Goal: Task Accomplishment & Management: Complete application form

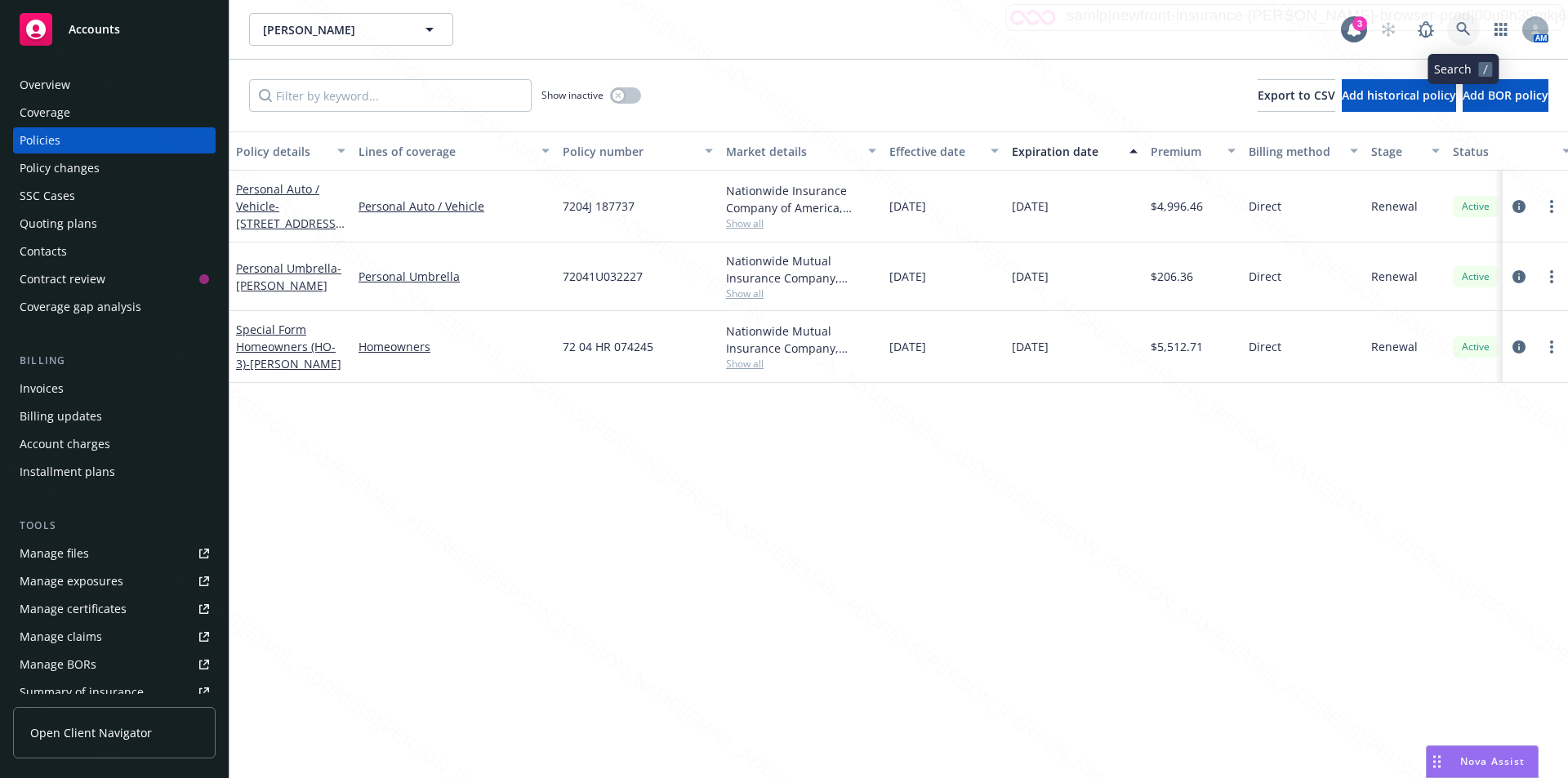
click at [1459, 26] on icon at bounding box center [1463, 29] width 15 height 15
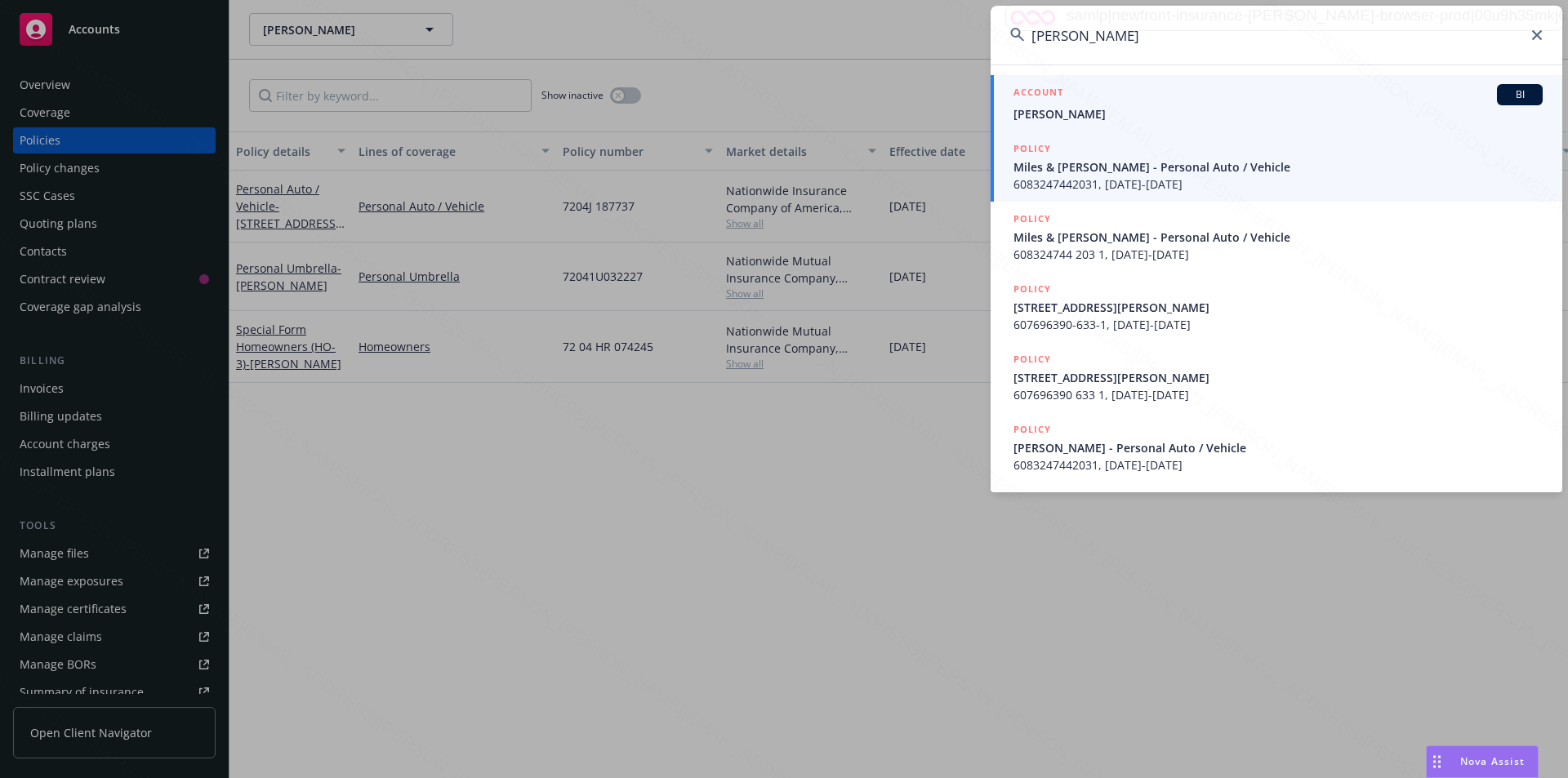
type input "[PERSON_NAME]"
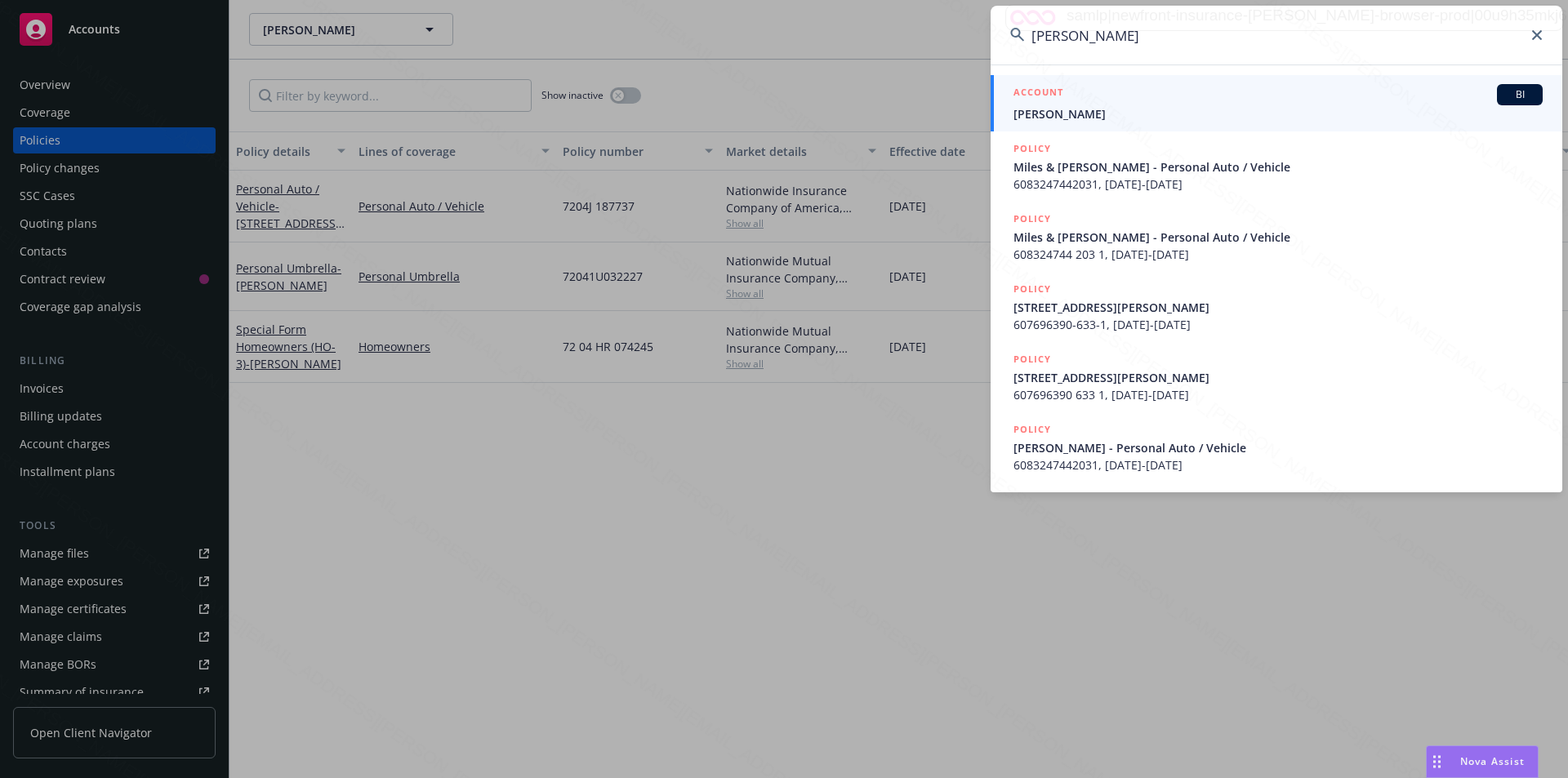
click at [1047, 114] on span "[PERSON_NAME]" at bounding box center [1277, 114] width 529 height 17
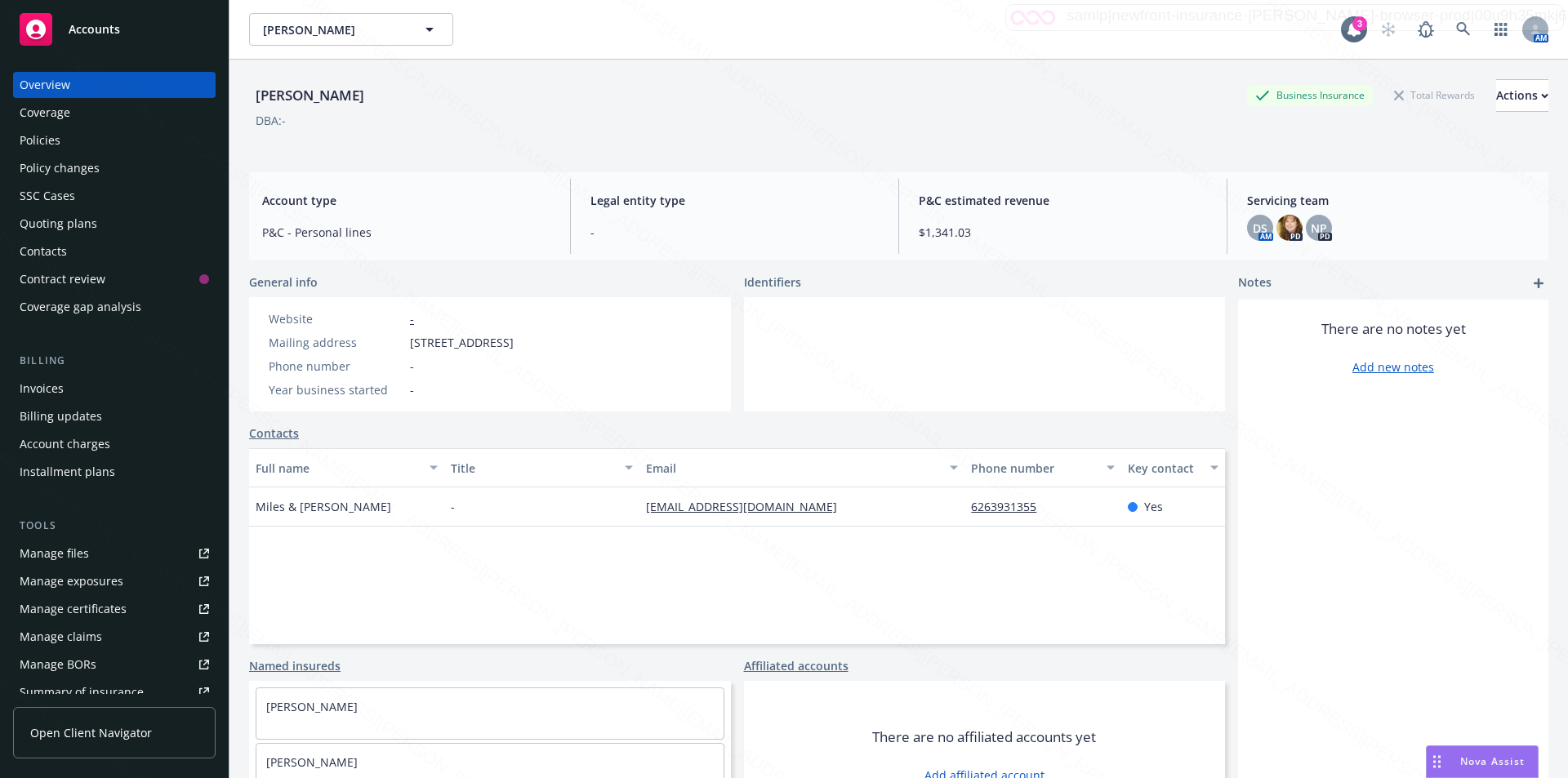
click at [63, 129] on div "Policies" at bounding box center [114, 141] width 189 height 26
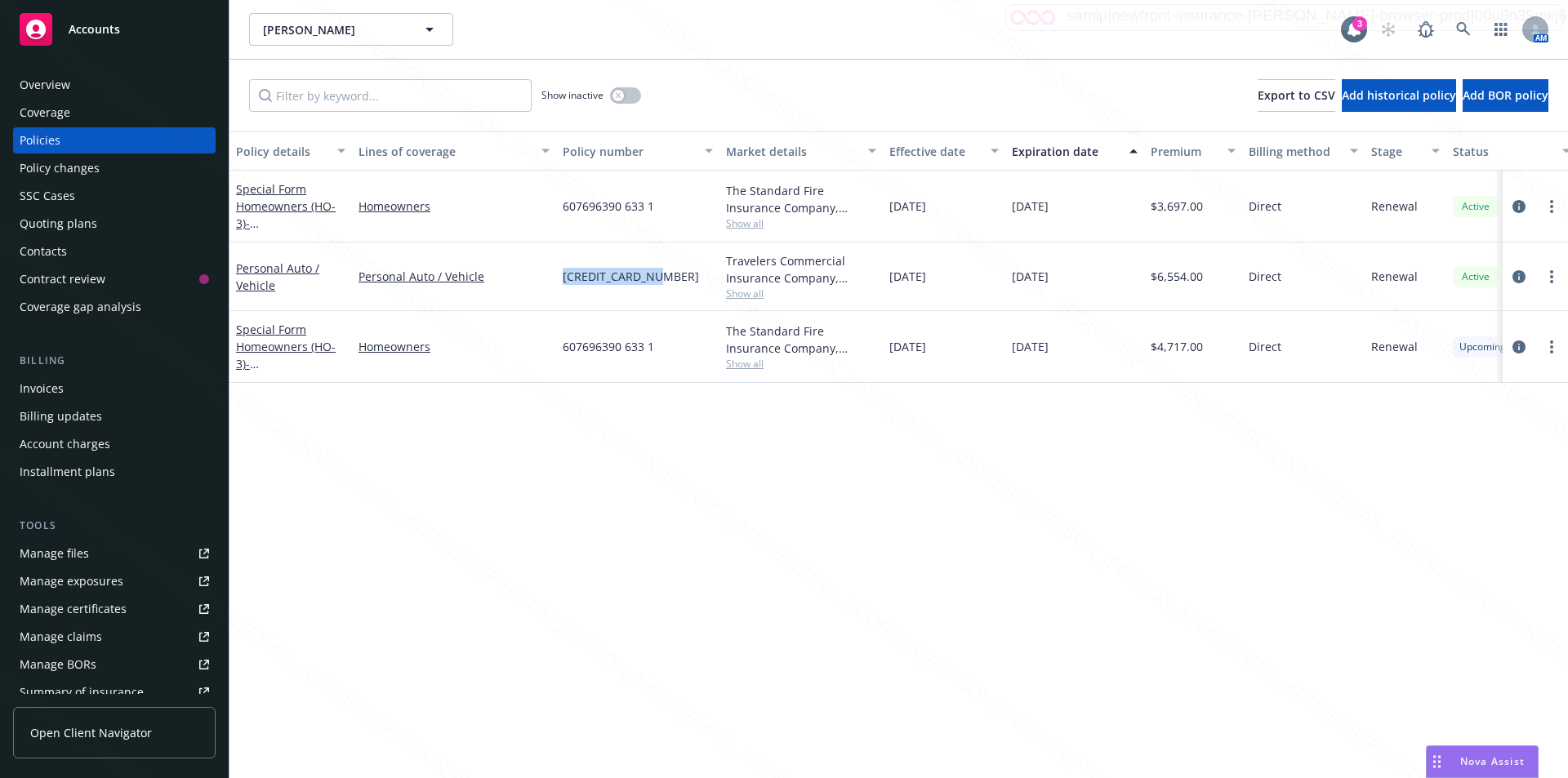
drag, startPoint x: 663, startPoint y: 281, endPoint x: 566, endPoint y: 278, distance: 97.0
click at [556, 275] on div "[CREDIT_CARD_NUMBER]" at bounding box center [637, 276] width 163 height 69
click at [77, 170] on div "Policy changes" at bounding box center [59, 168] width 80 height 26
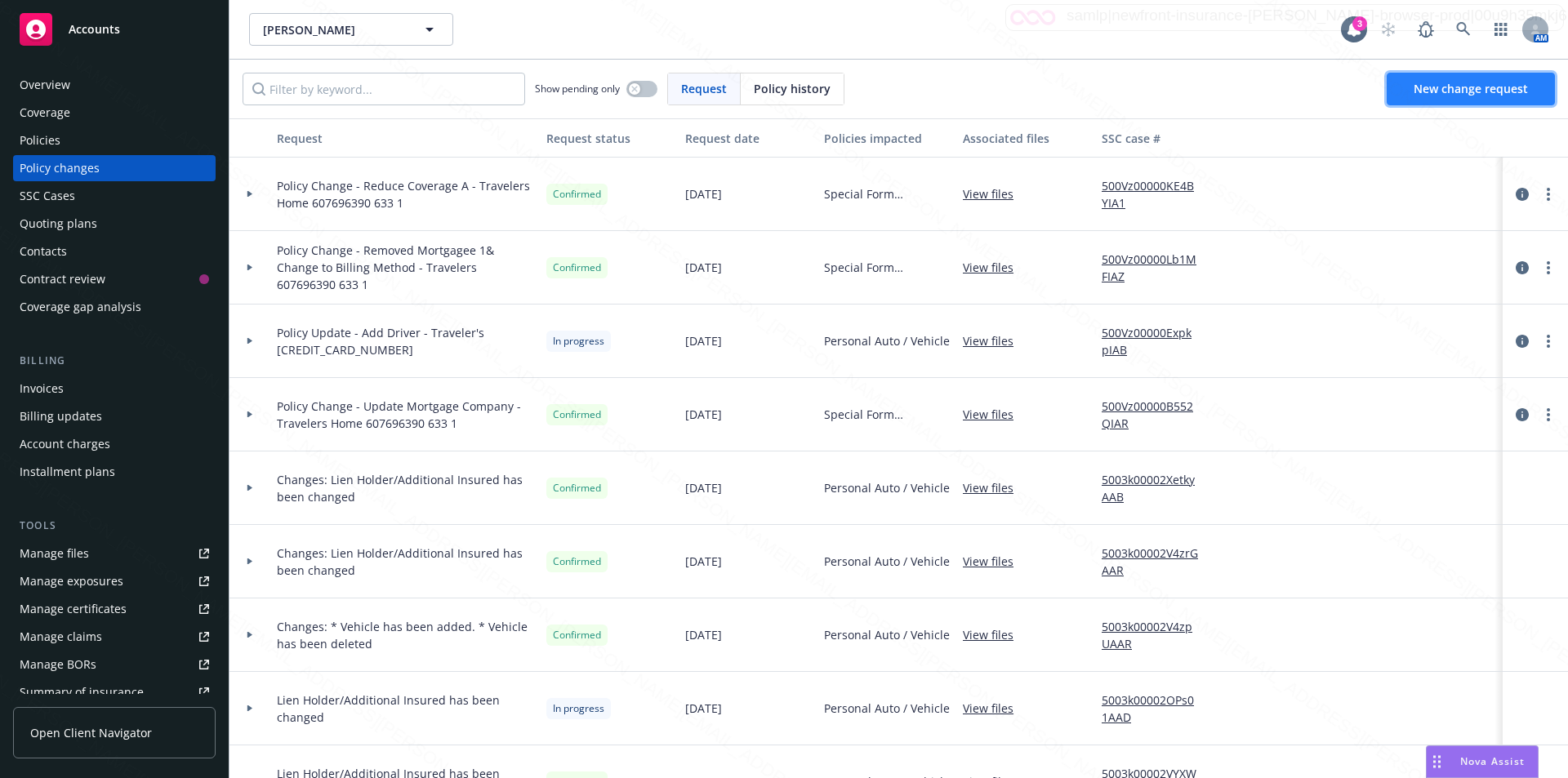
click at [1456, 87] on span "New change request" at bounding box center [1470, 89] width 114 height 16
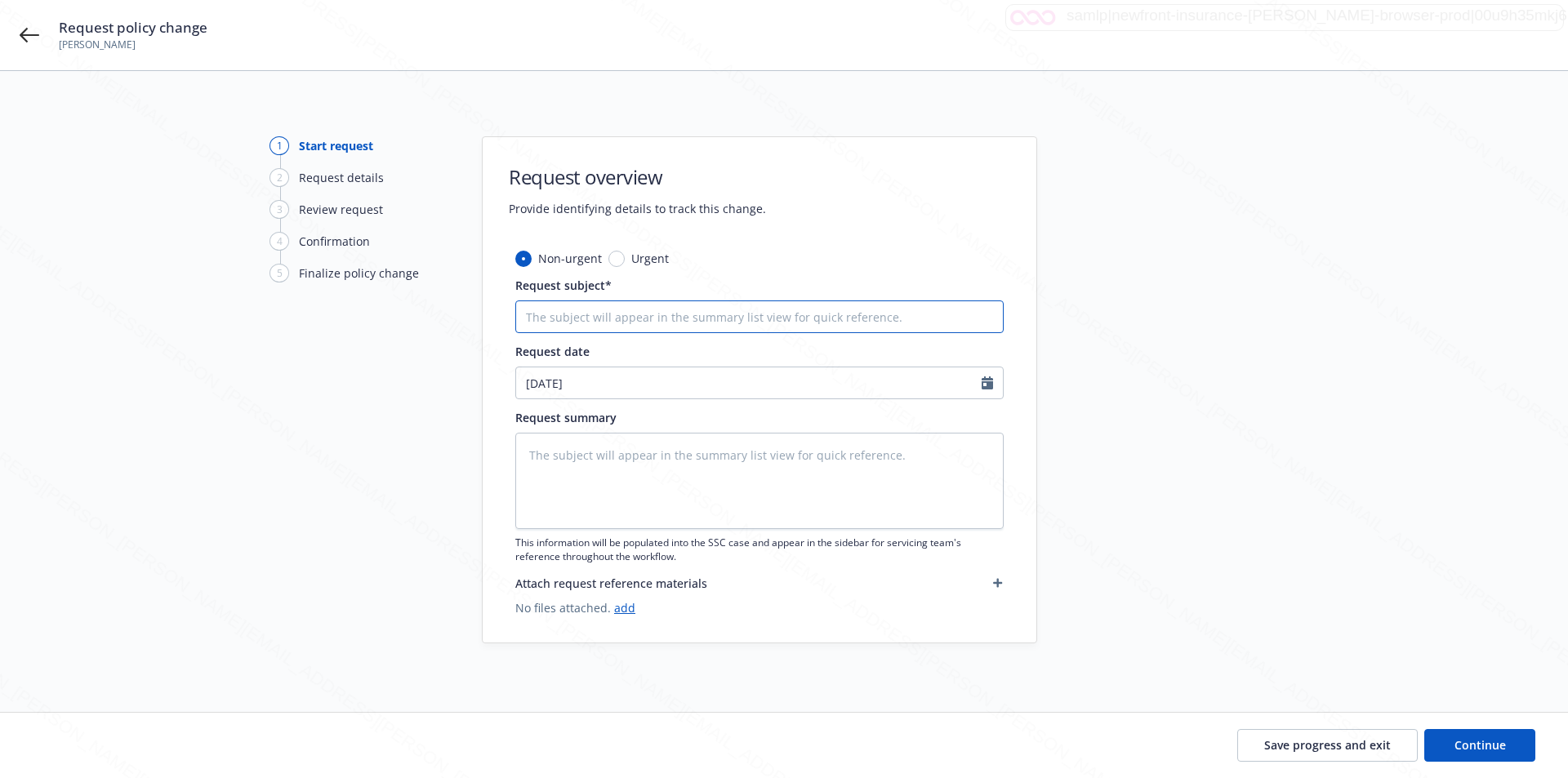
click at [680, 320] on input "Request subject*" at bounding box center [759, 316] width 489 height 33
type textarea "x"
type input "P"
type textarea "x"
type input "Po"
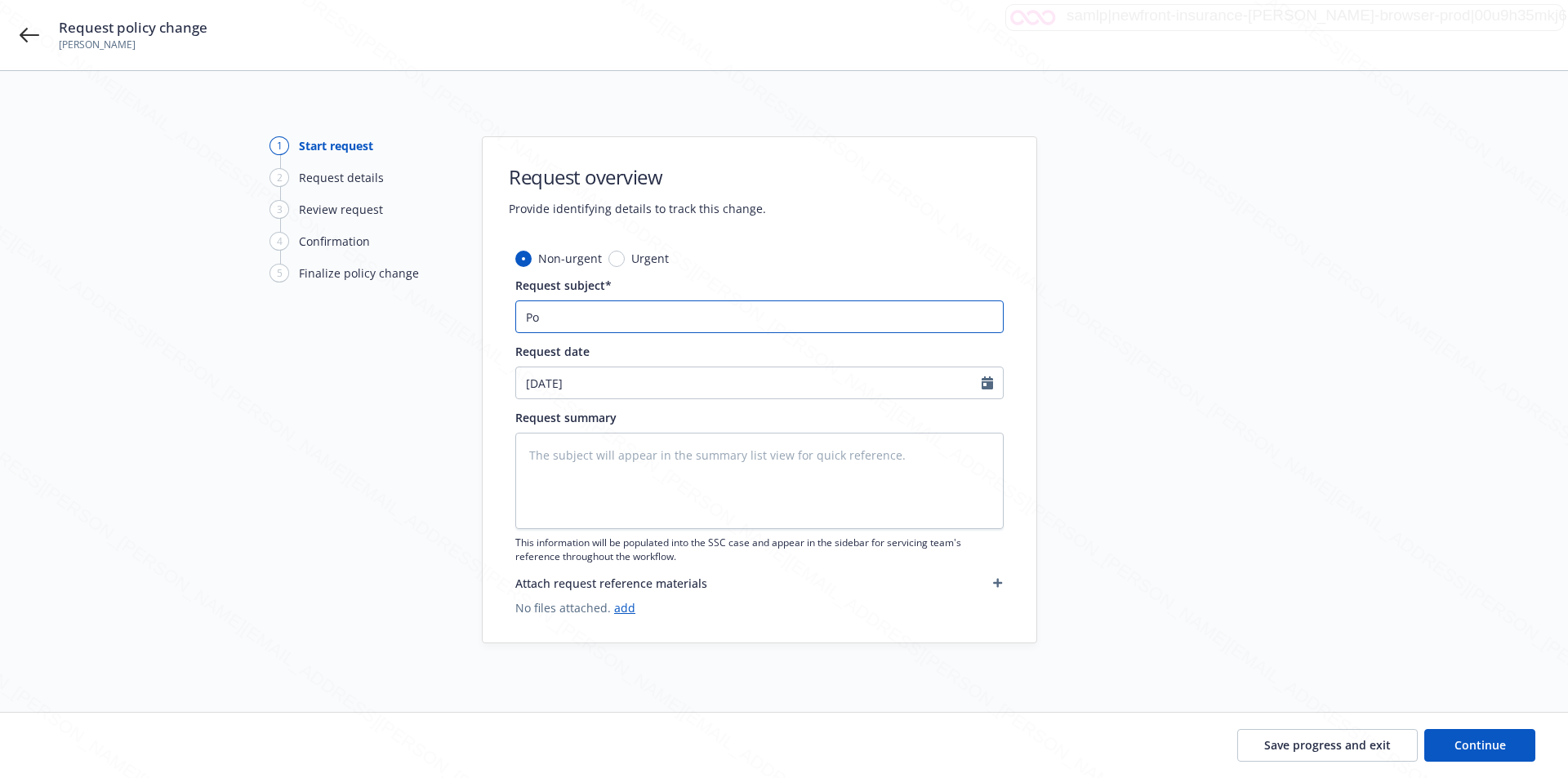
type textarea "x"
type input "Pol"
type textarea "x"
type input "Poli"
type textarea "x"
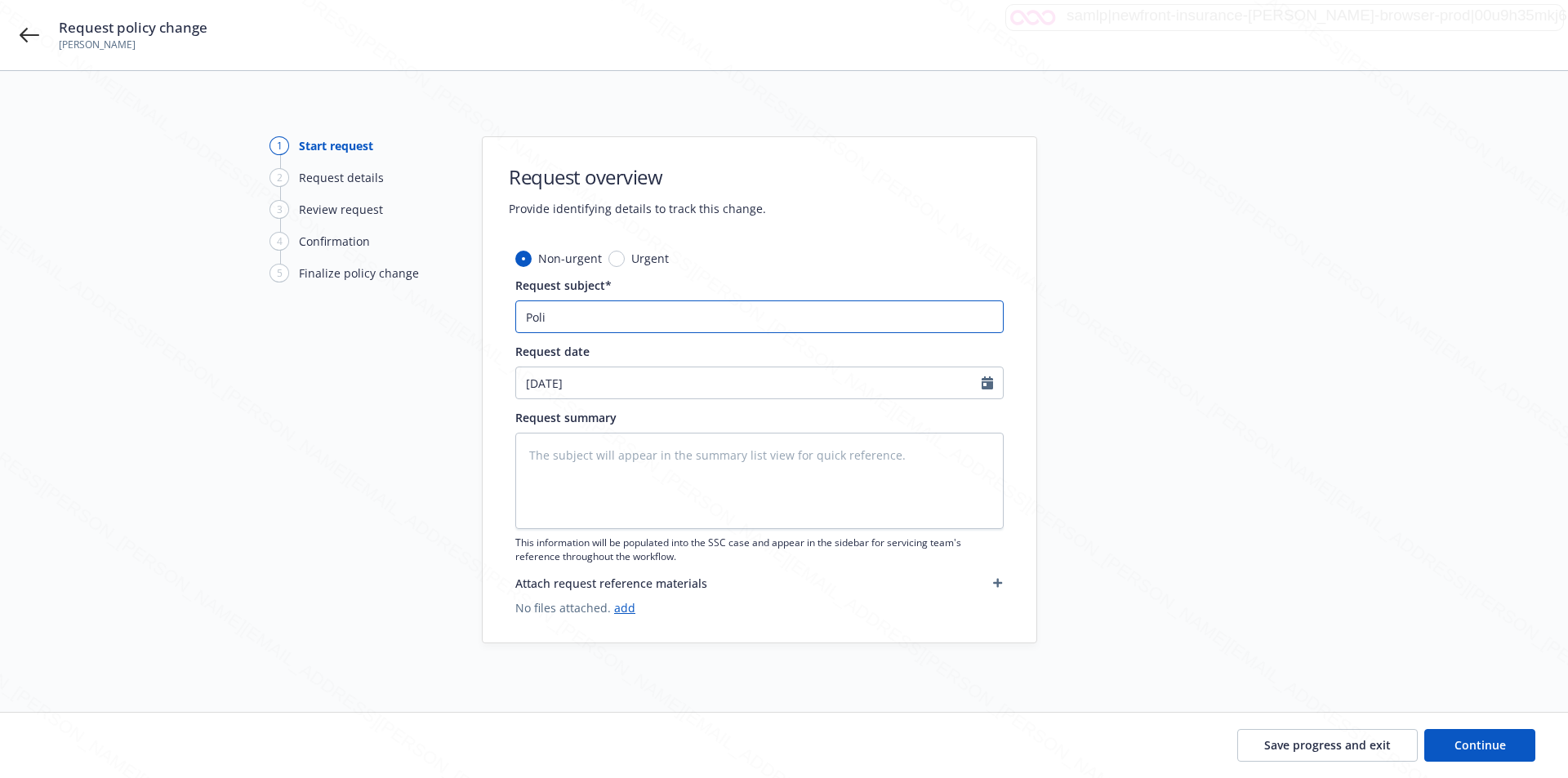
type input "Polic"
type textarea "x"
type input "Policy"
type textarea "x"
type input "Policy"
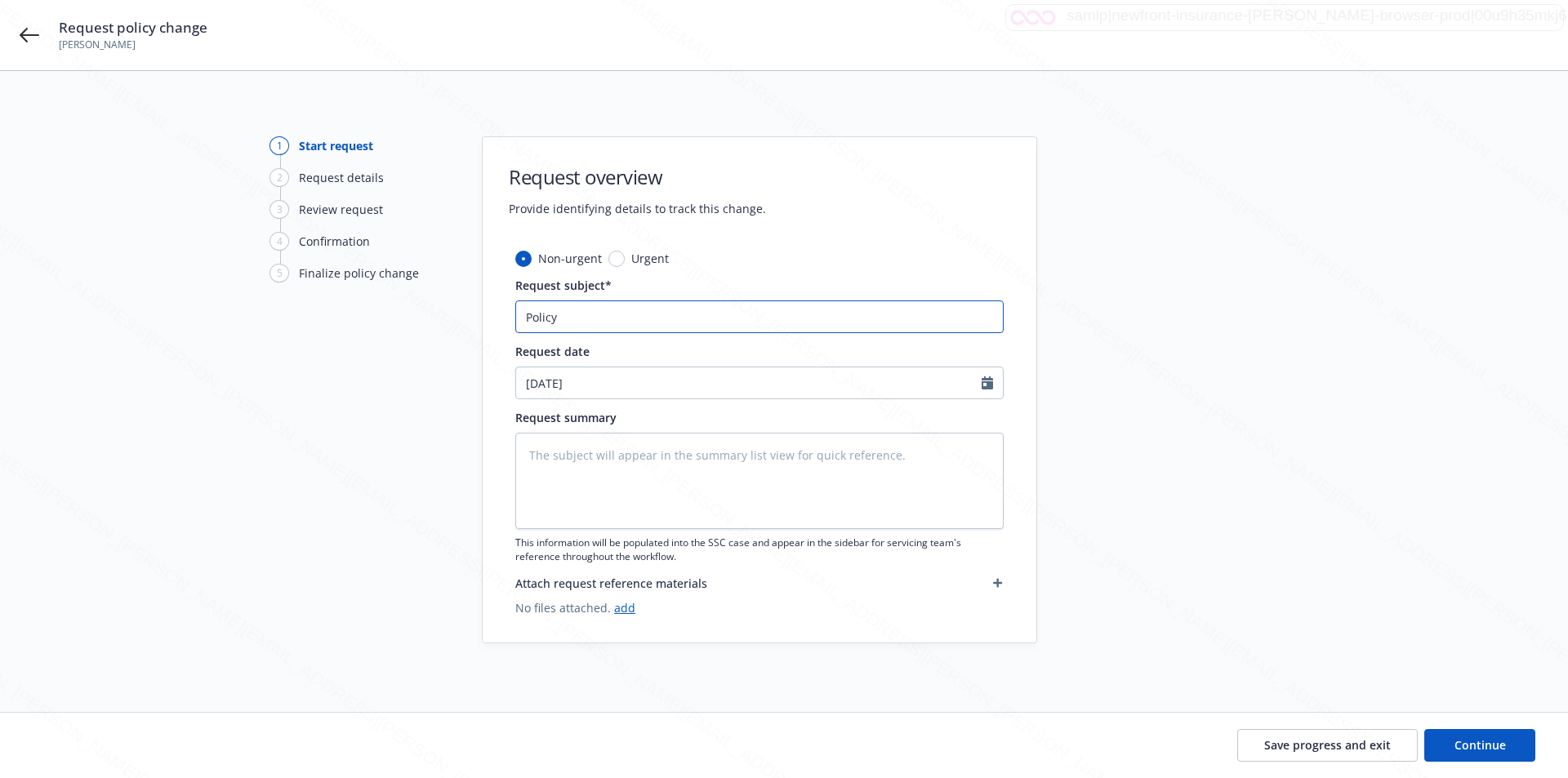
type textarea "x"
type input "Policy Ch"
type textarea "x"
type input "Policy Cha"
type textarea "x"
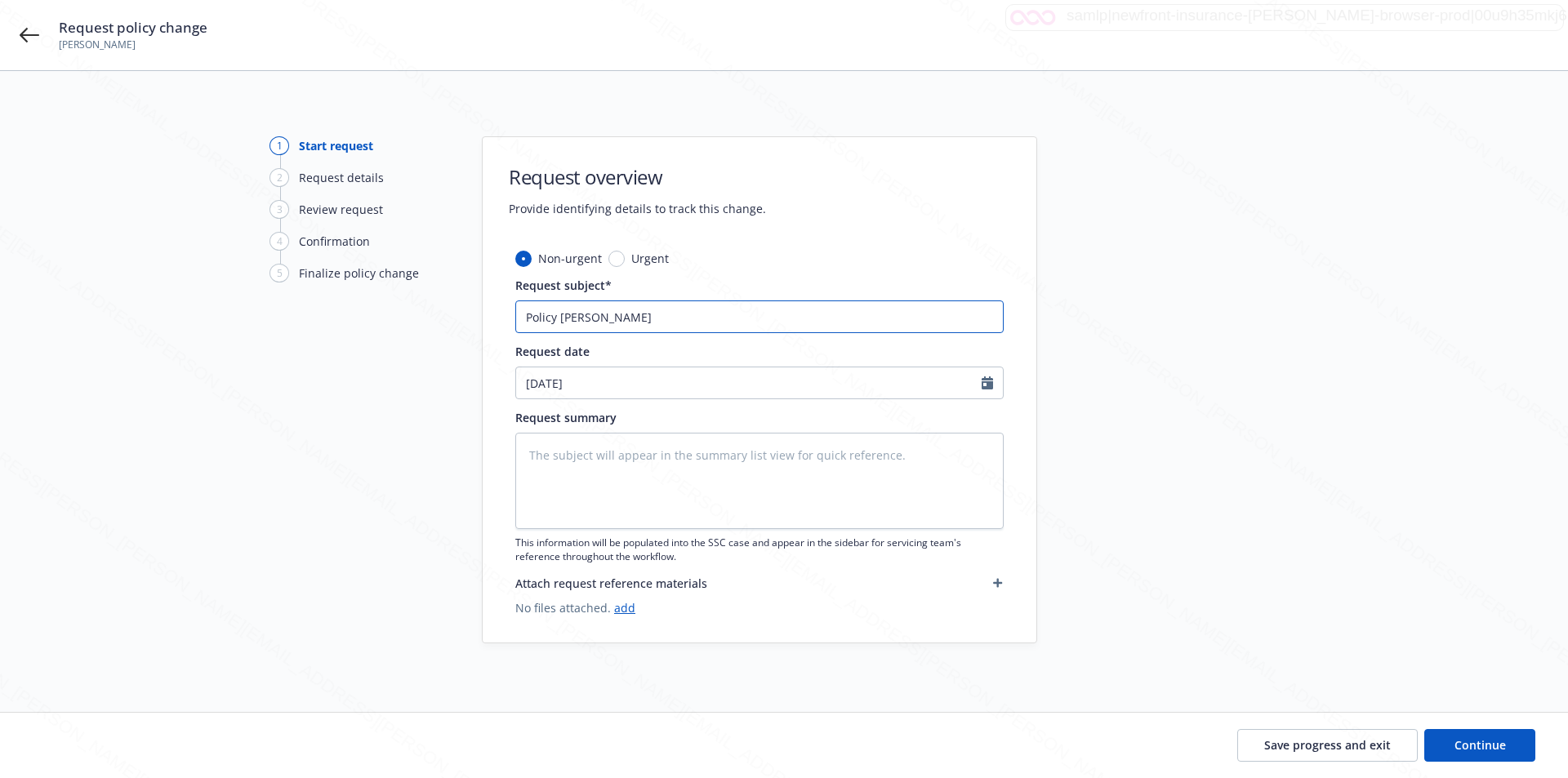
type input "Policy [PERSON_NAME]"
type textarea "x"
type input "Policy Change"
type textarea "x"
type input "Policy Change"
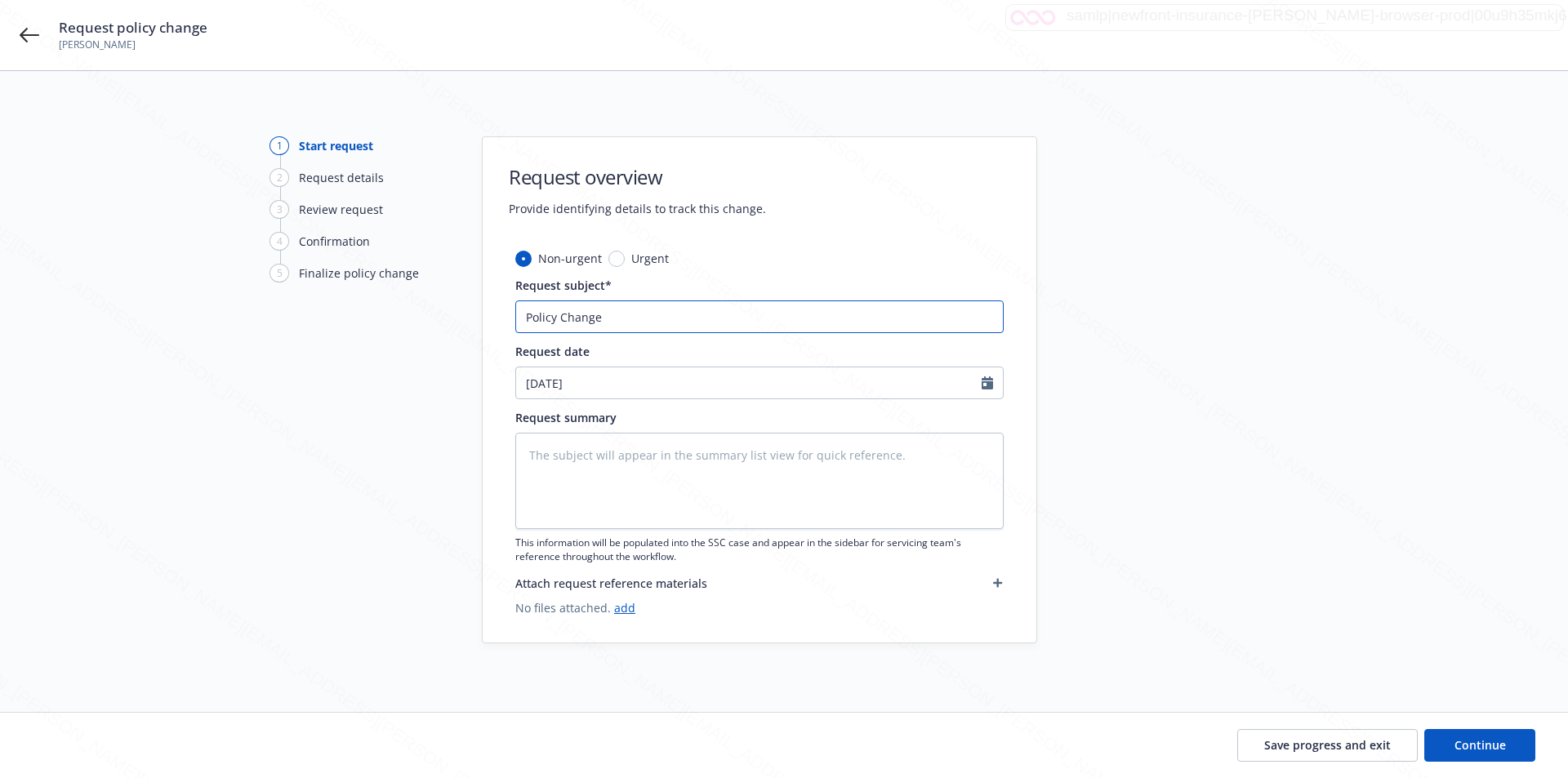
type textarea "x"
type input "Policy Change -"
type textarea "x"
type input "Policy Change - Re"
type textarea "x"
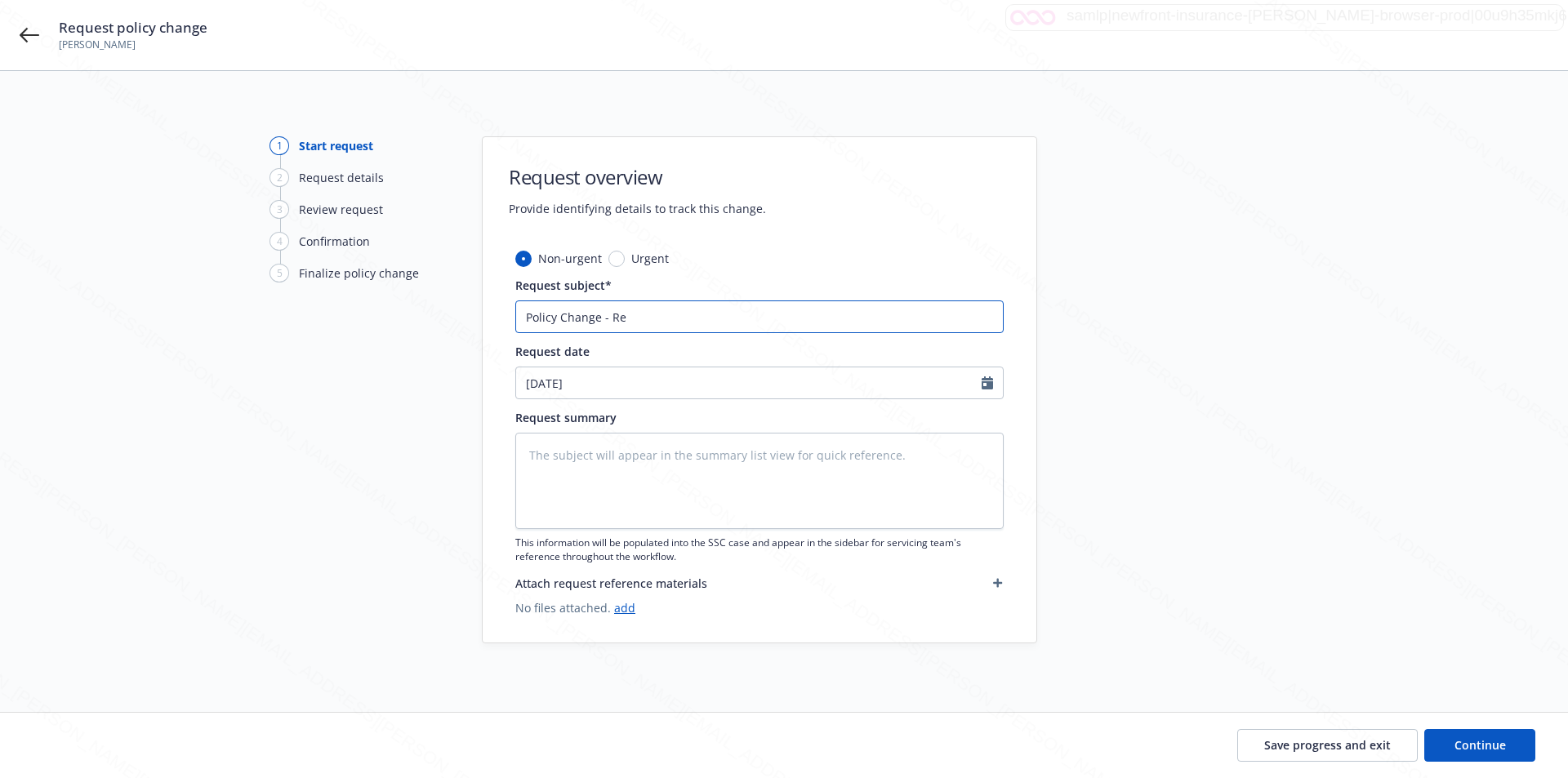
type input "Policy Change - Rew"
type textarea "x"
type input "Policy Change - Re"
type textarea "x"
type input "Policy Change - Rem"
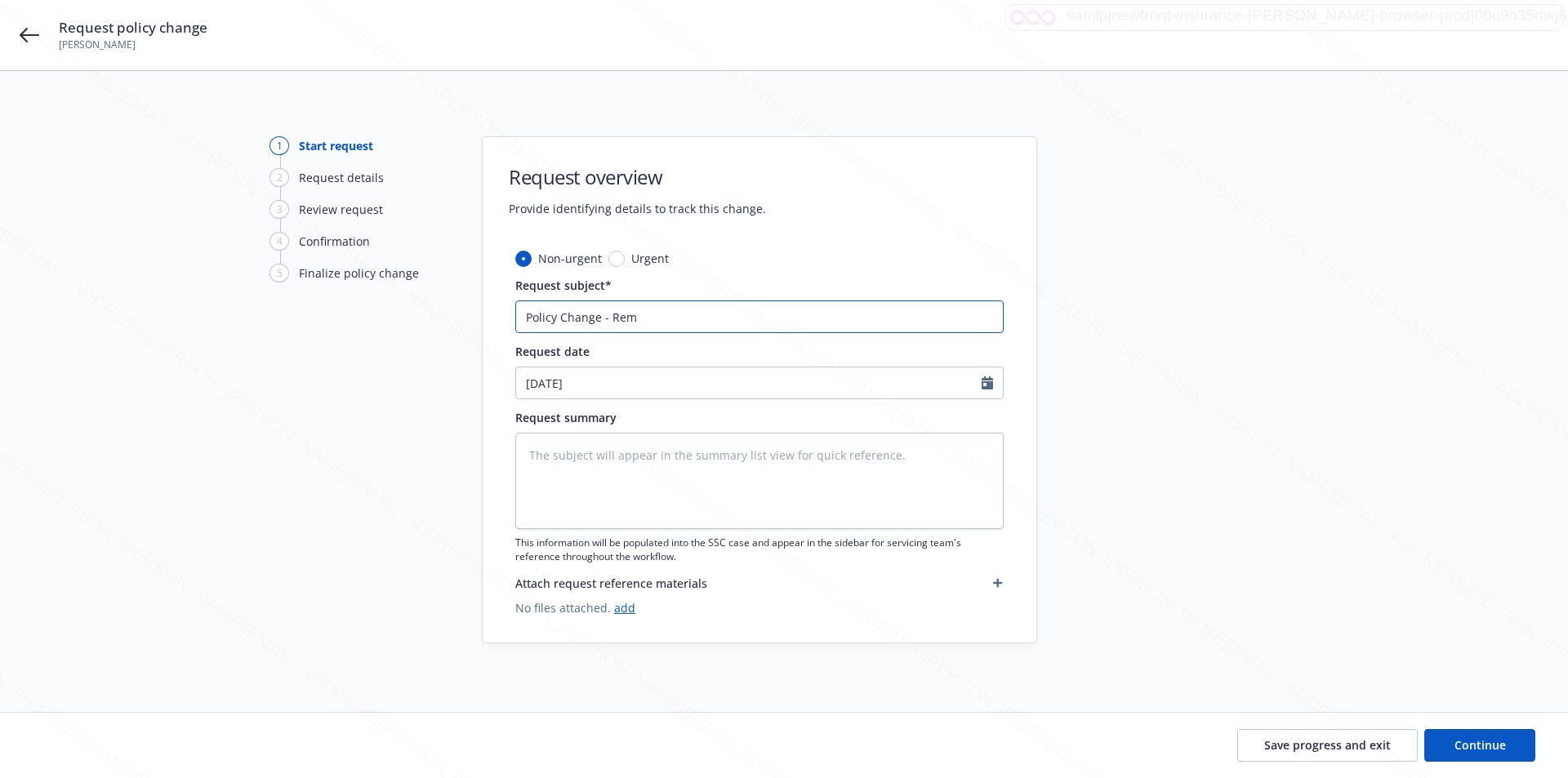
type textarea "x"
type input "Policy Change - Remo"
type textarea "x"
type input "Policy Change - Remov"
type textarea "x"
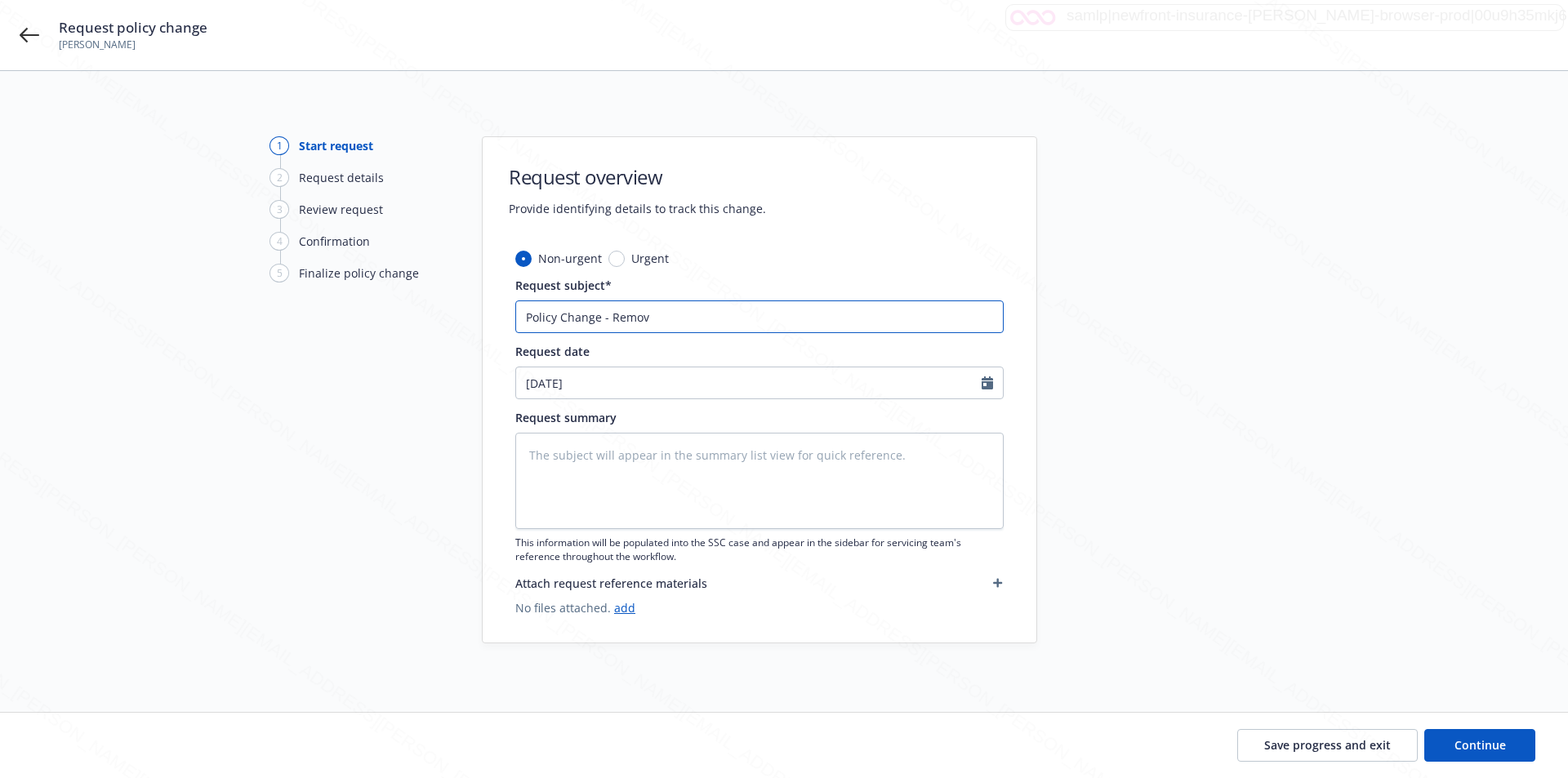
type input "Policy Change - Remove"
type textarea "x"
type input "Policy Change - Remove"
type textarea "x"
type input "Policy Change - Remove VE"
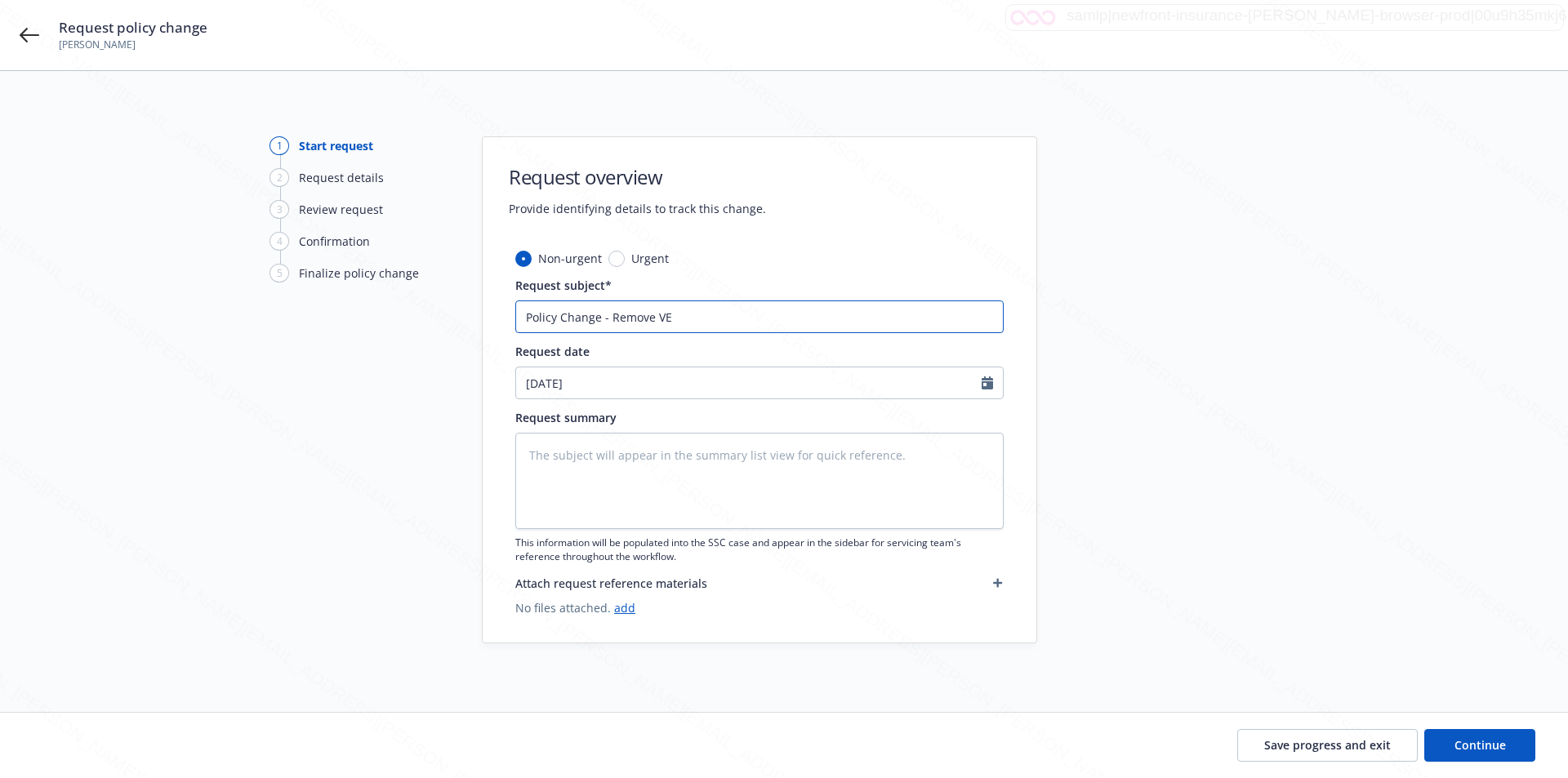
type textarea "x"
type input "Policy Change - Remove VEh"
type textarea "x"
type input "Policy Change - Remove VEhi"
type textarea "x"
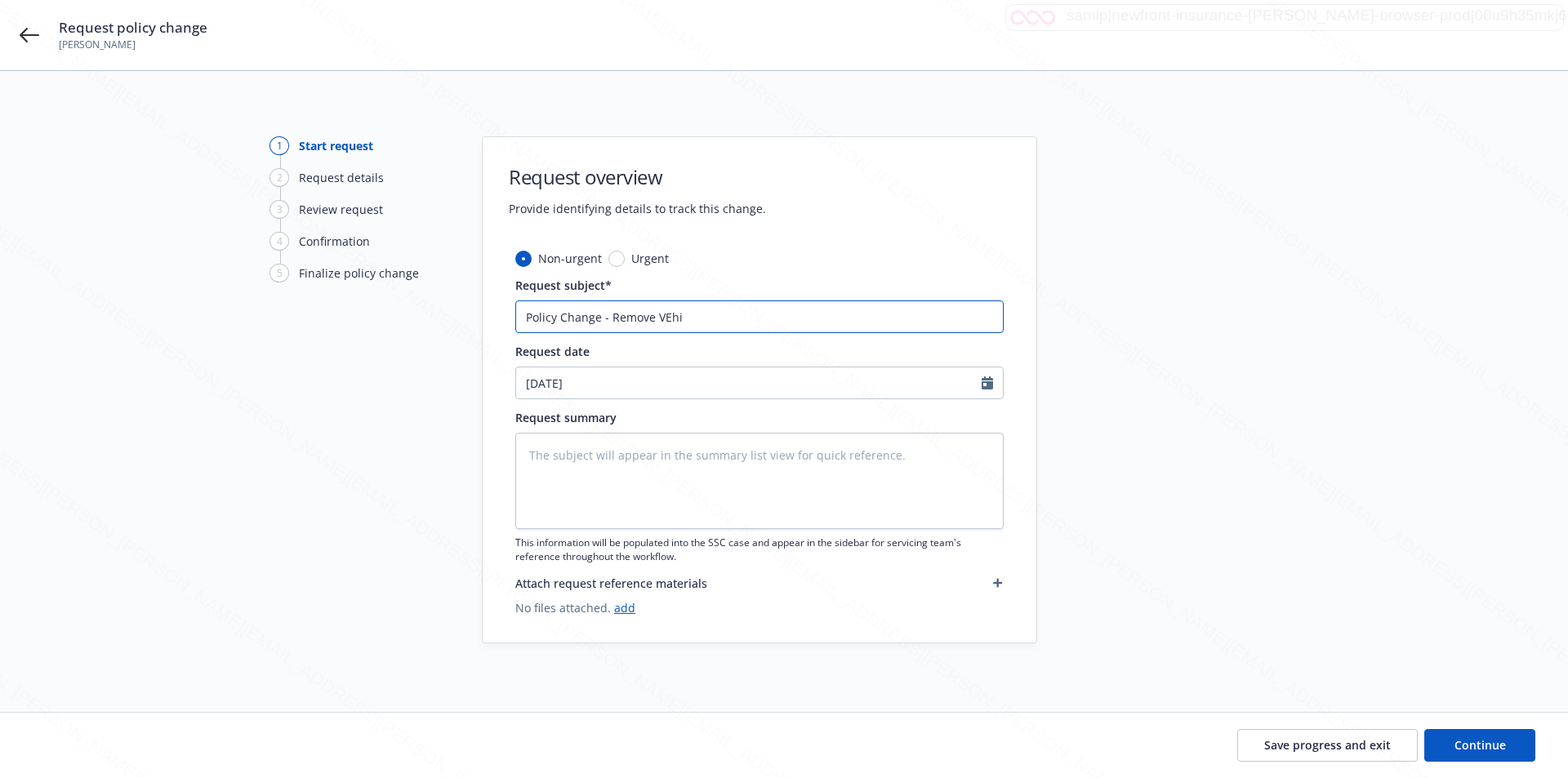
type input "Policy Change - Remove VEh"
type textarea "x"
type input "Policy Change - Remove VE"
type textarea "x"
type input "Policy Change - Remove V"
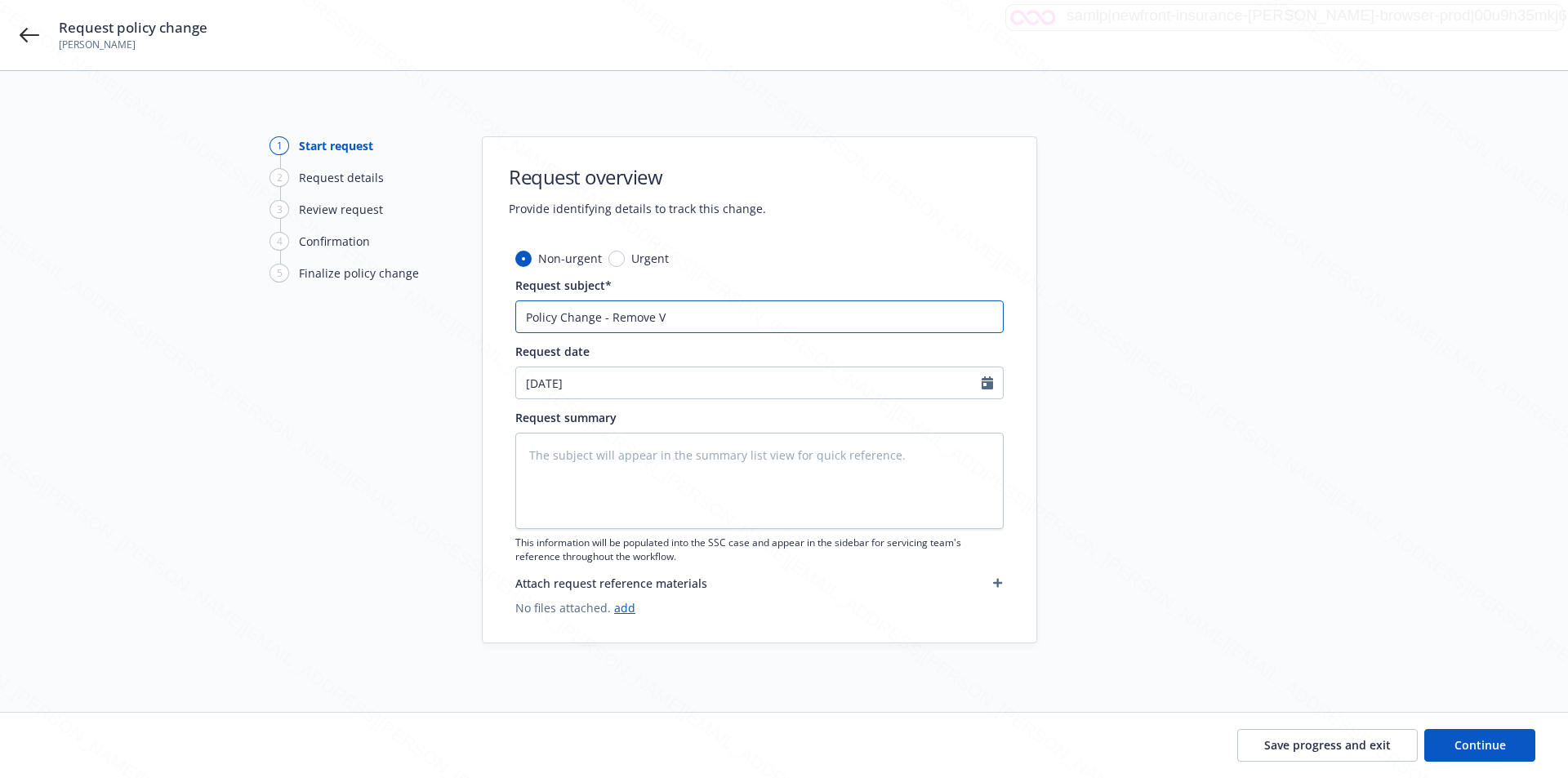
type textarea "x"
type input "Policy Change - Remove Ve"
type textarea "x"
type input "Policy Change - Remove Veh"
type textarea "x"
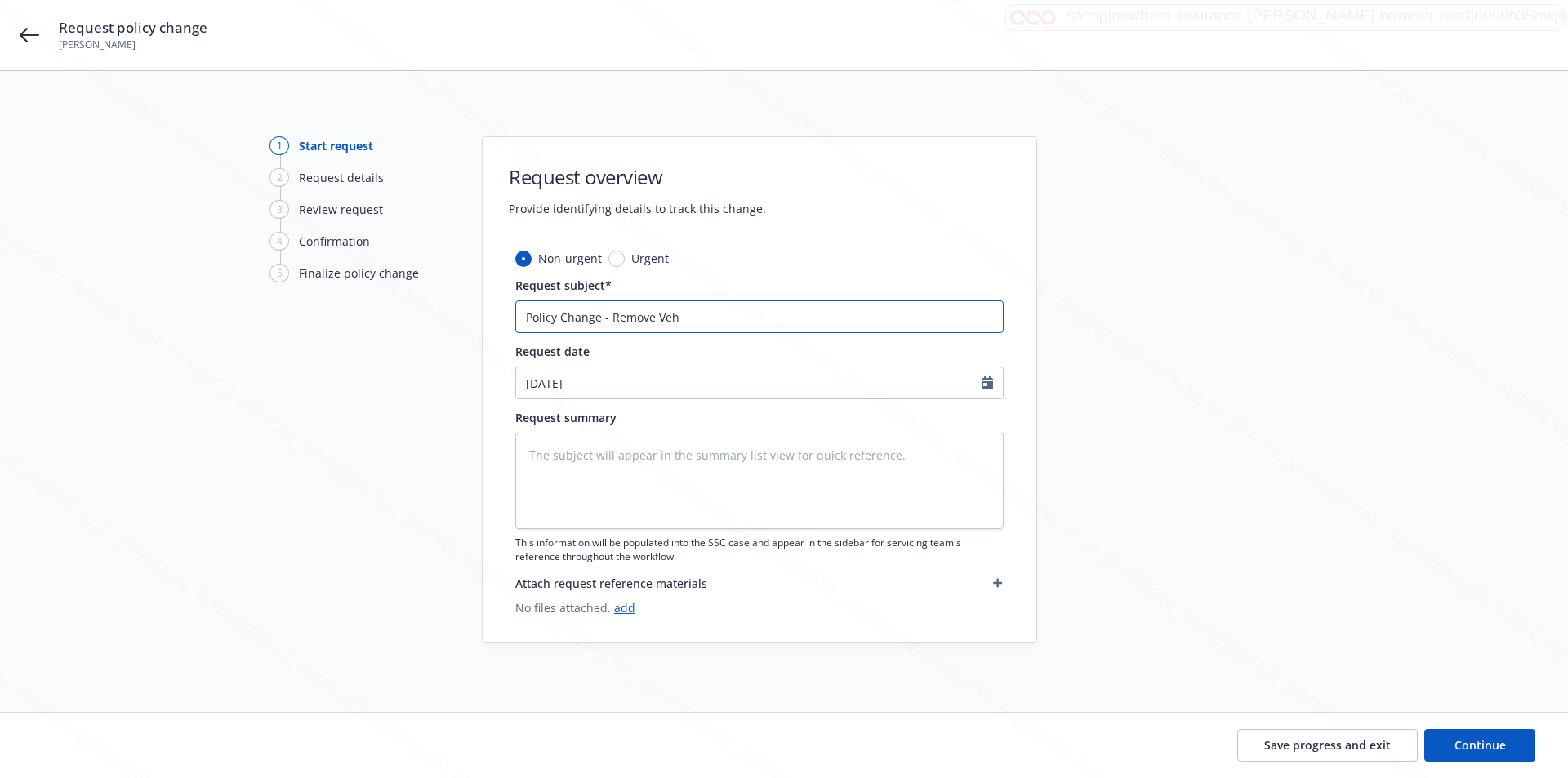
type input "Policy Change - Remove Vehi"
type textarea "x"
type input "Policy Change - Remove Vehic"
type textarea "x"
type input "Policy Change - Remove Vehicl"
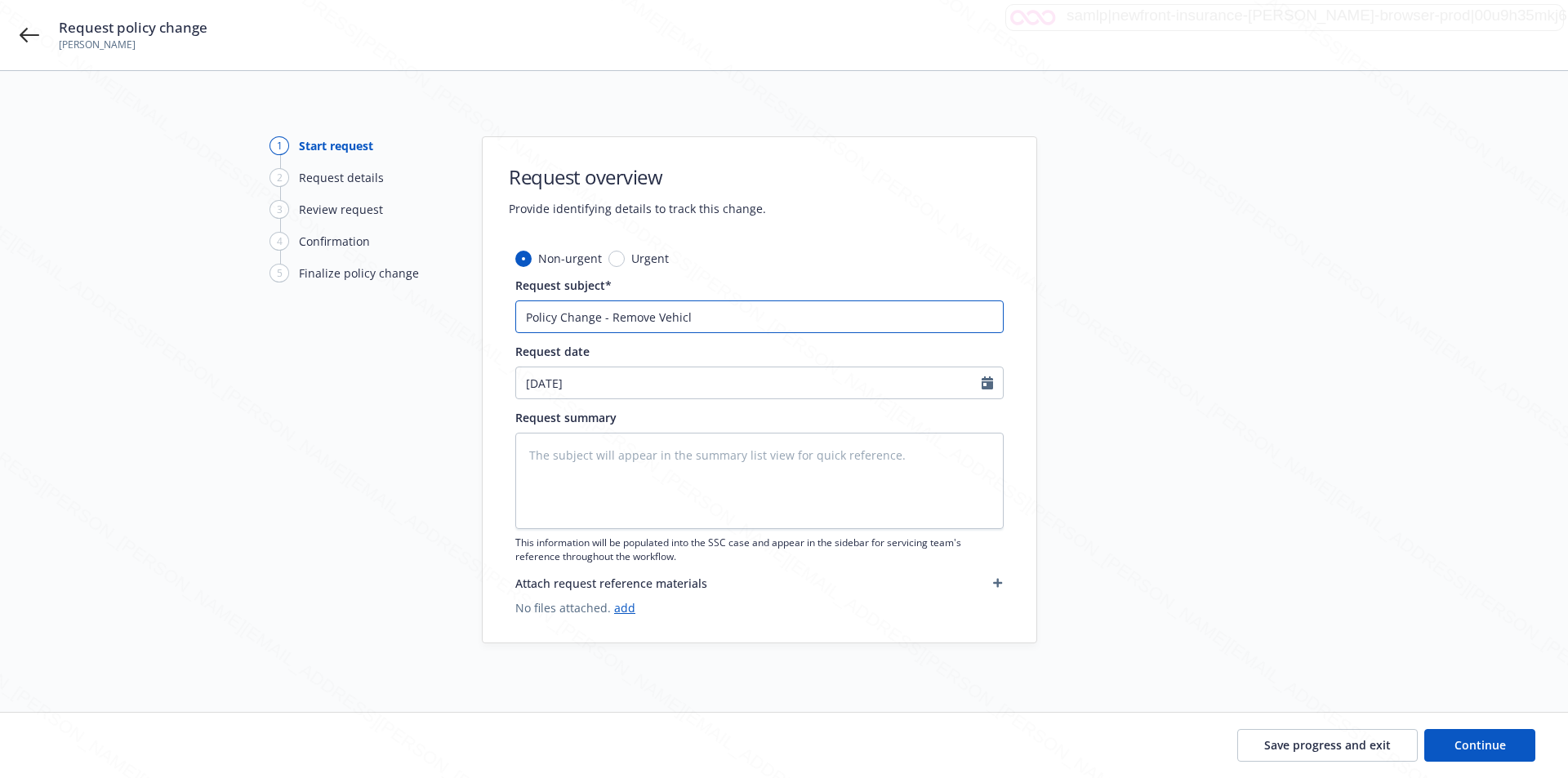
type textarea "x"
type input "Policy Change - Remove Vehicle"
type textarea "x"
type input "Policy Change - Remove Vehicle"
type textarea "x"
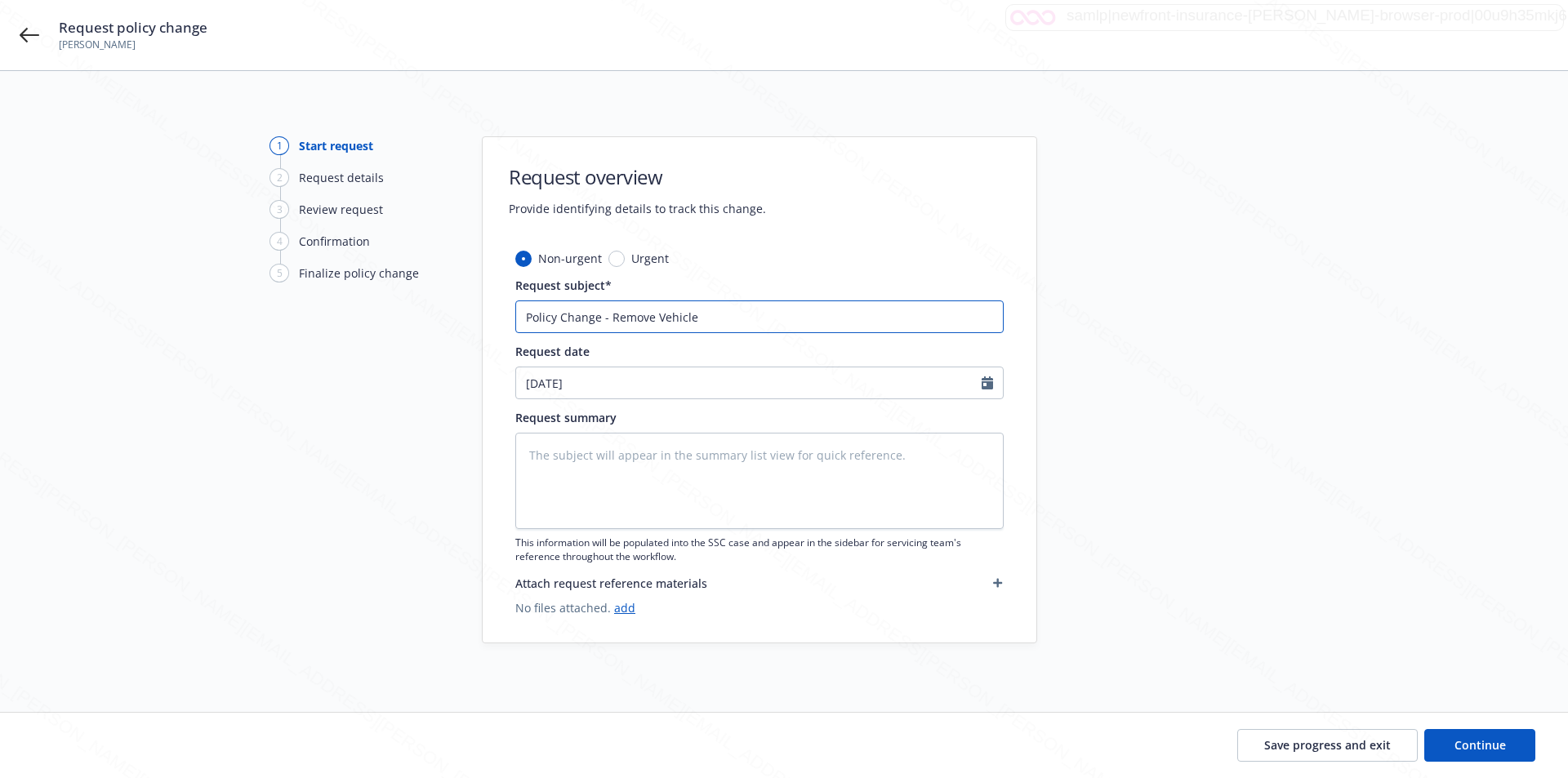
type input "Policy Change - Remove Vehicle -"
type textarea "x"
type input "Policy Change - Remove Vehicle -"
type textarea "x"
type input "Policy Change - Remove Vehicle - T"
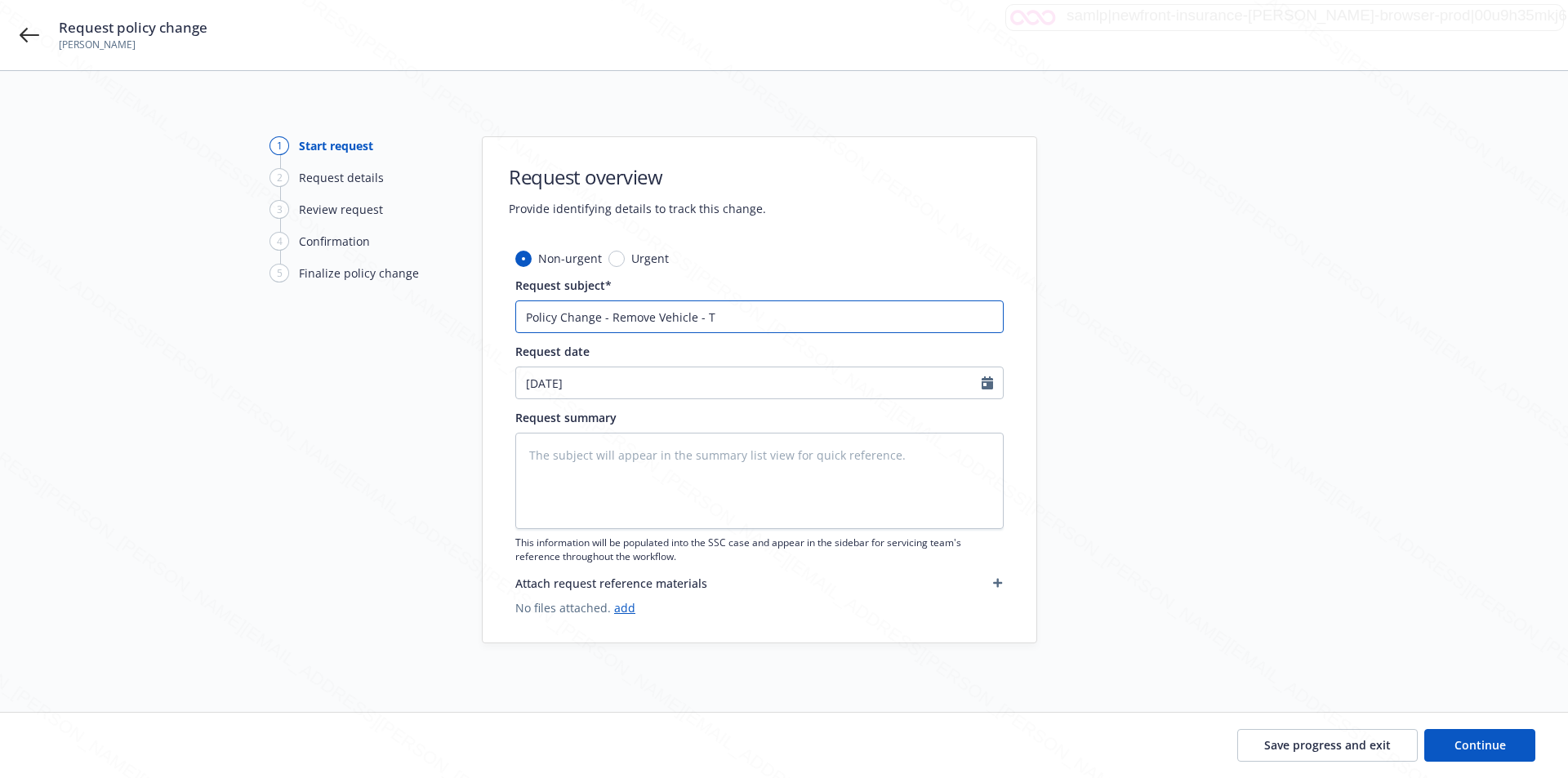
type textarea "x"
type input "Policy Change - Remove Vehicle - Tr"
type textarea "x"
type input "Policy Change - Remove Vehicle - Tra"
type textarea "x"
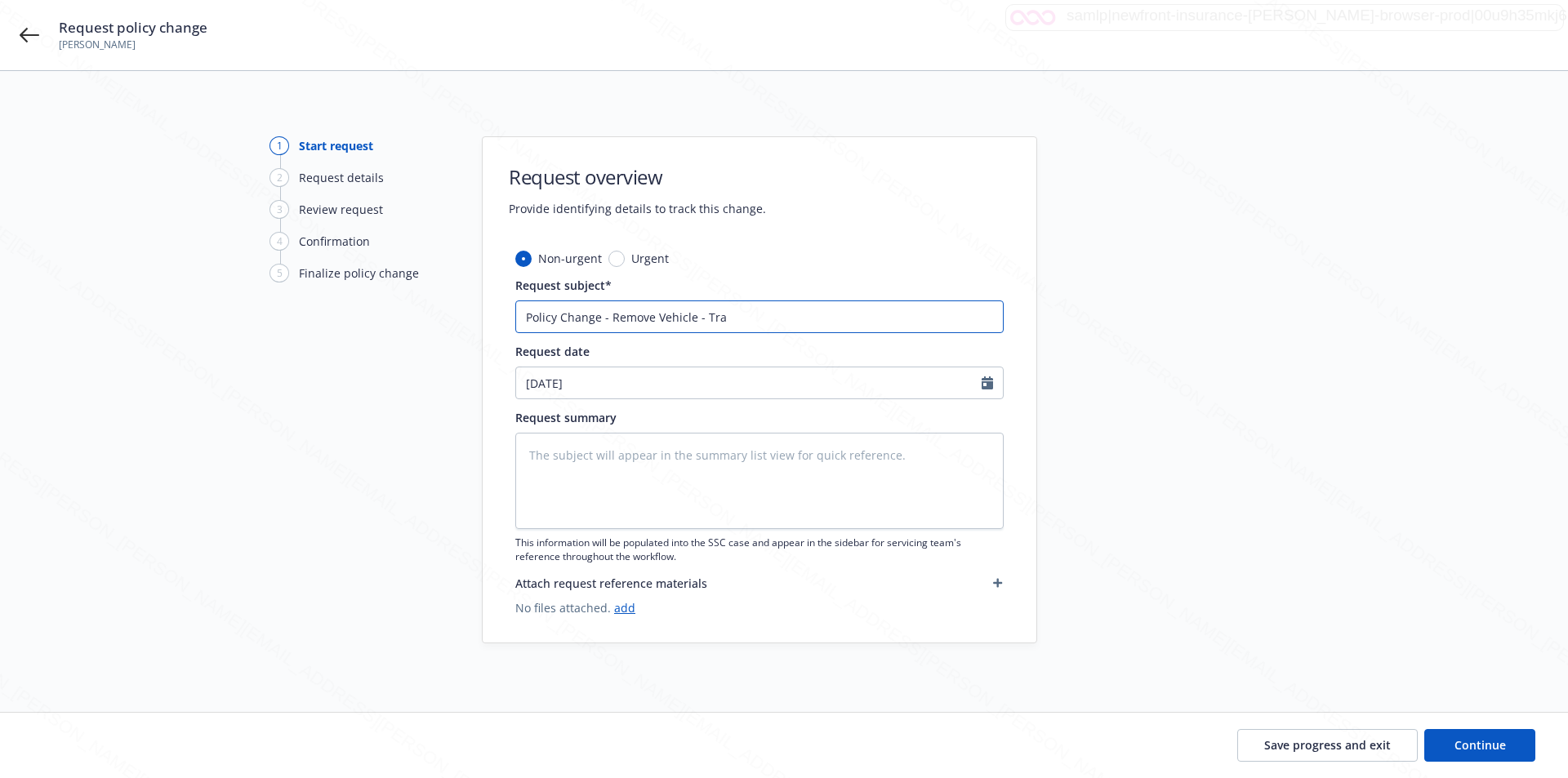
type input "Policy Change - Remove Vehicle - Trav"
type textarea "x"
type input "Policy Change - Remove Vehicle - Trave"
type textarea "x"
type input "Policy Change - Remove Vehicle - Travel"
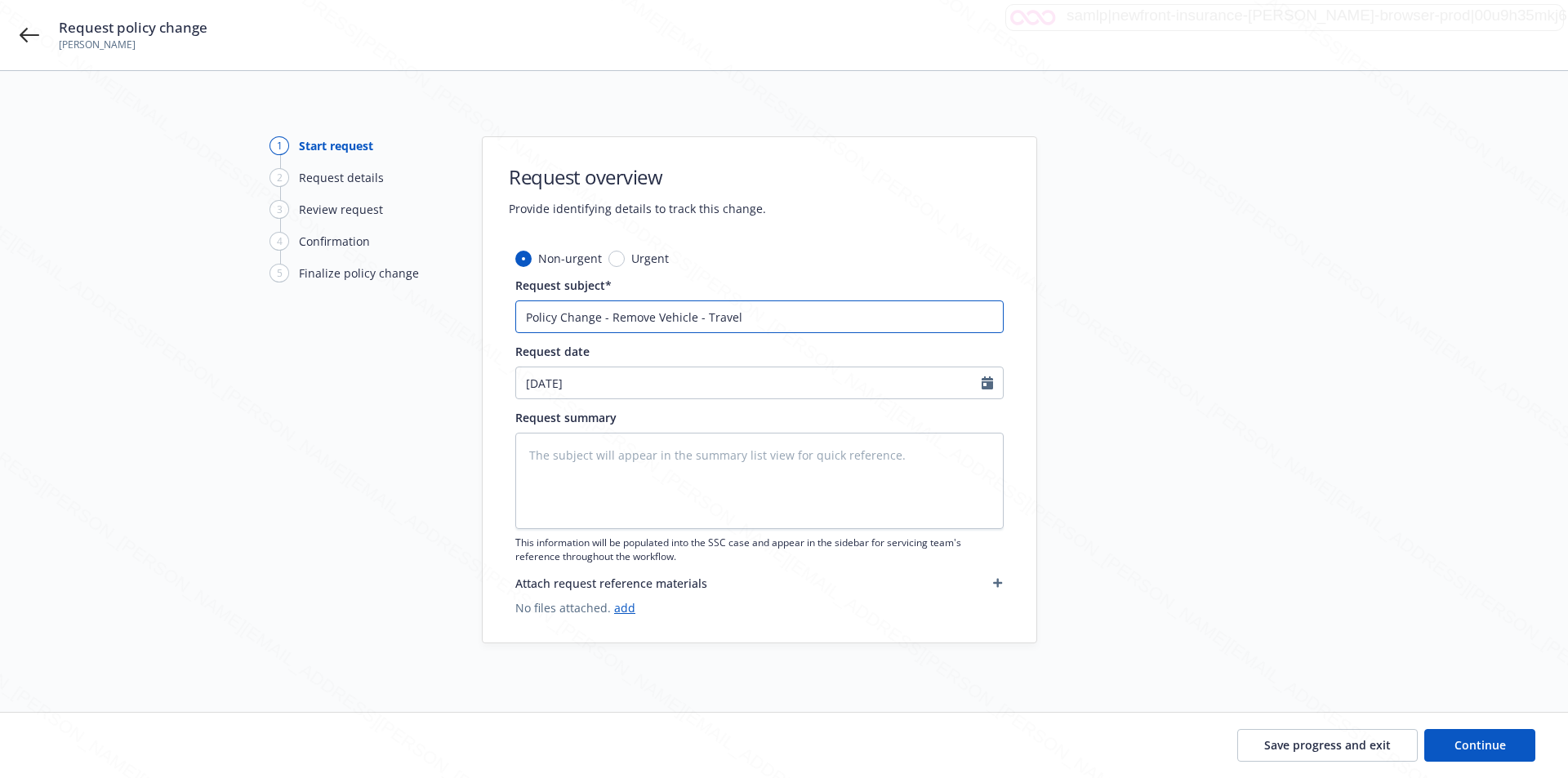
type textarea "x"
type input "Policy Change - Remove Vehicle - Travele"
type textarea "x"
type input "Policy Change - Remove Vehicle - Traveler"
type textarea "x"
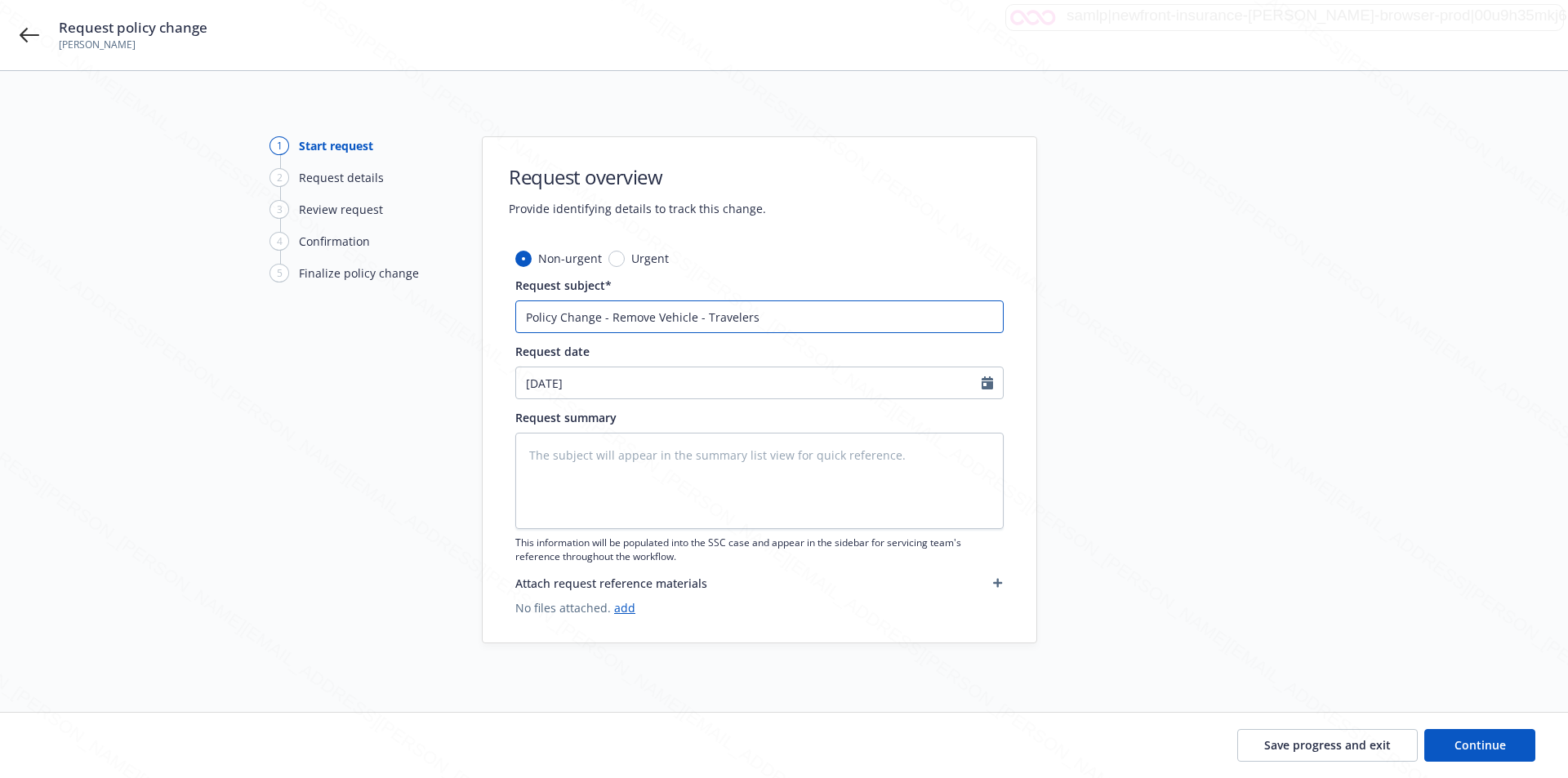
type input "Policy Change - Remove Vehicle - Travelersw"
type textarea "x"
type input "Policy Change - Remove Vehicle - Travelers"
type textarea "x"
type input "Policy Change - Remove Vehicle - Travelers"
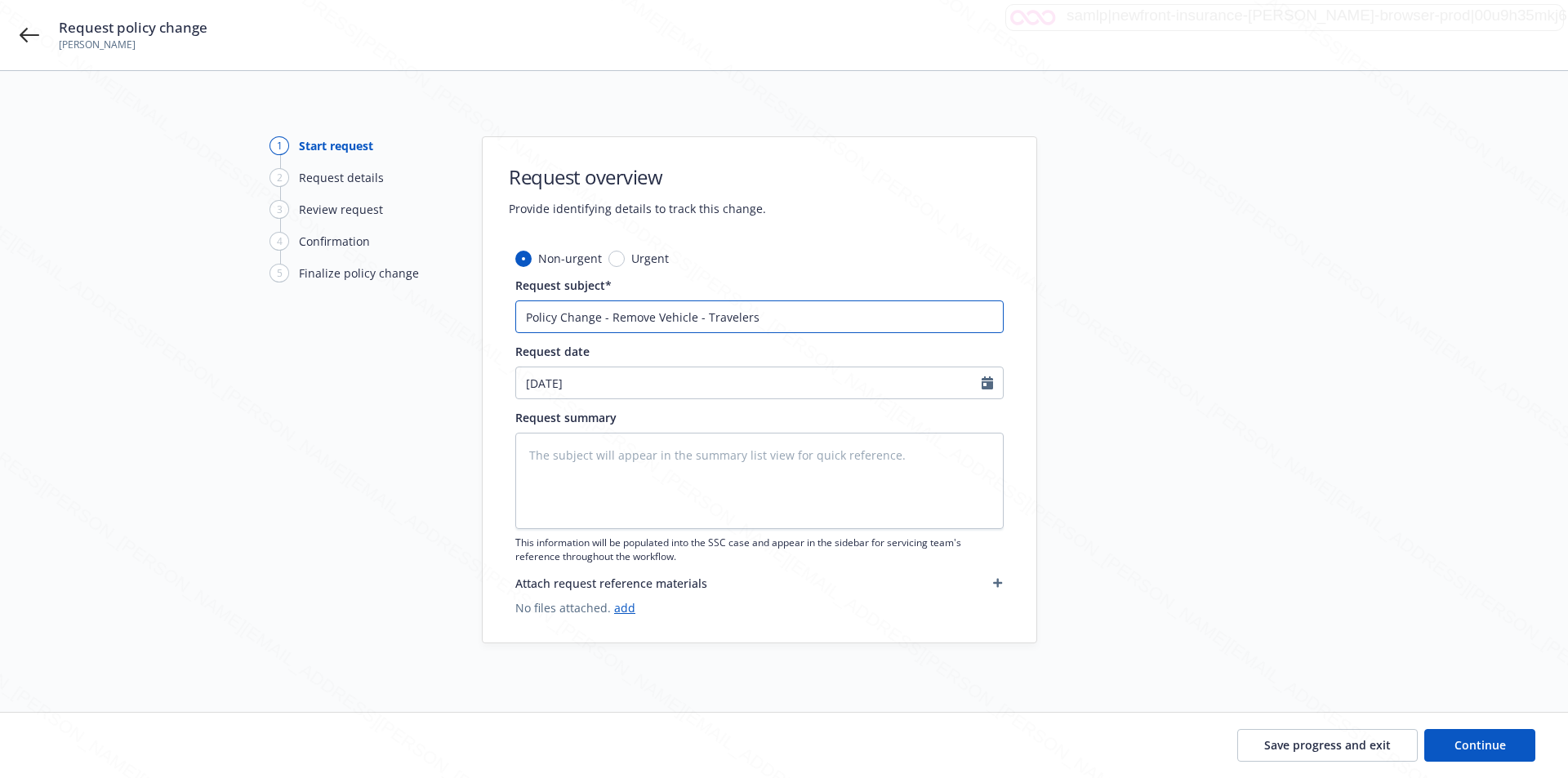
type textarea "x"
type input "Policy Change - Remove Vehicle - Travelers A"
type textarea "x"
type input "Policy Change - Remove Vehicle - Travelers Au"
type textarea "x"
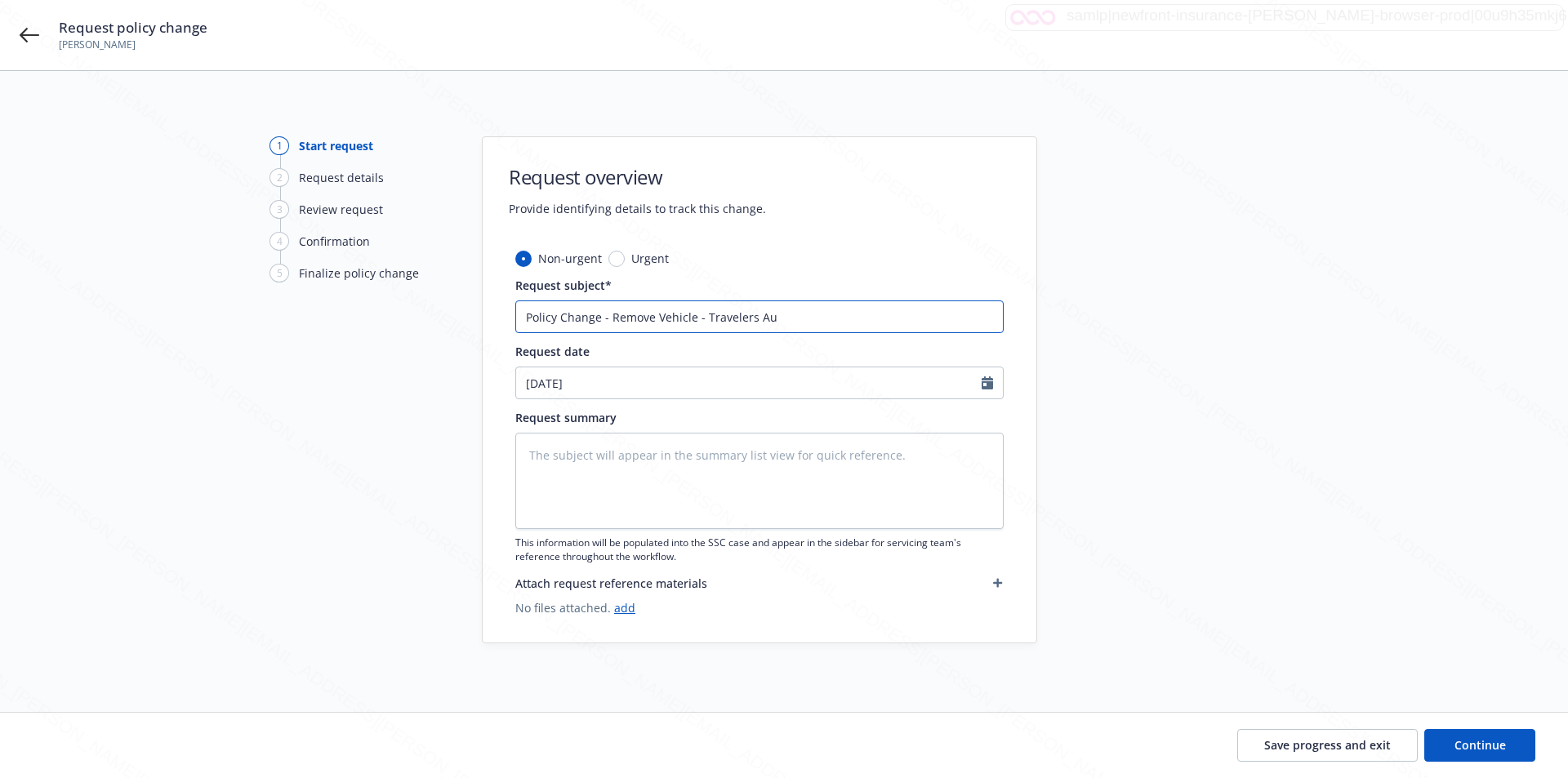
type input "Policy Change - Remove Vehicle - Travelers Aut"
type textarea "x"
type input "Policy Change - Remove Vehicle - Travelers Auto"
type textarea "x"
type input "Policy Change - Remove Vehicle - Travelers Auto"
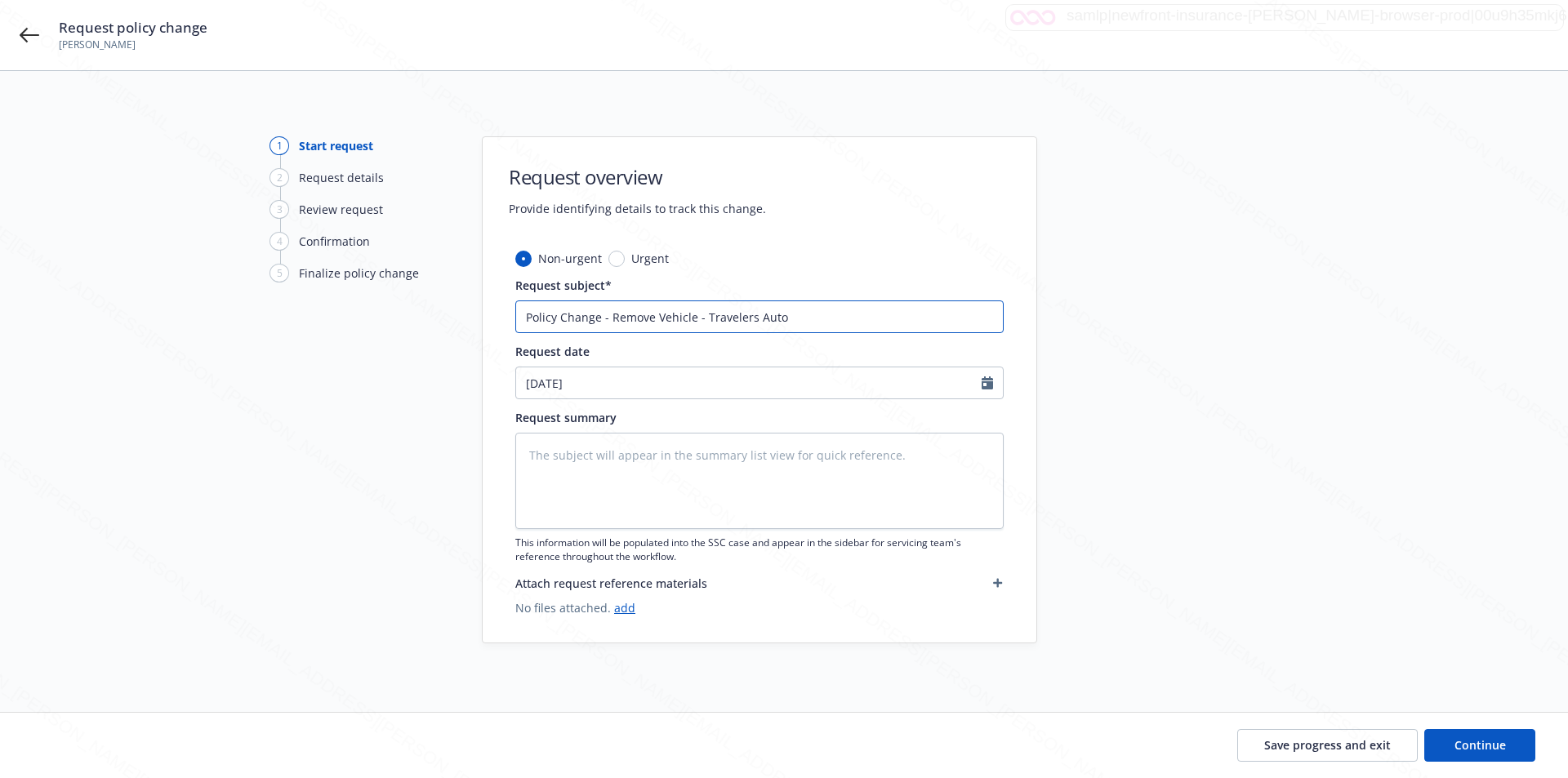
paste input "[CREDIT_CARD_NUMBER]"
type textarea "x"
type input "Policy Change - Remove Vehicle - Travelers Auto [CREDIT_CARD_NUMBER]"
click at [625, 460] on textarea at bounding box center [759, 481] width 489 height 96
type textarea "x"
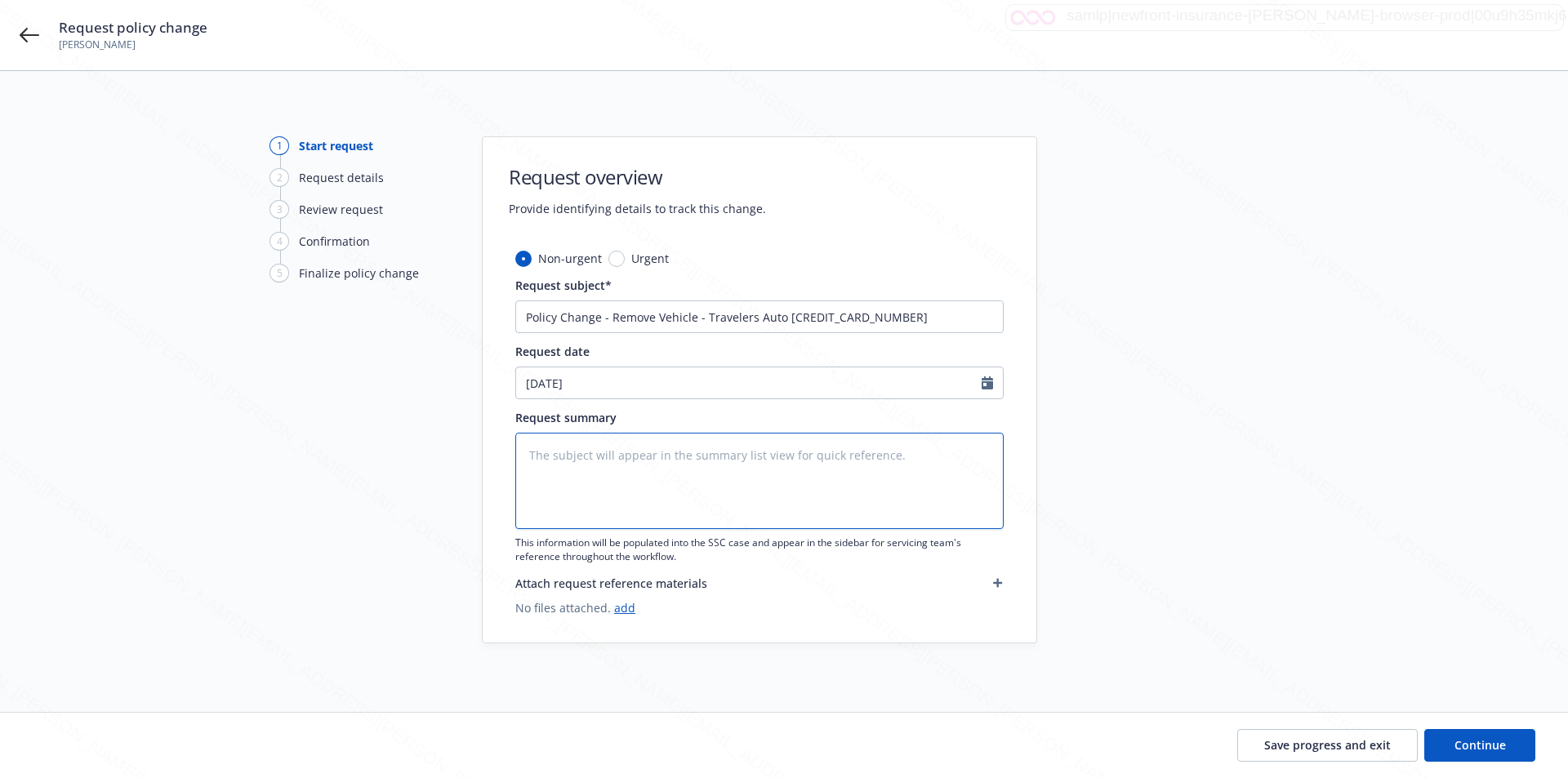
type textarea "R"
type textarea "x"
type textarea "RE"
type textarea "x"
type textarea "REm"
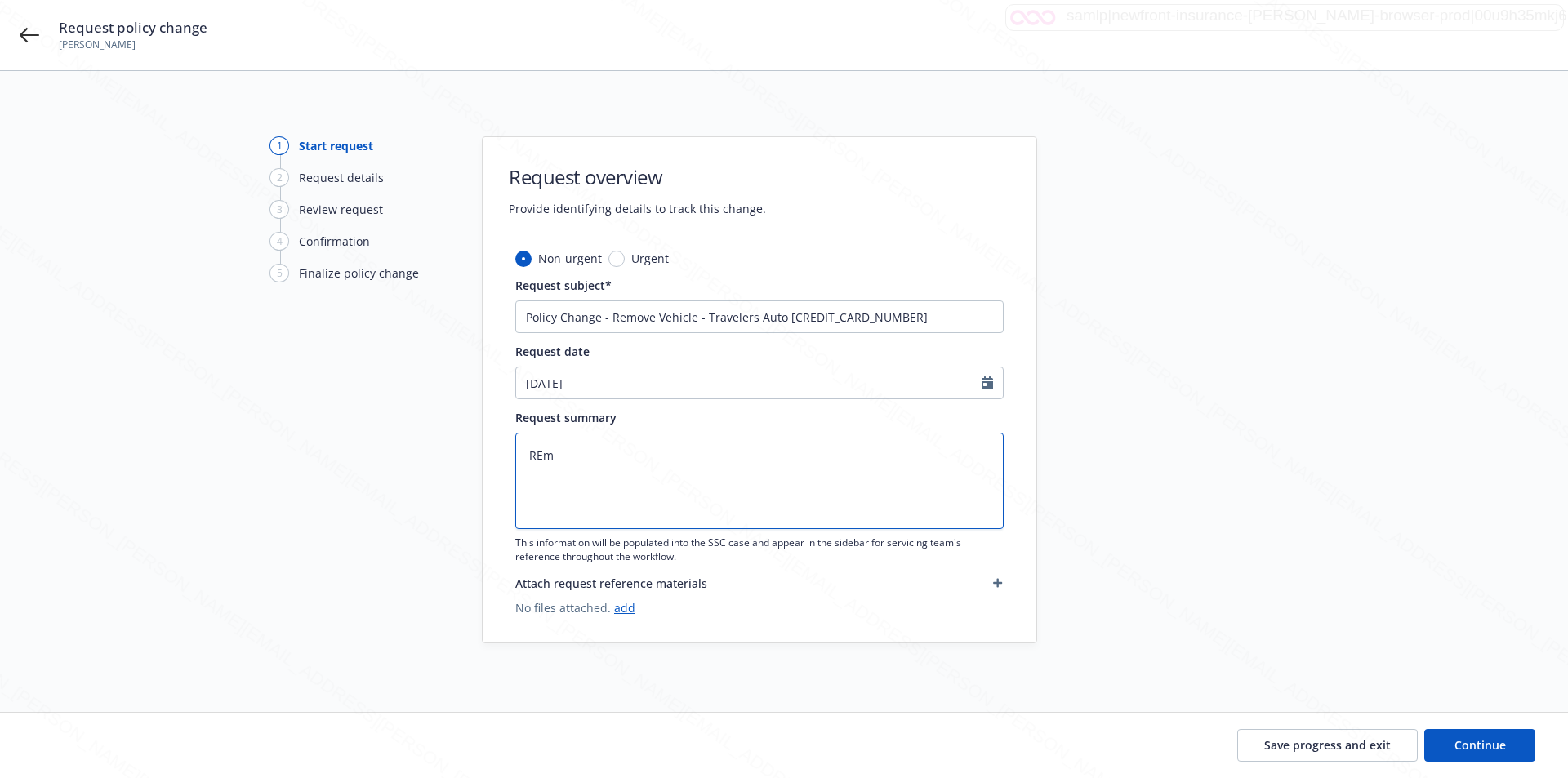
type textarea "x"
type textarea "REmo"
type textarea "x"
type textarea "REmove"
type textarea "x"
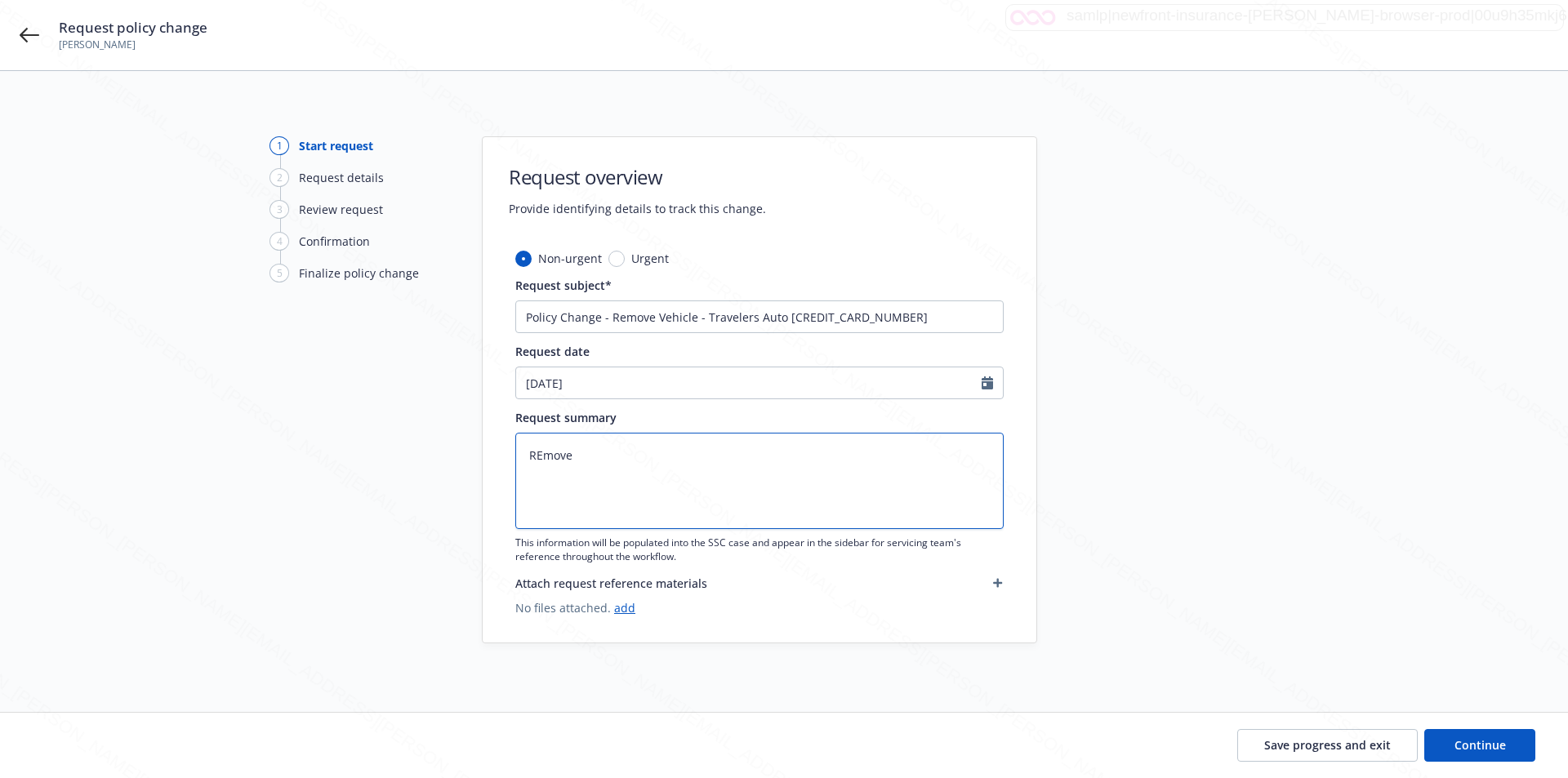
type textarea "REmove"
type textarea "x"
type textarea "REmove V"
type textarea "x"
type textarea "REmove VE"
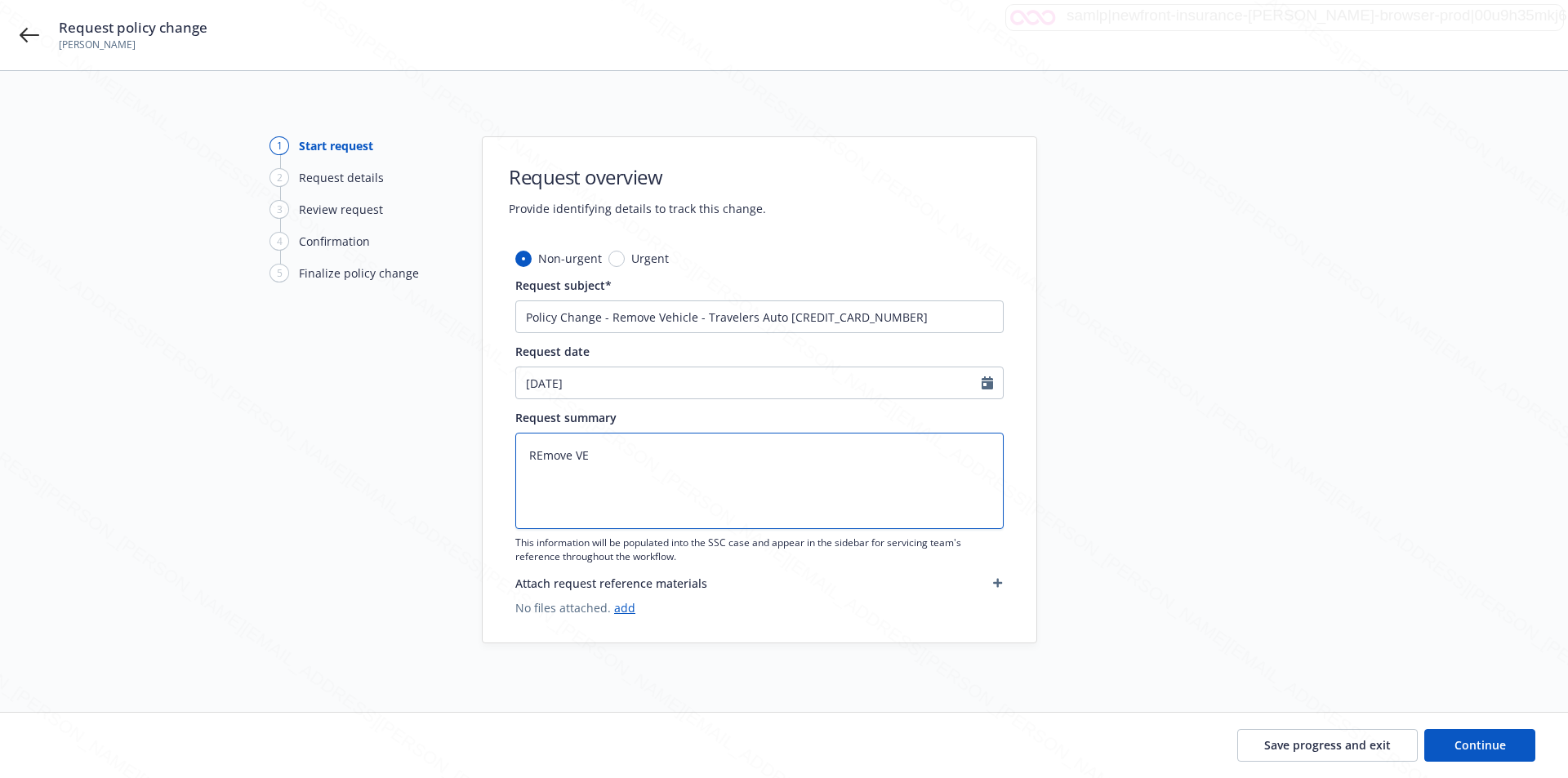
type textarea "x"
type textarea "REmove V"
type textarea "x"
type textarea "REmove"
type textarea "x"
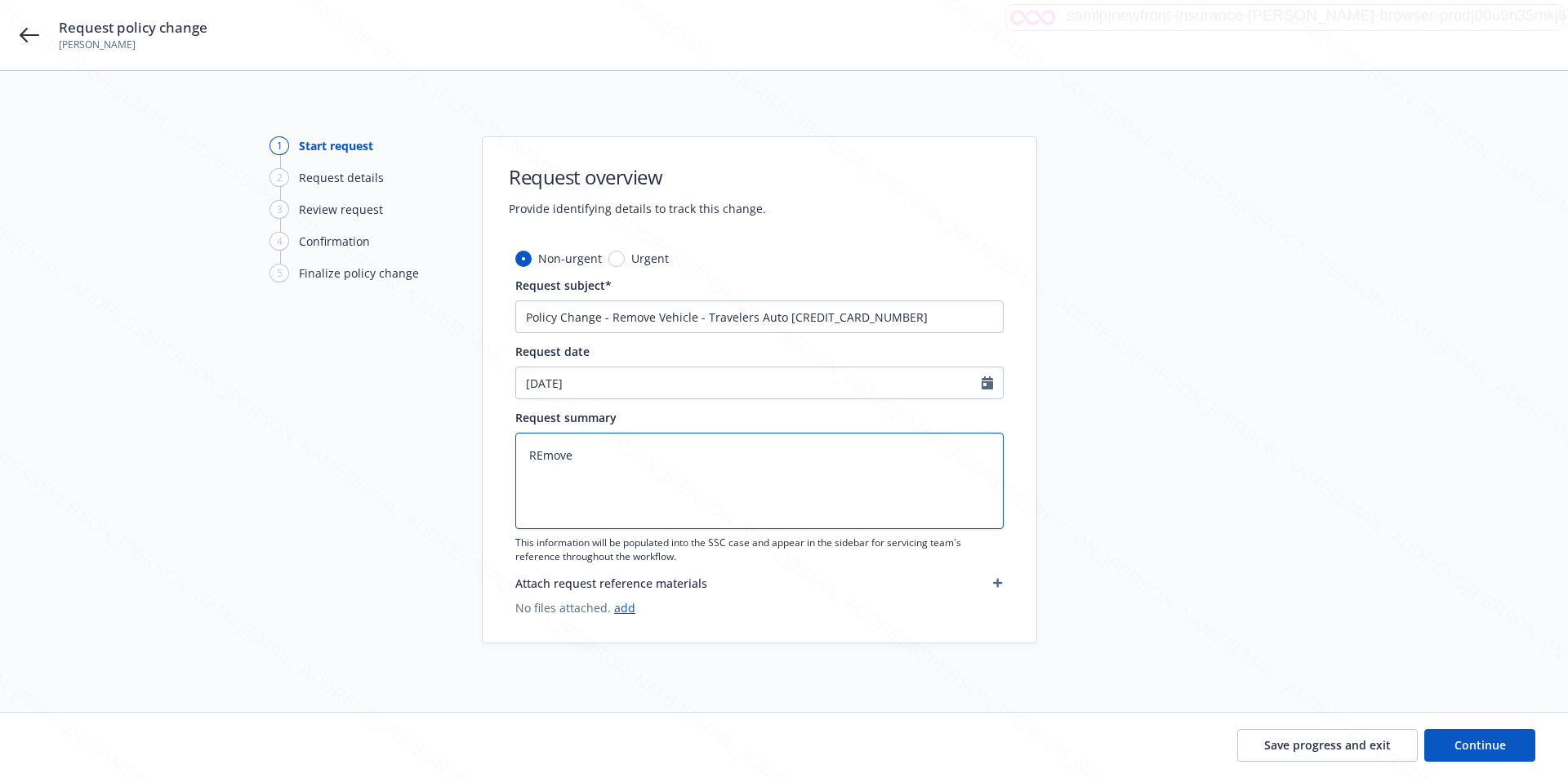
type textarea "REmove"
type textarea "x"
type textarea "REmov"
type textarea "x"
type textarea "REmo"
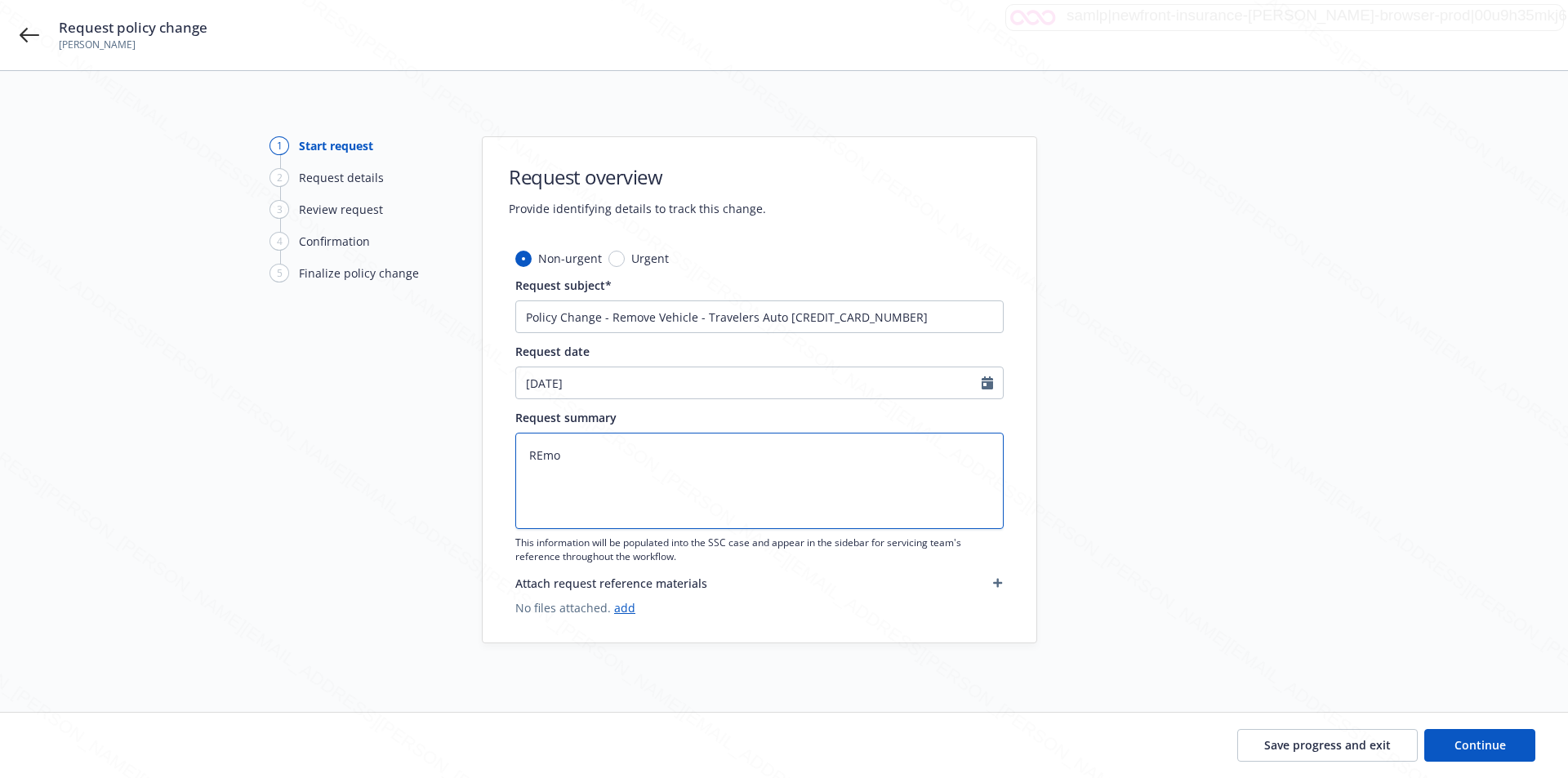
type textarea "x"
type textarea "REm"
type textarea "x"
type textarea "RE"
type textarea "x"
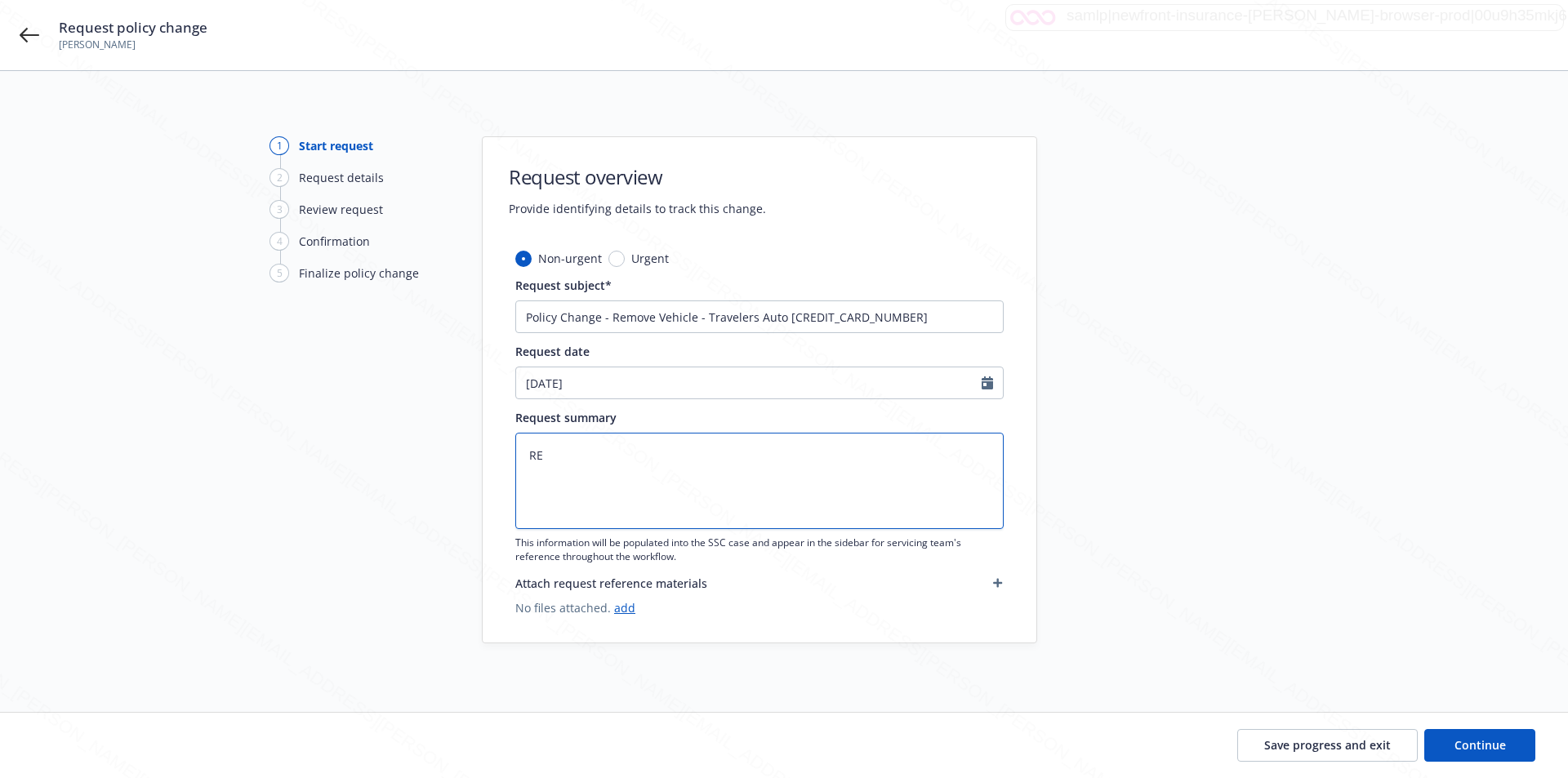
type textarea "R"
type textarea "x"
type textarea "Re"
type textarea "x"
type textarea "Rem"
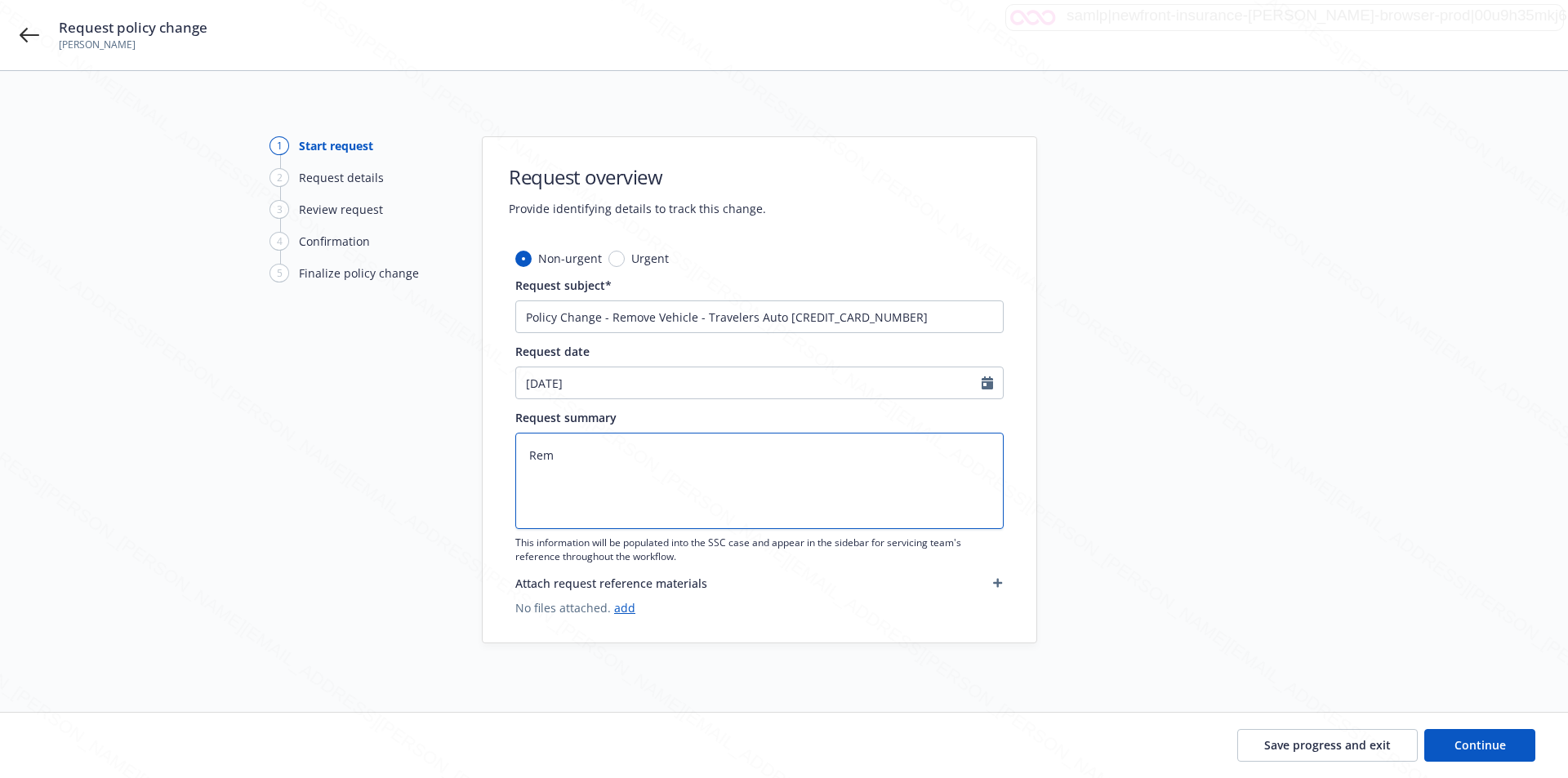
type textarea "x"
type textarea "Remo"
type textarea "x"
type textarea "Remove"
type textarea "x"
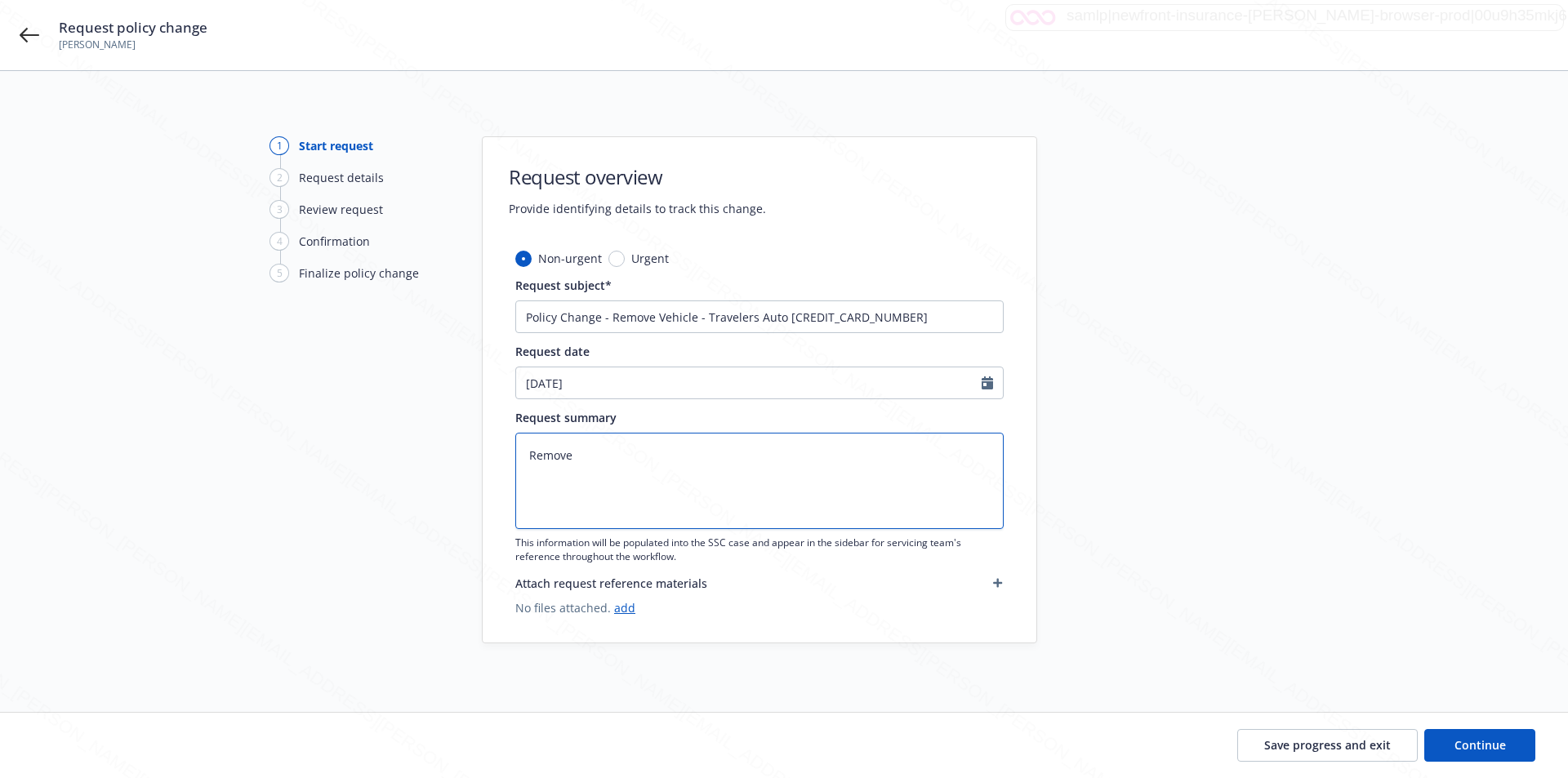
type textarea "Remove"
type textarea "x"
type textarea "Remove V"
type textarea "x"
type textarea "Remove Ve"
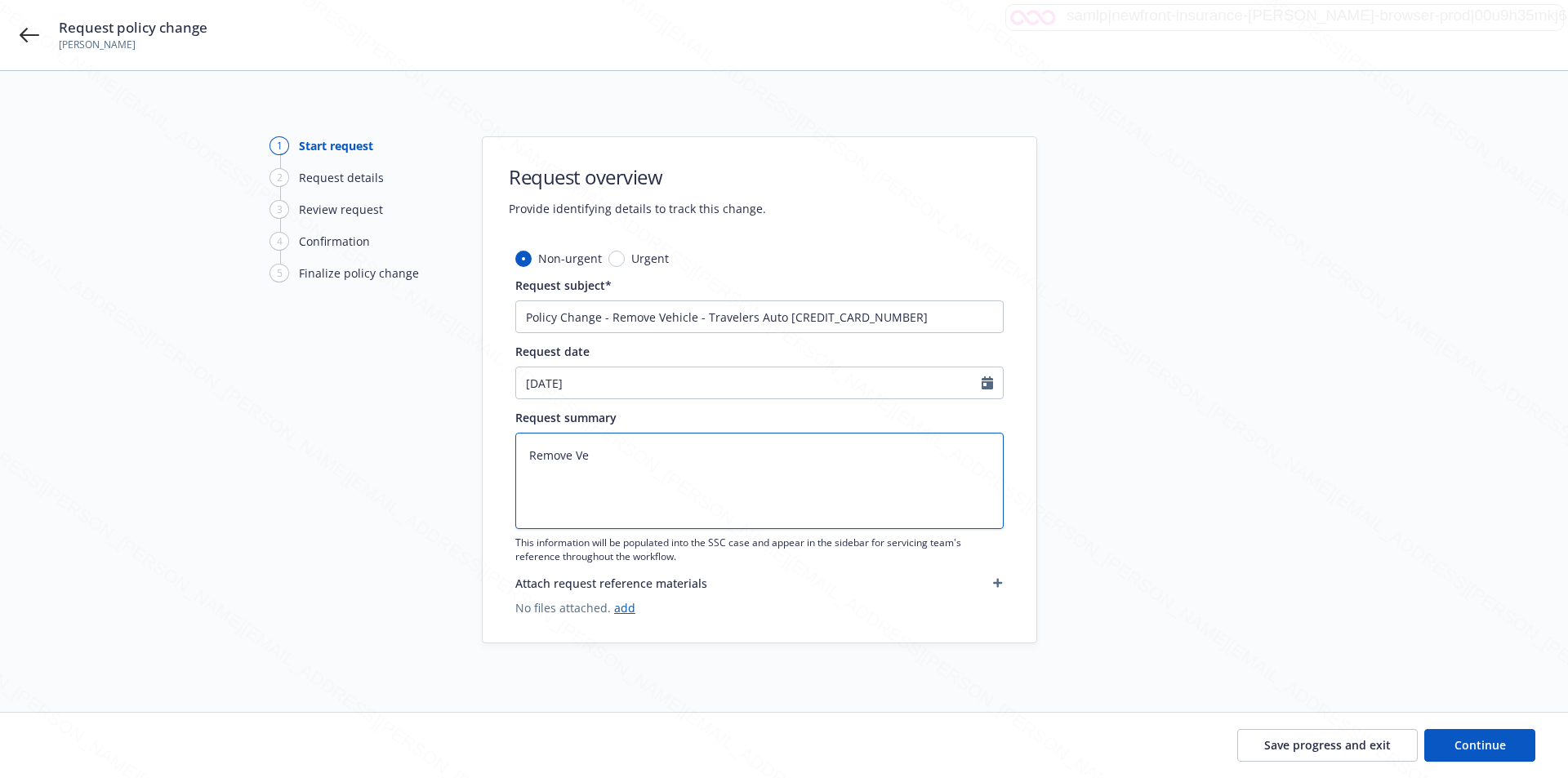
type textarea "x"
type textarea "Remove Veh"
type textarea "x"
type textarea "Remove Vehi"
type textarea "x"
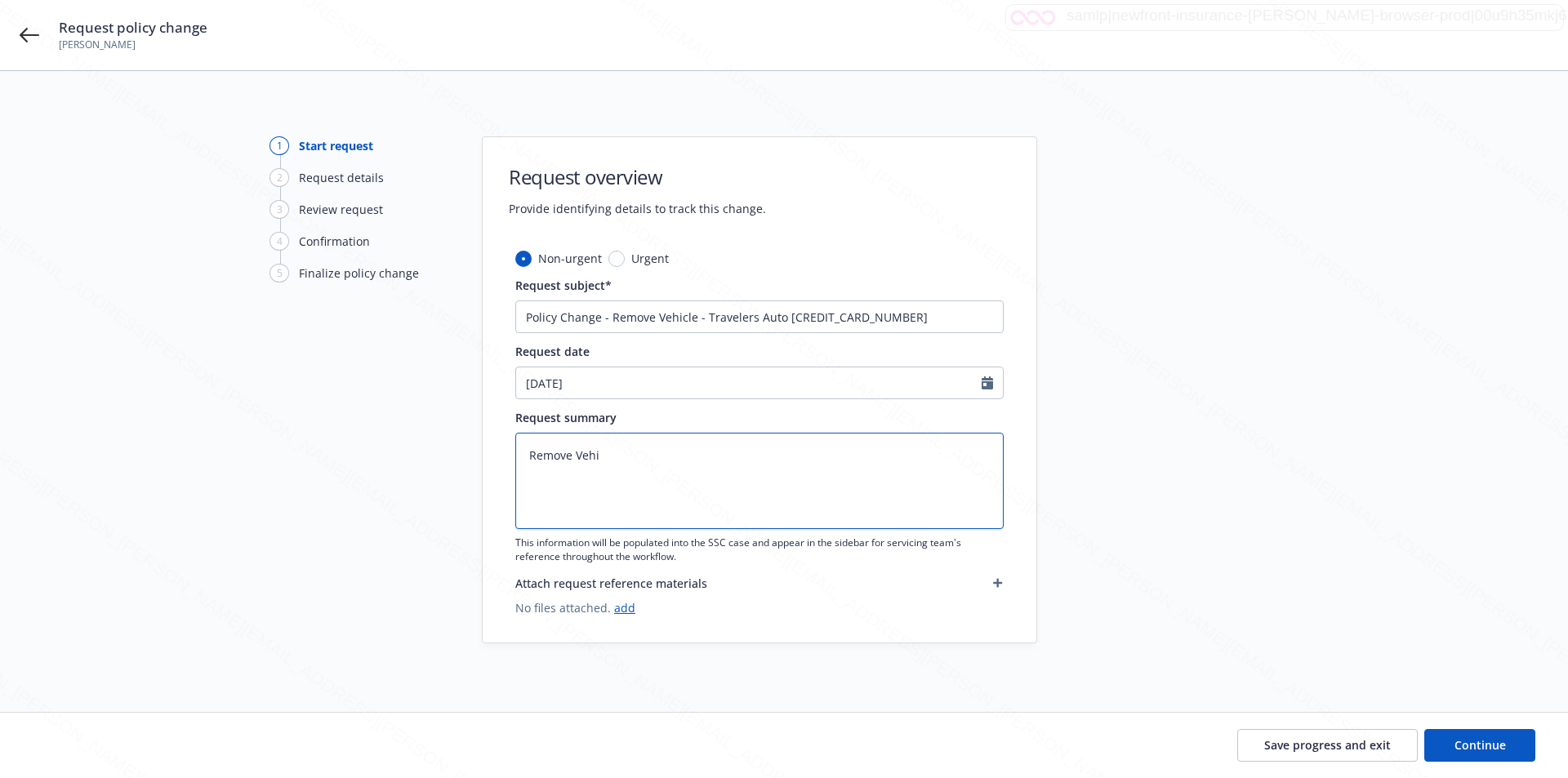
type textarea "Remove Vehic"
type textarea "x"
type textarea "Remove Vehicle"
type textarea "x"
type textarea "Remove Vehicle"
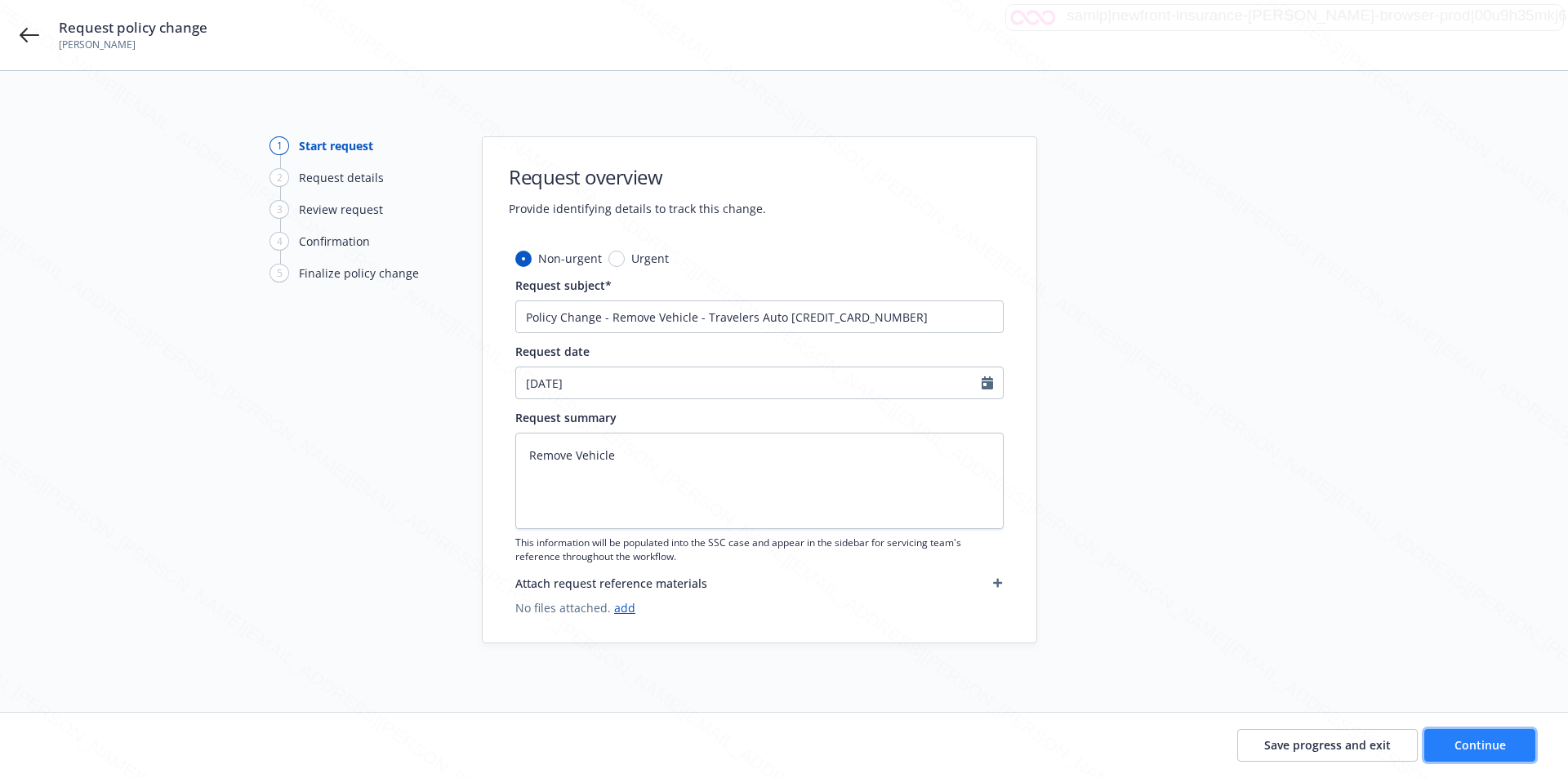
click at [1467, 745] on span "Continue" at bounding box center [1480, 745] width 51 height 16
type textarea "x"
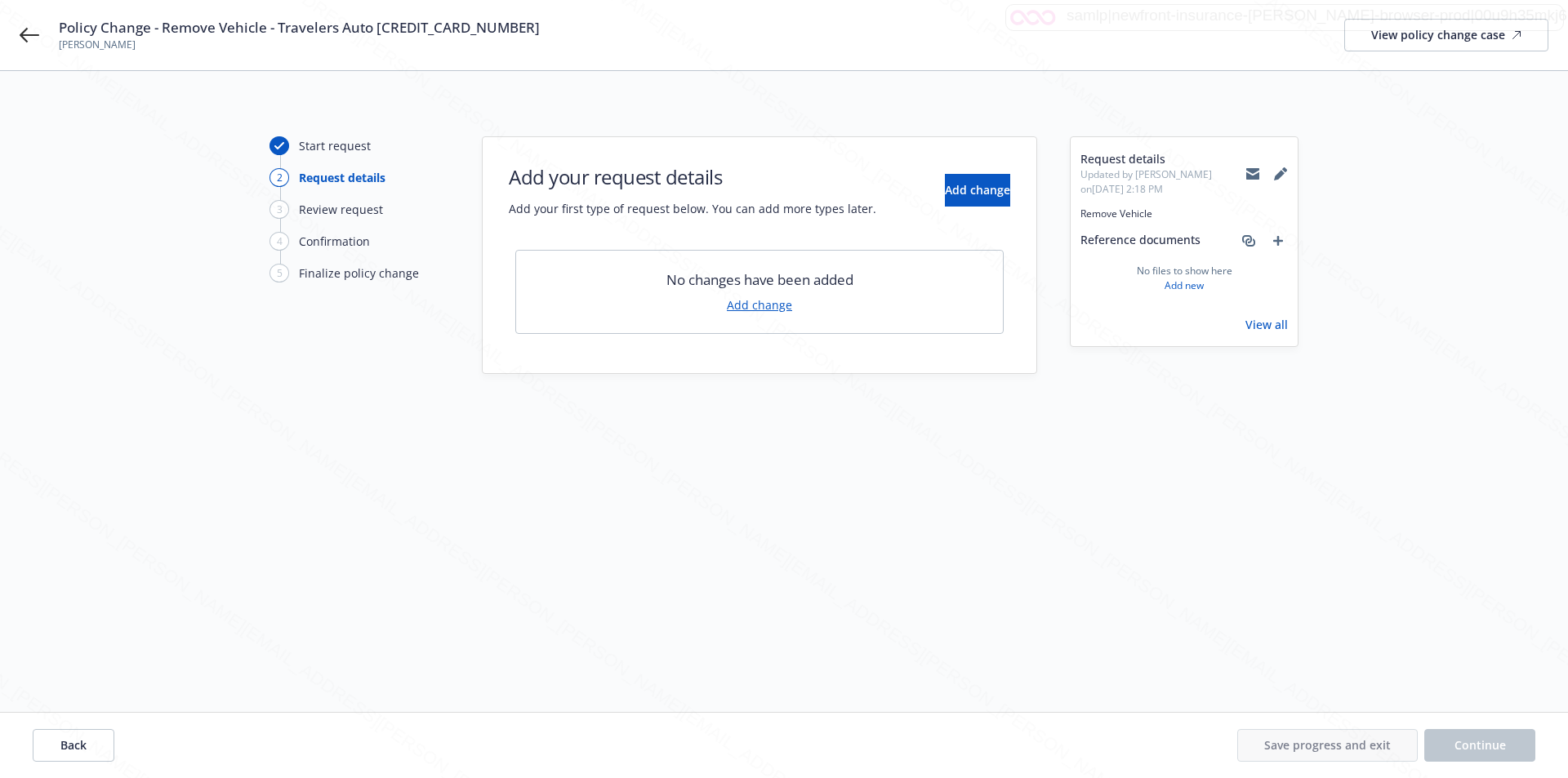
click at [762, 305] on link "Add change" at bounding box center [759, 305] width 65 height 17
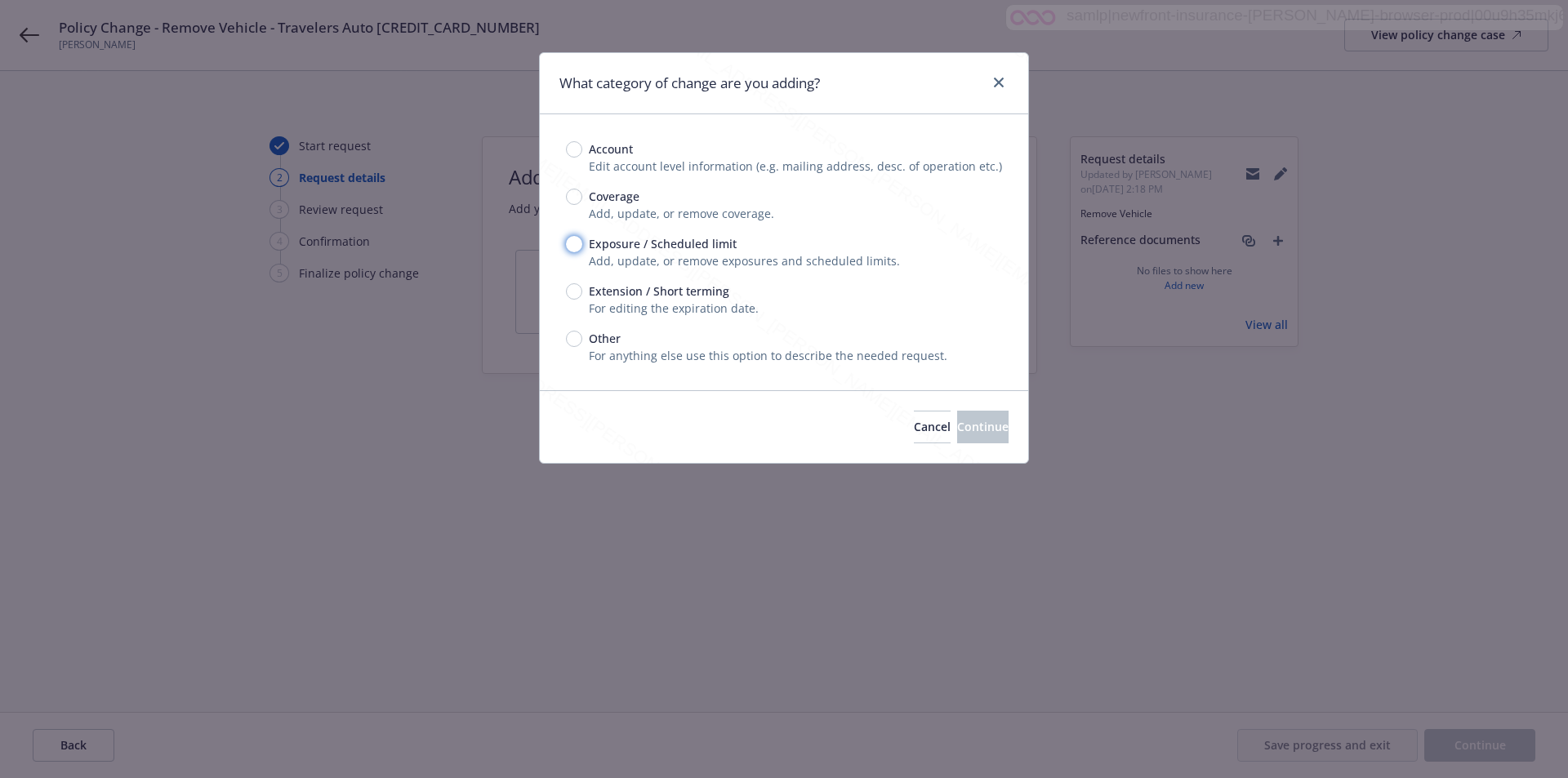
click at [580, 247] on input "Exposure / Scheduled limit" at bounding box center [574, 244] width 17 height 17
radio input "true"
click at [957, 425] on span "Continue" at bounding box center [983, 427] width 51 height 16
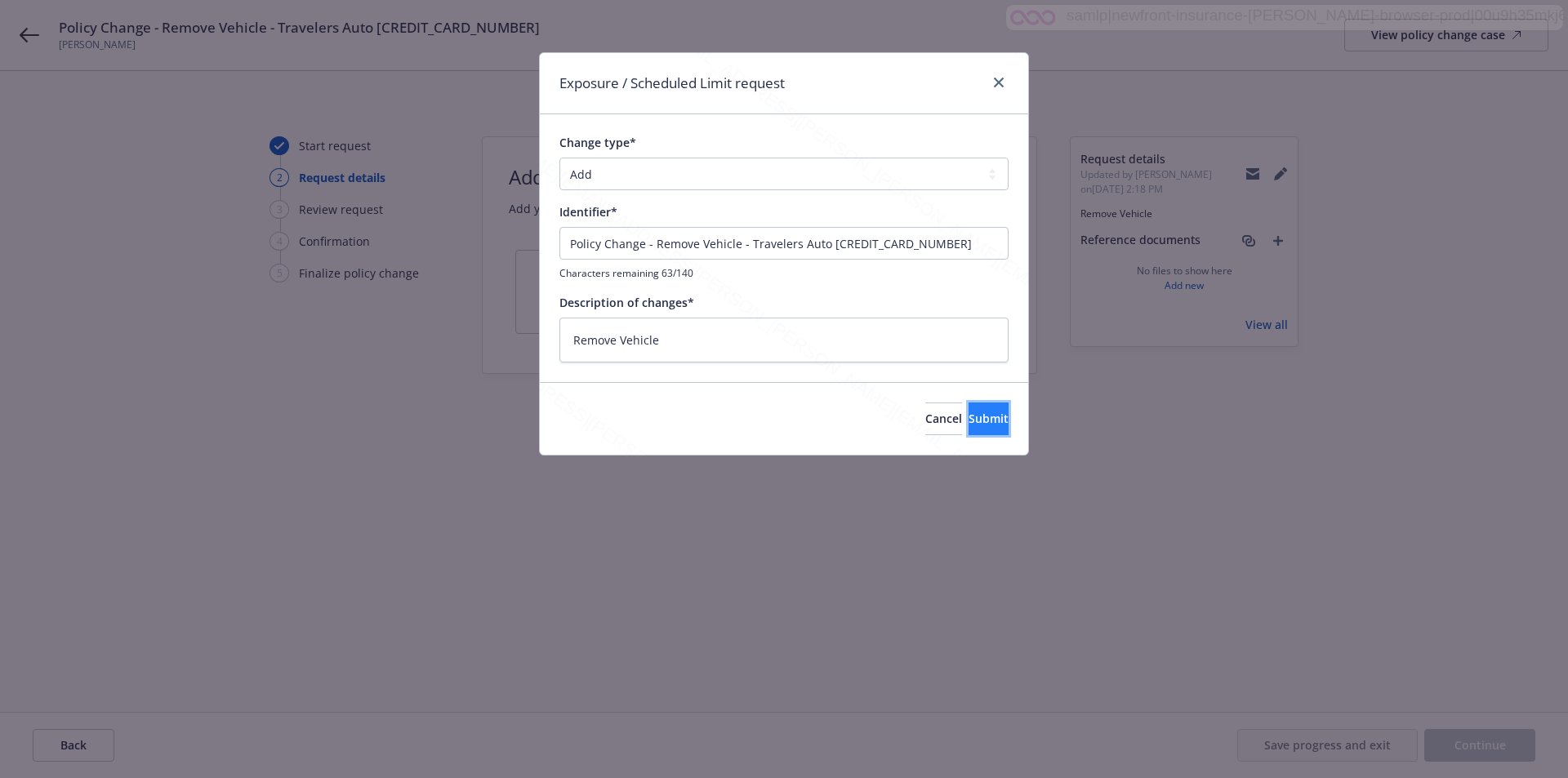
click at [968, 429] on button "Submit" at bounding box center [988, 418] width 40 height 33
type textarea "x"
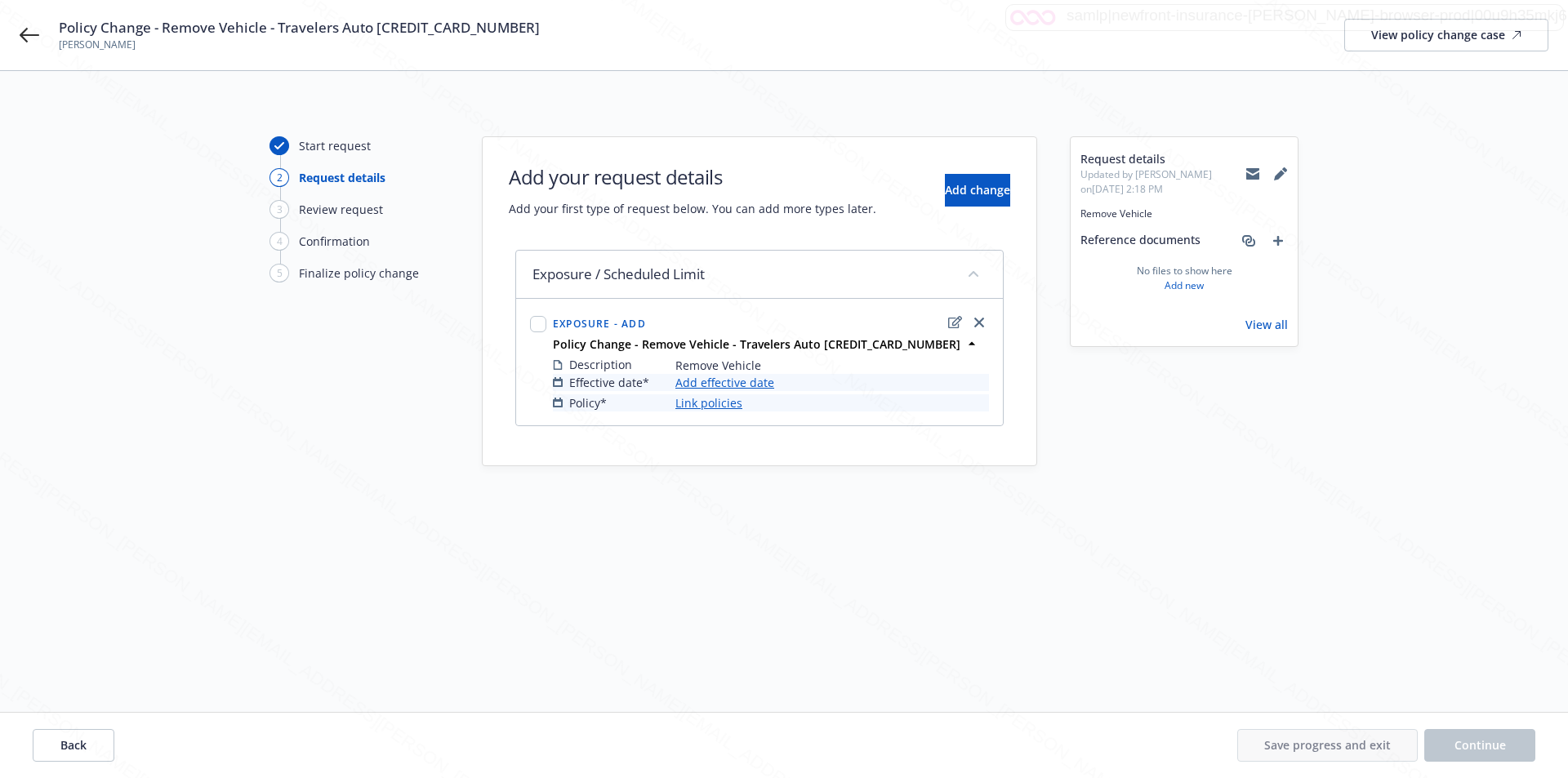
click at [696, 384] on link "Add effective date" at bounding box center [725, 382] width 99 height 17
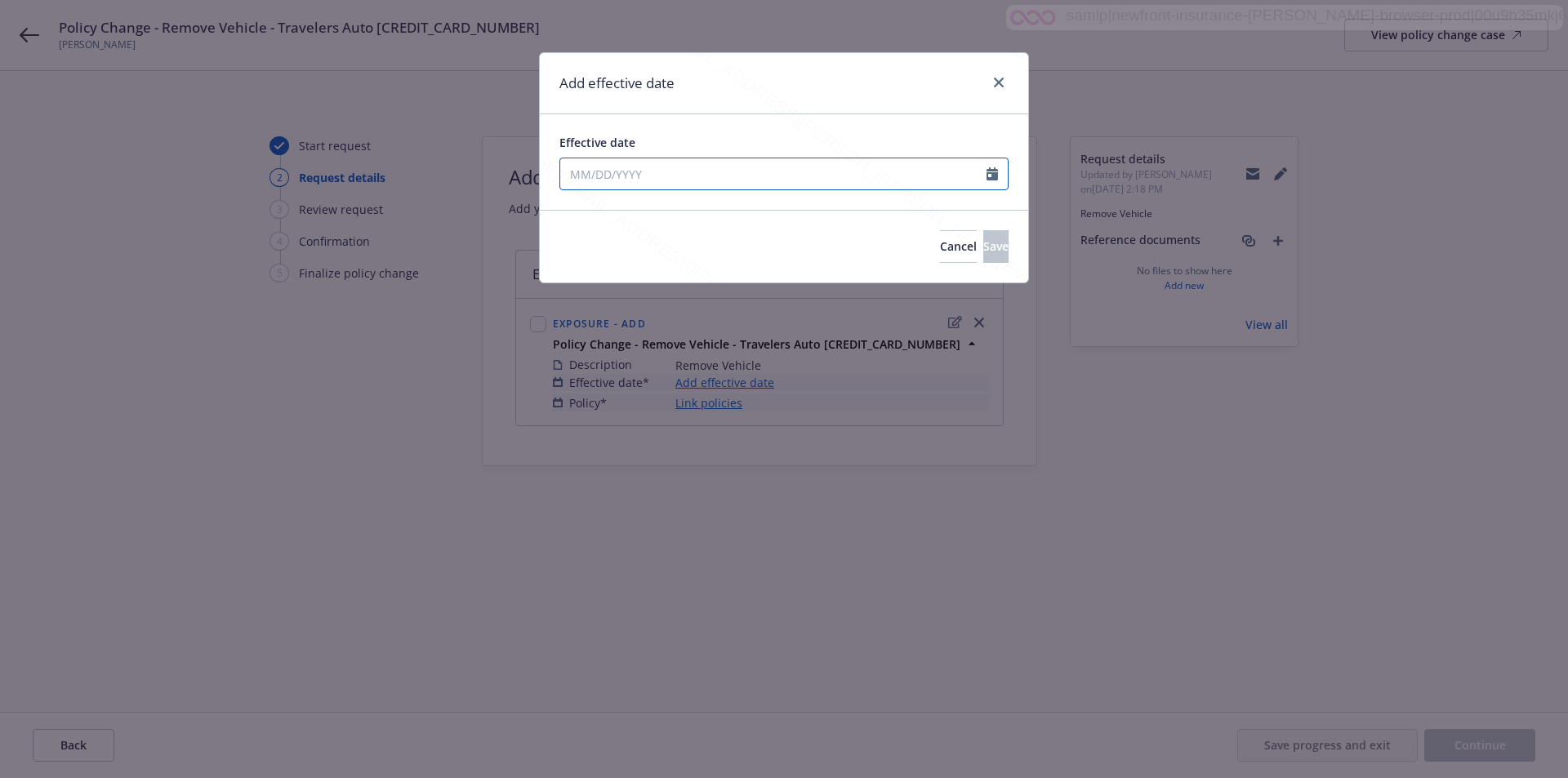
click at [624, 172] on input "Effective date" at bounding box center [773, 173] width 426 height 31
select select "8"
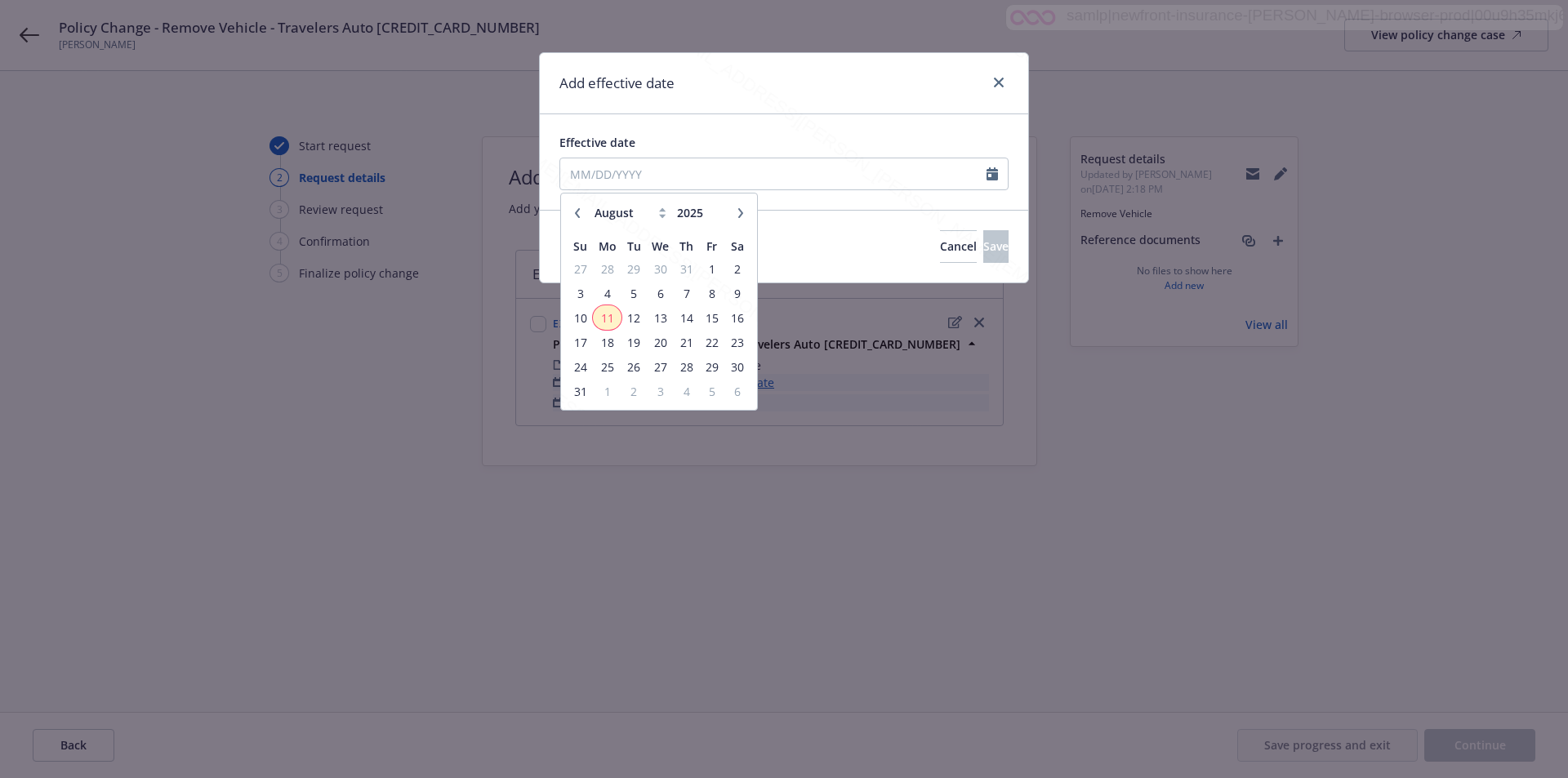
click at [602, 317] on span "11" at bounding box center [607, 318] width 25 height 20
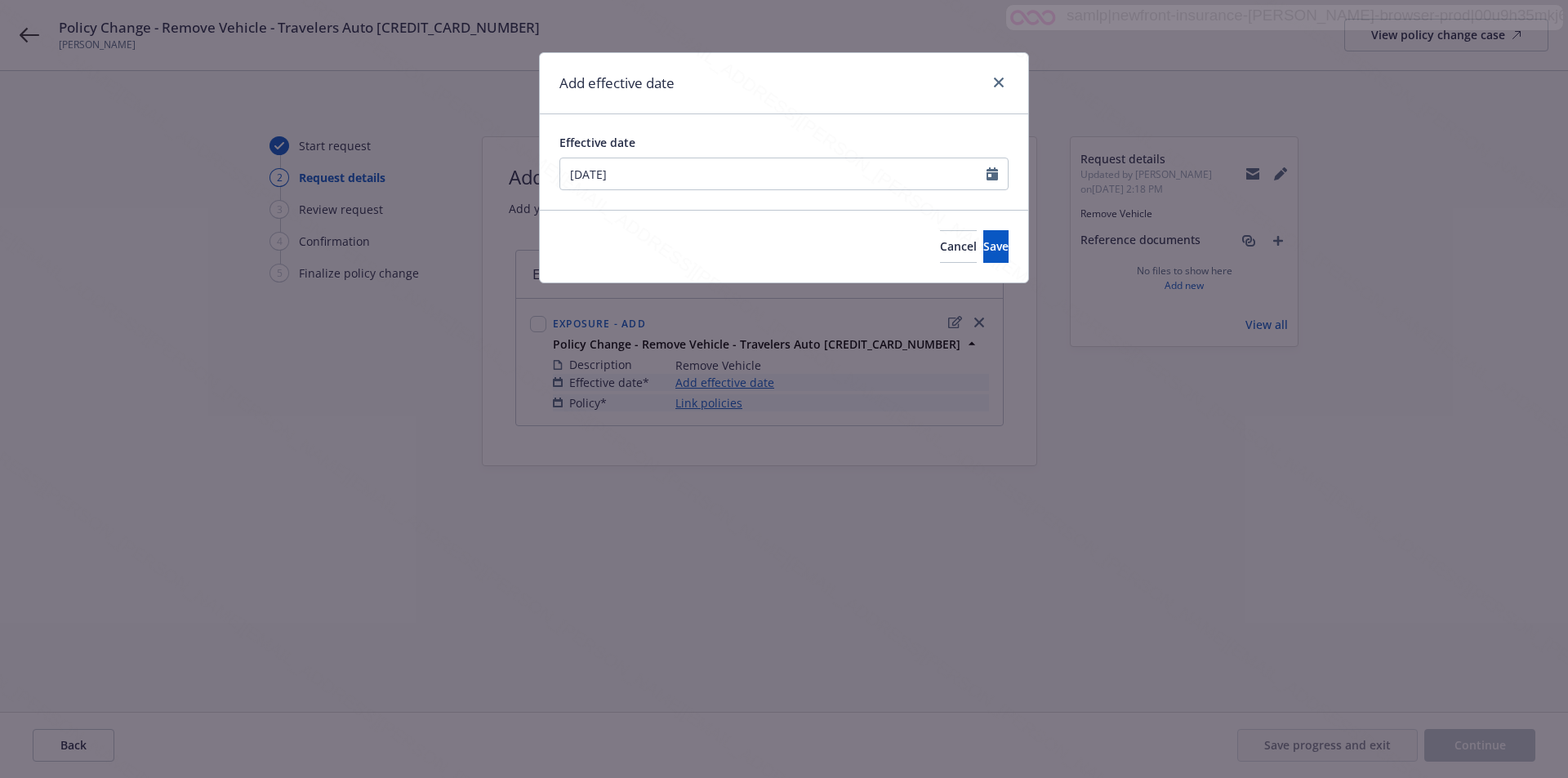
type input "[DATE]"
click at [983, 240] on button "Save" at bounding box center [996, 246] width 26 height 33
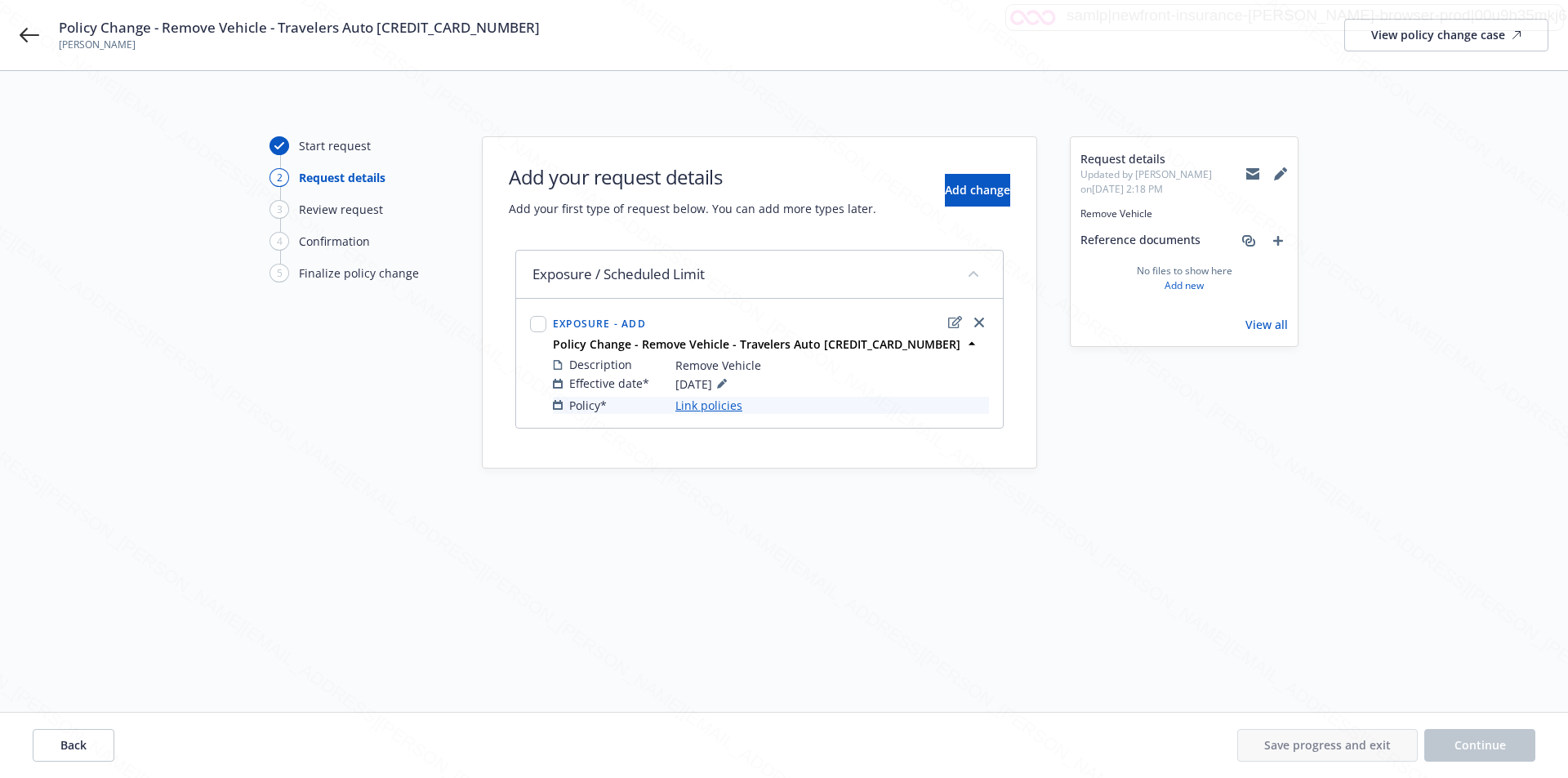
click at [703, 408] on link "Link policies" at bounding box center [709, 405] width 67 height 17
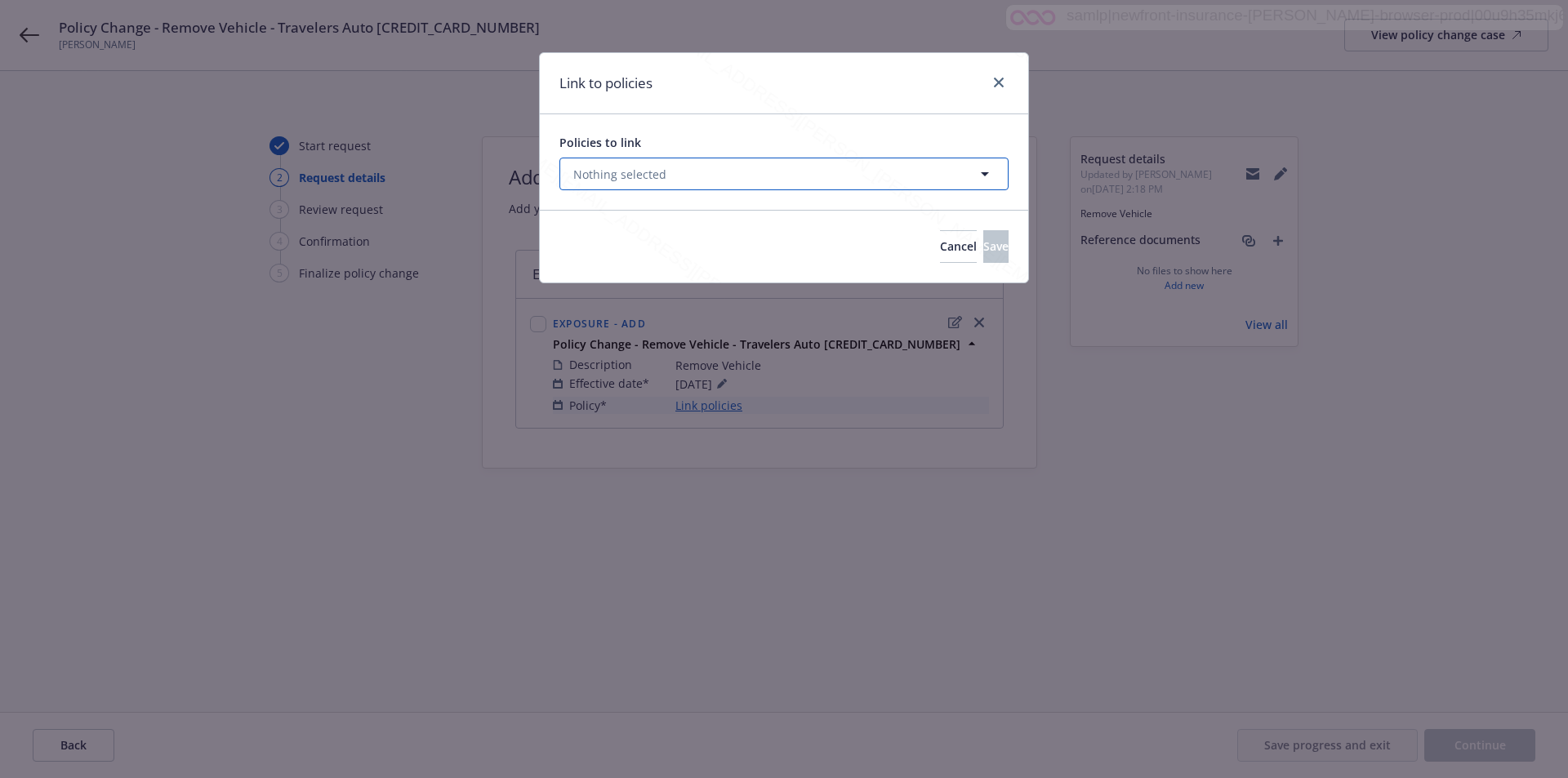
click at [664, 175] on button "Nothing selected" at bounding box center [784, 173] width 449 height 33
select select "ACTIVE"
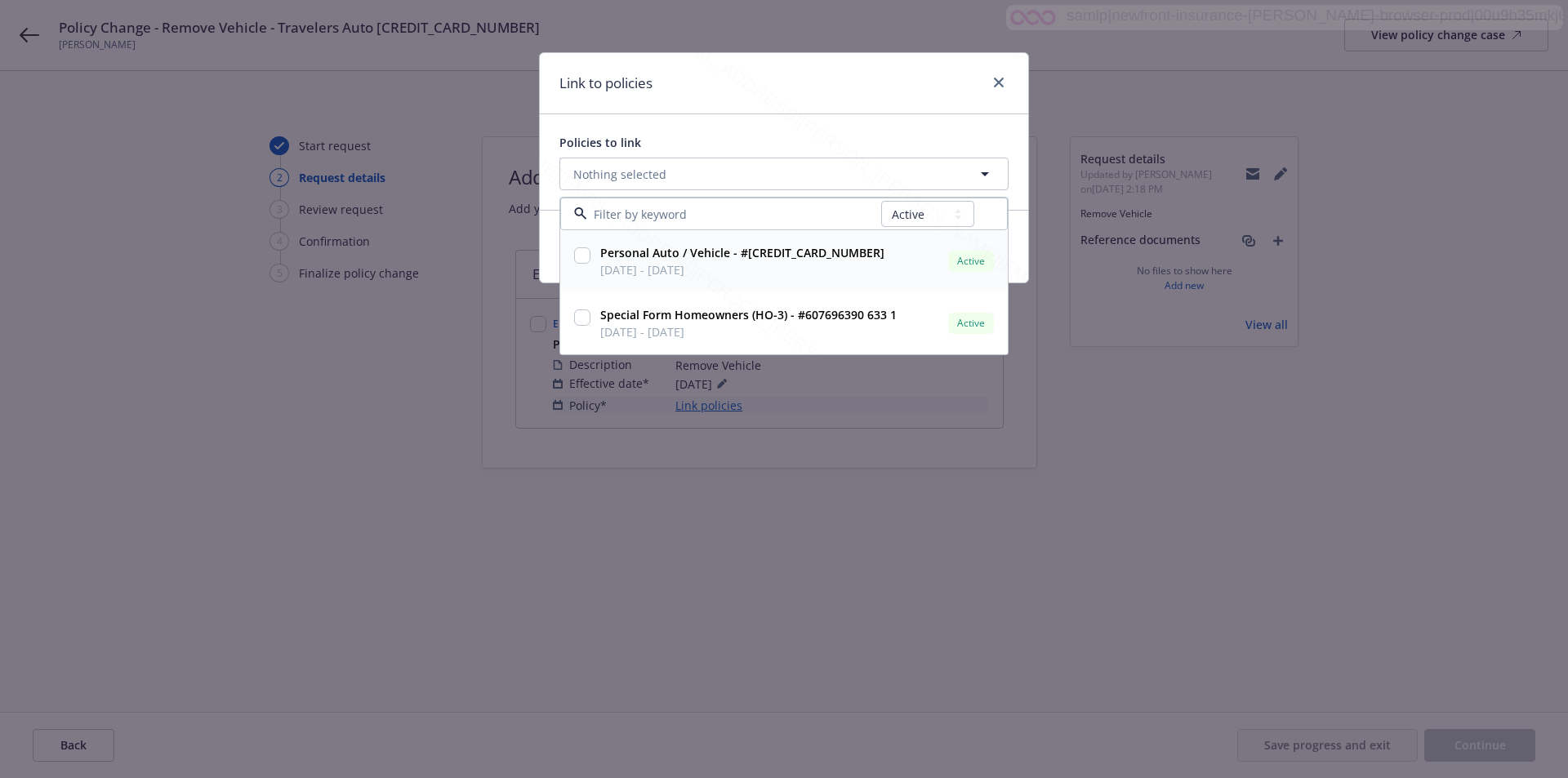
click at [632, 271] on span "[DATE] - [DATE]" at bounding box center [742, 269] width 284 height 17
checkbox input "true"
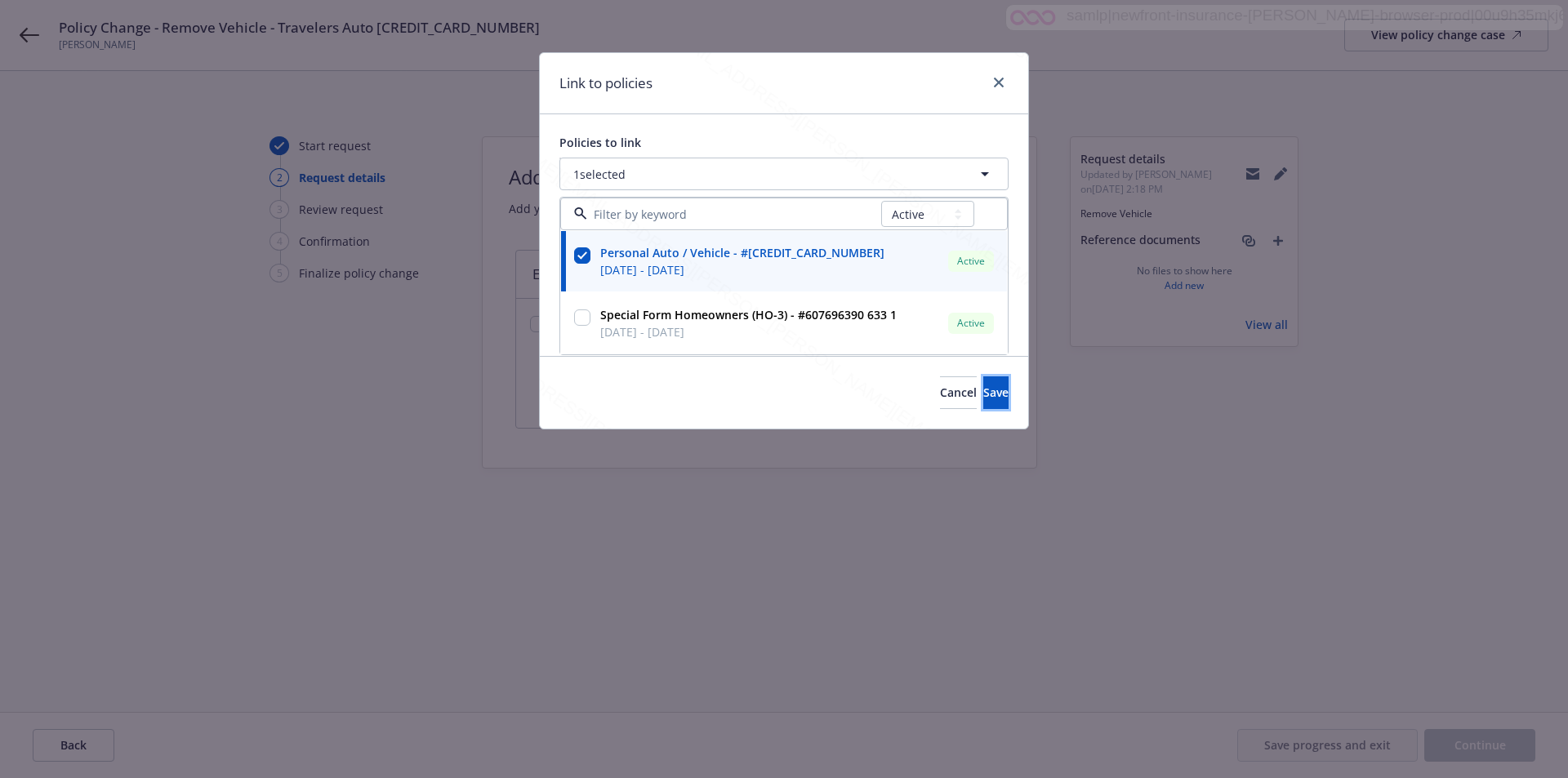
click at [983, 393] on span "Save" at bounding box center [996, 393] width 26 height 16
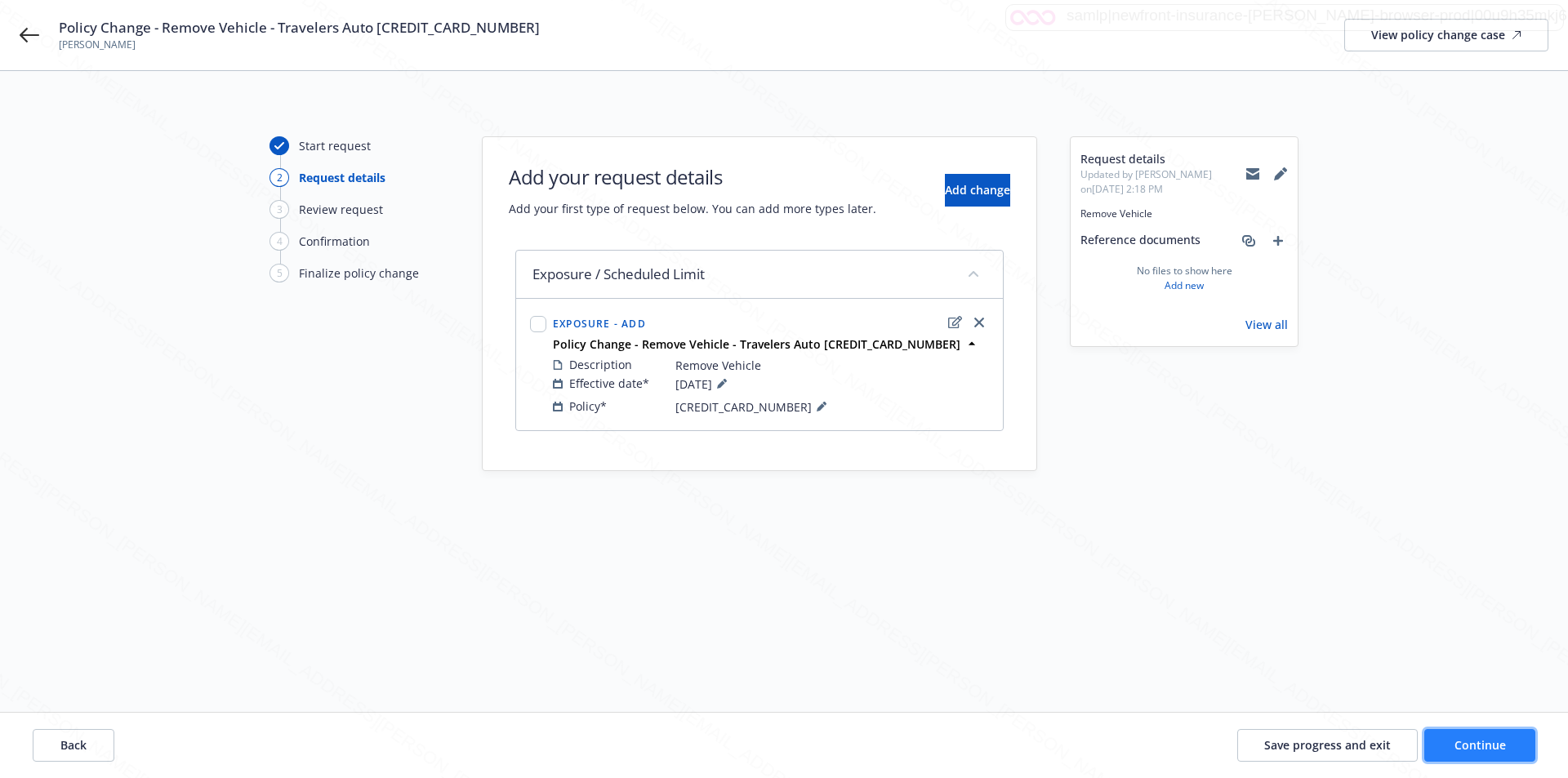
click at [1495, 732] on button "Continue" at bounding box center [1480, 745] width 111 height 33
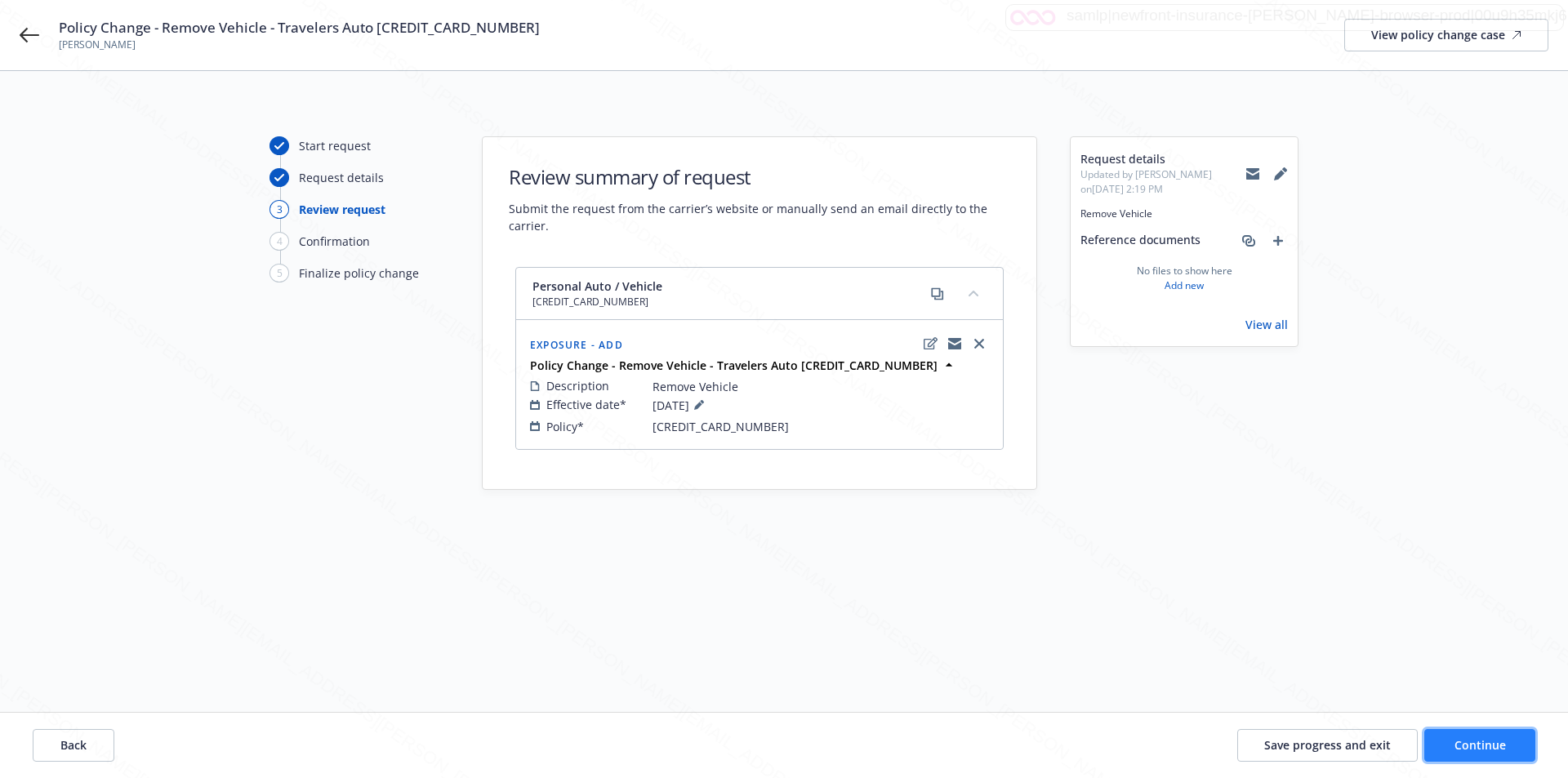
click at [1505, 742] on button "Continue" at bounding box center [1480, 745] width 111 height 33
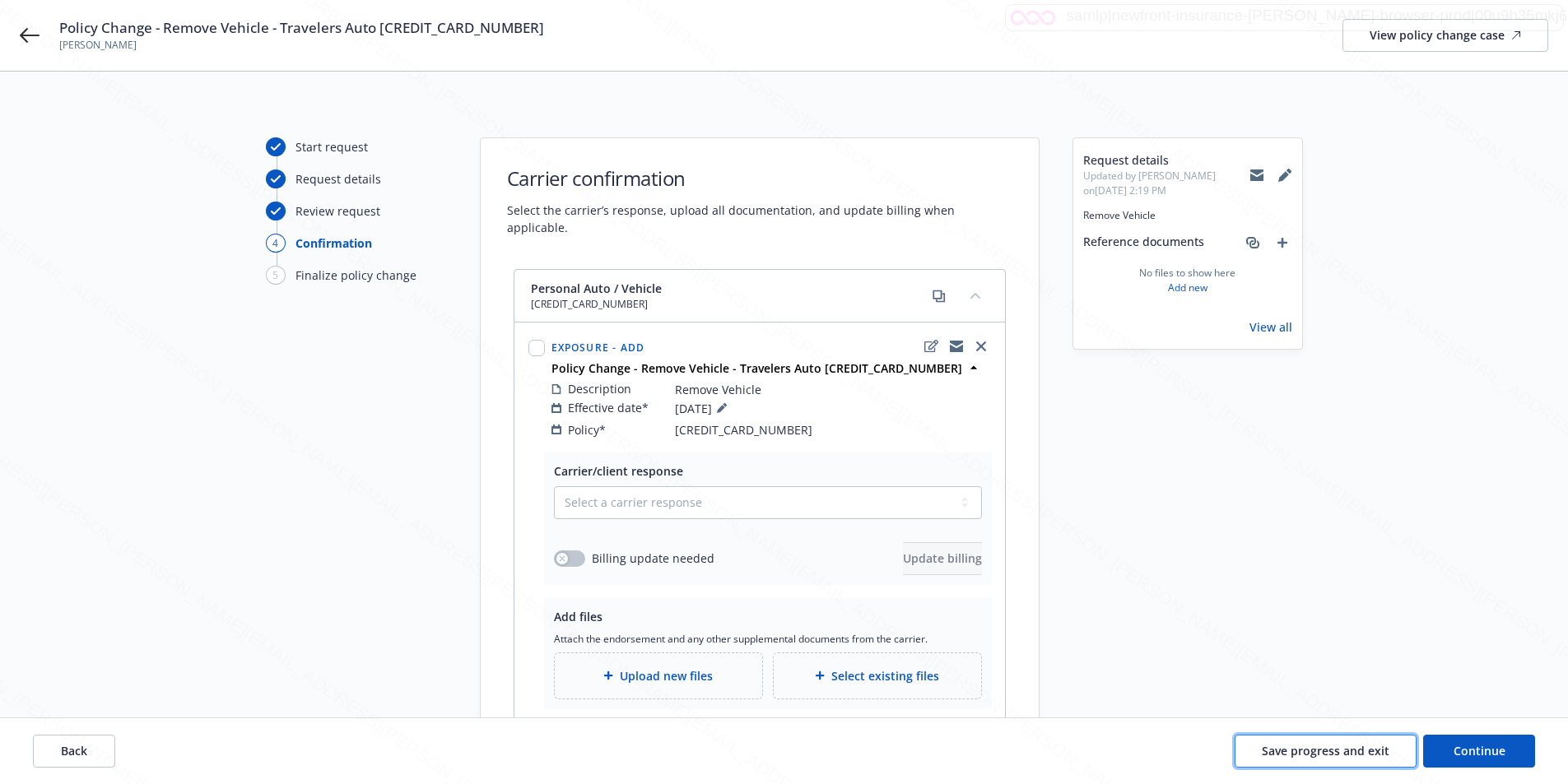
click at [1333, 757] on span "Save progress and exit" at bounding box center [1326, 751] width 128 height 16
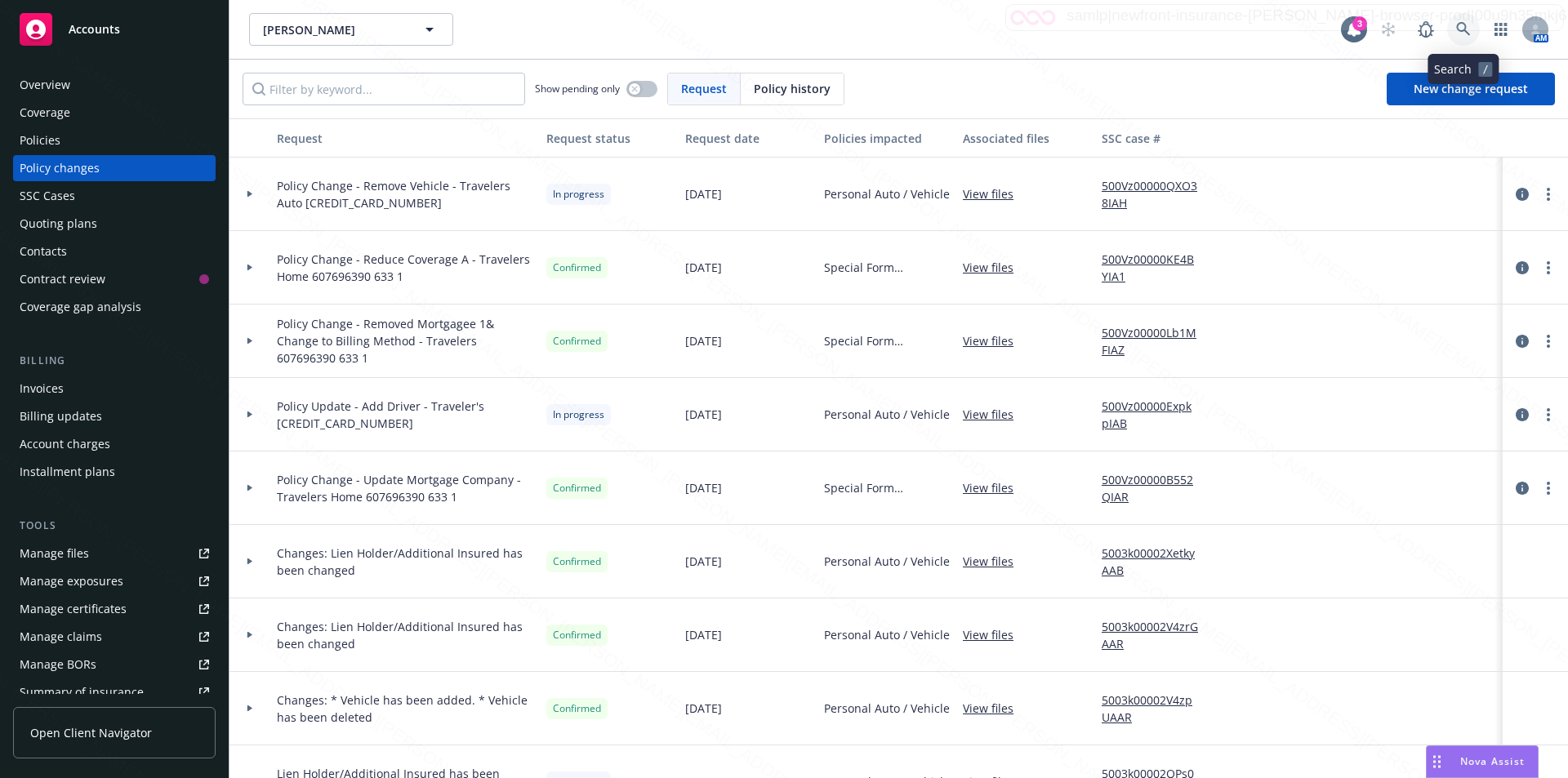
click at [1464, 28] on icon at bounding box center [1463, 29] width 15 height 15
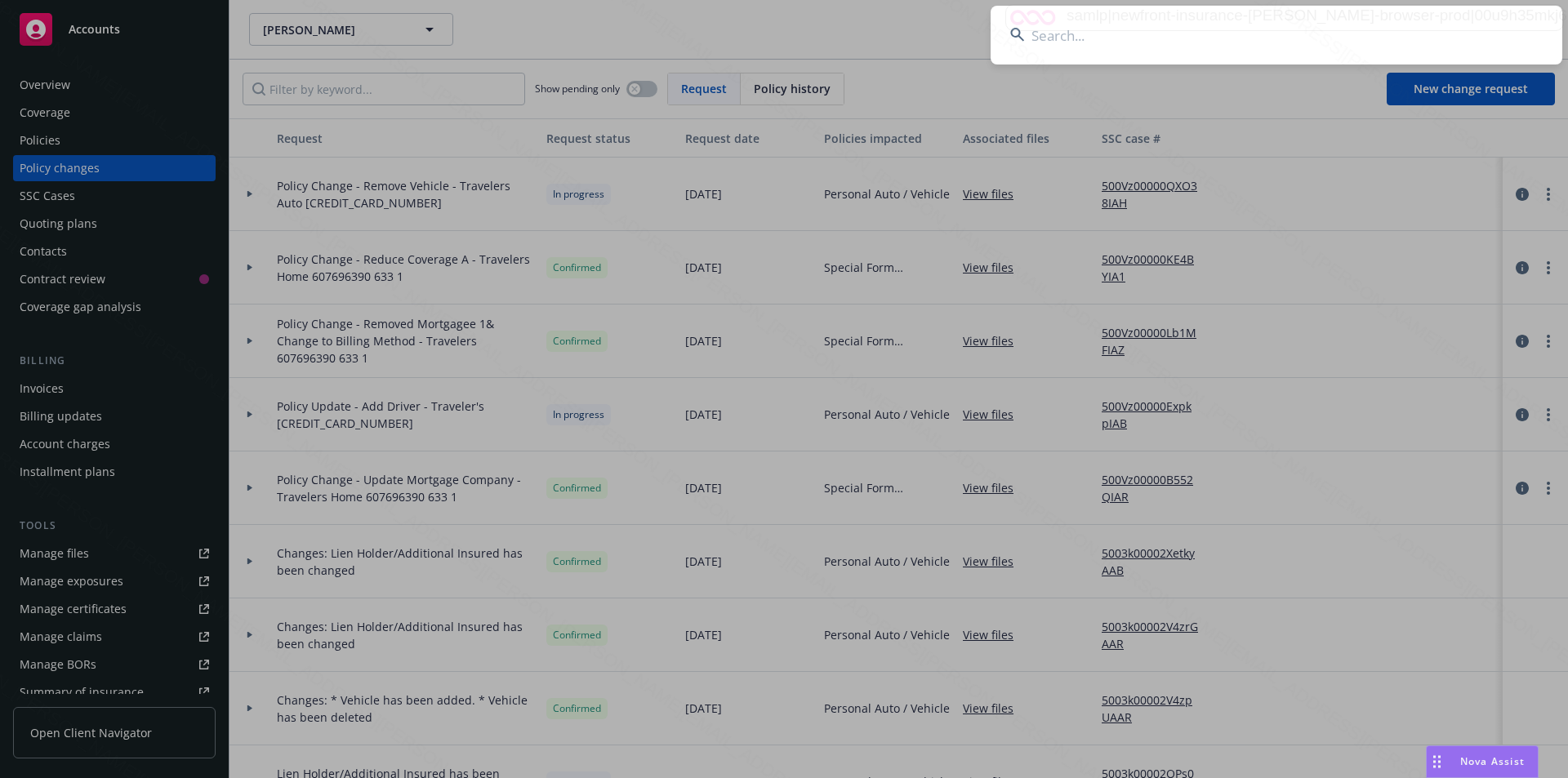
click at [1216, 34] on input at bounding box center [1276, 34] width 571 height 59
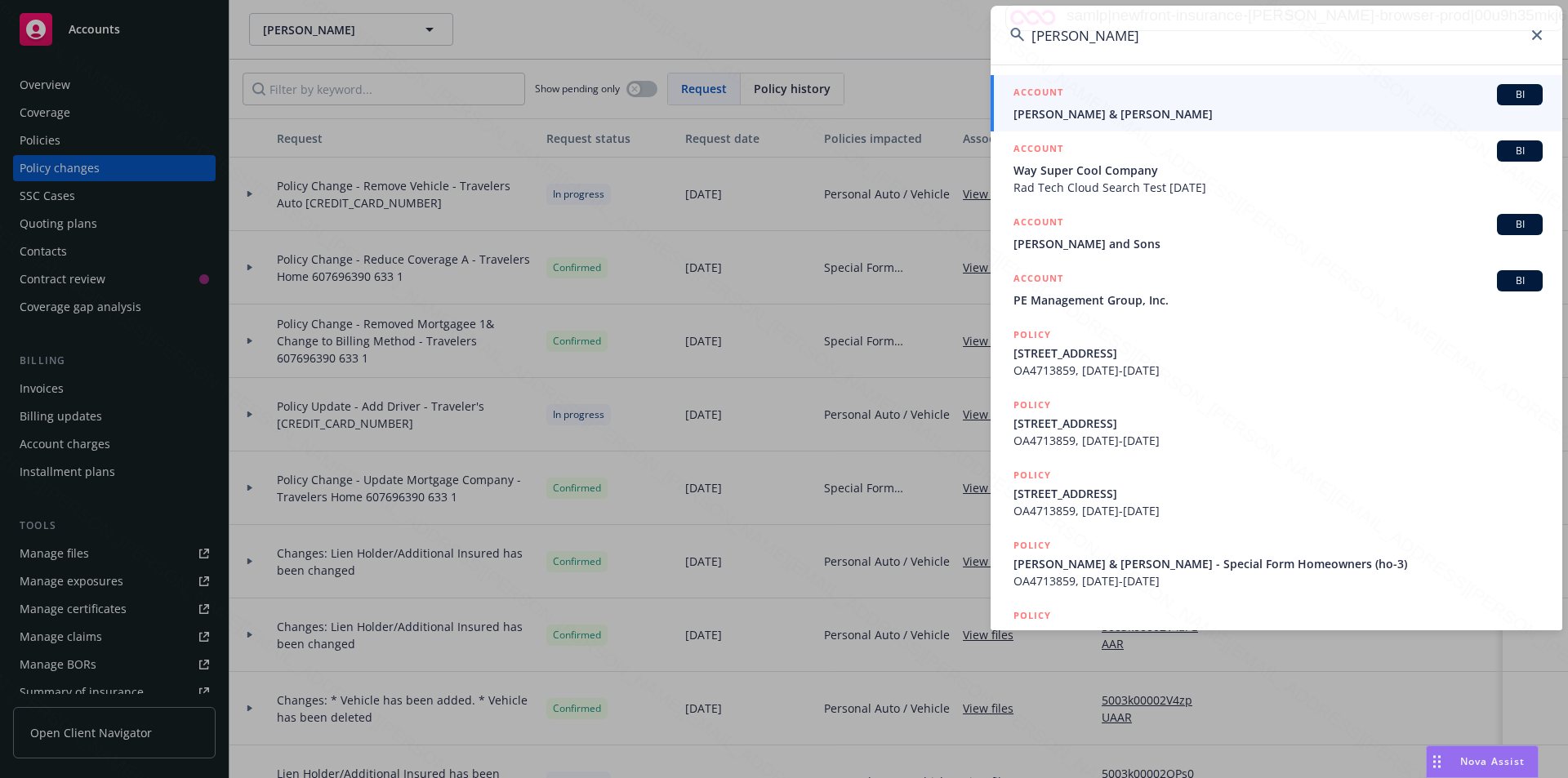
type input "[PERSON_NAME]"
click at [1168, 117] on span "[PERSON_NAME] & [PERSON_NAME]" at bounding box center [1277, 114] width 529 height 17
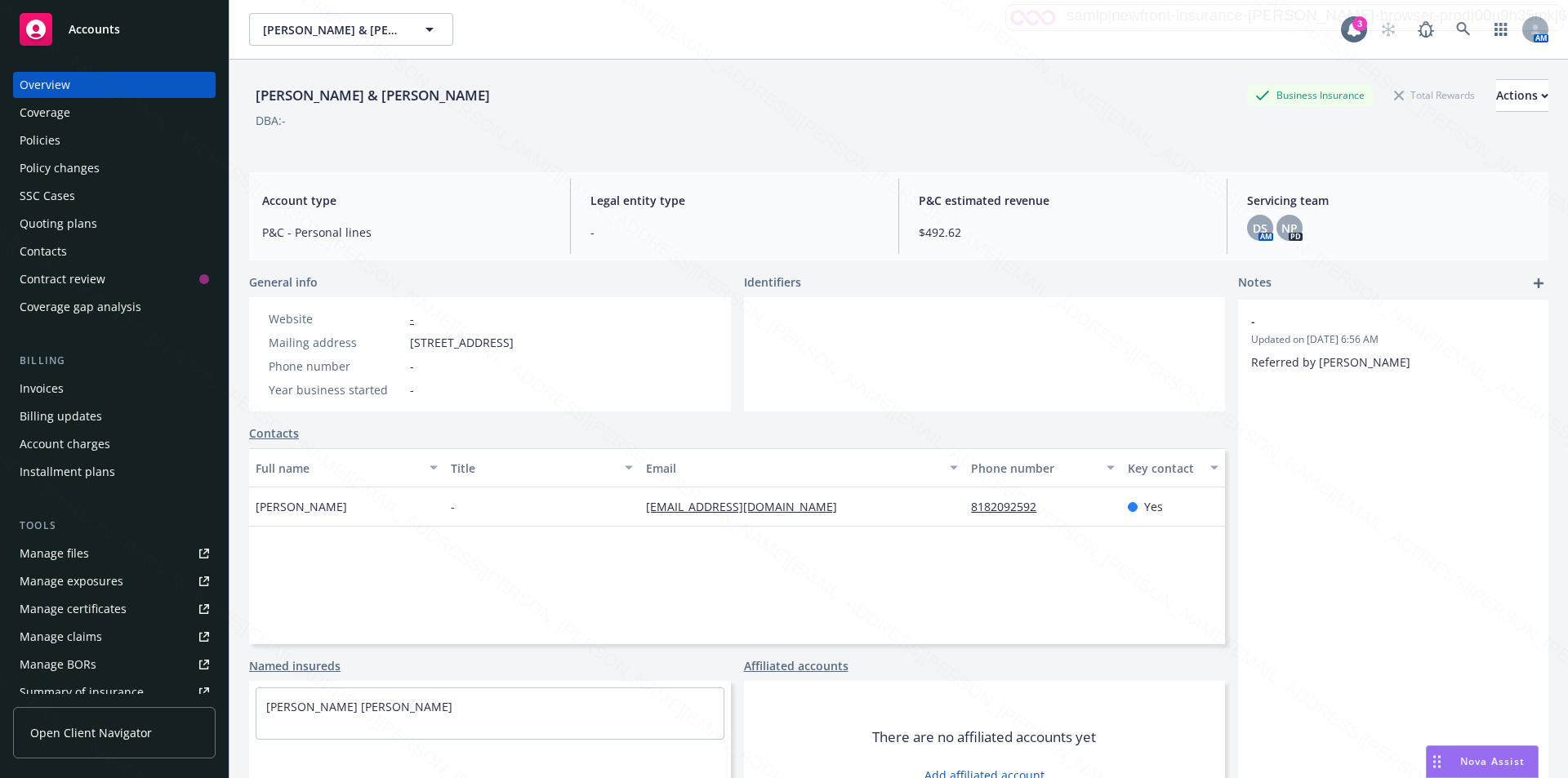
click at [55, 138] on div "Policies" at bounding box center [40, 141] width 40 height 26
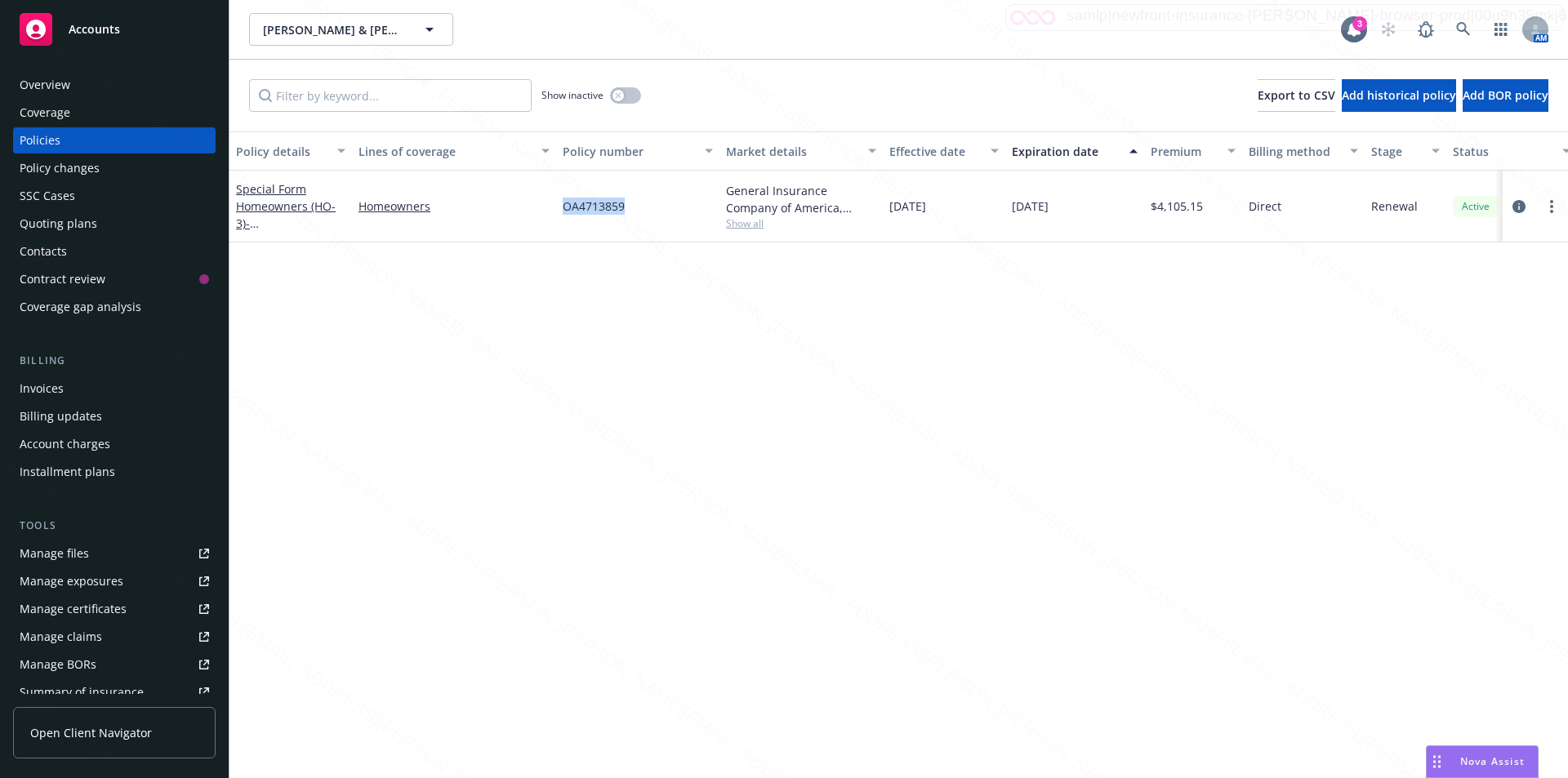
drag, startPoint x: 643, startPoint y: 203, endPoint x: 556, endPoint y: 205, distance: 87.0
click at [553, 203] on div "Special Form Homeowners (HO-3) - [STREET_ADDRESS] Homeowners OA4713859 General …" at bounding box center [1018, 207] width 1576 height 72
copy div "OA4713859"
